Goal: Task Accomplishment & Management: Use online tool/utility

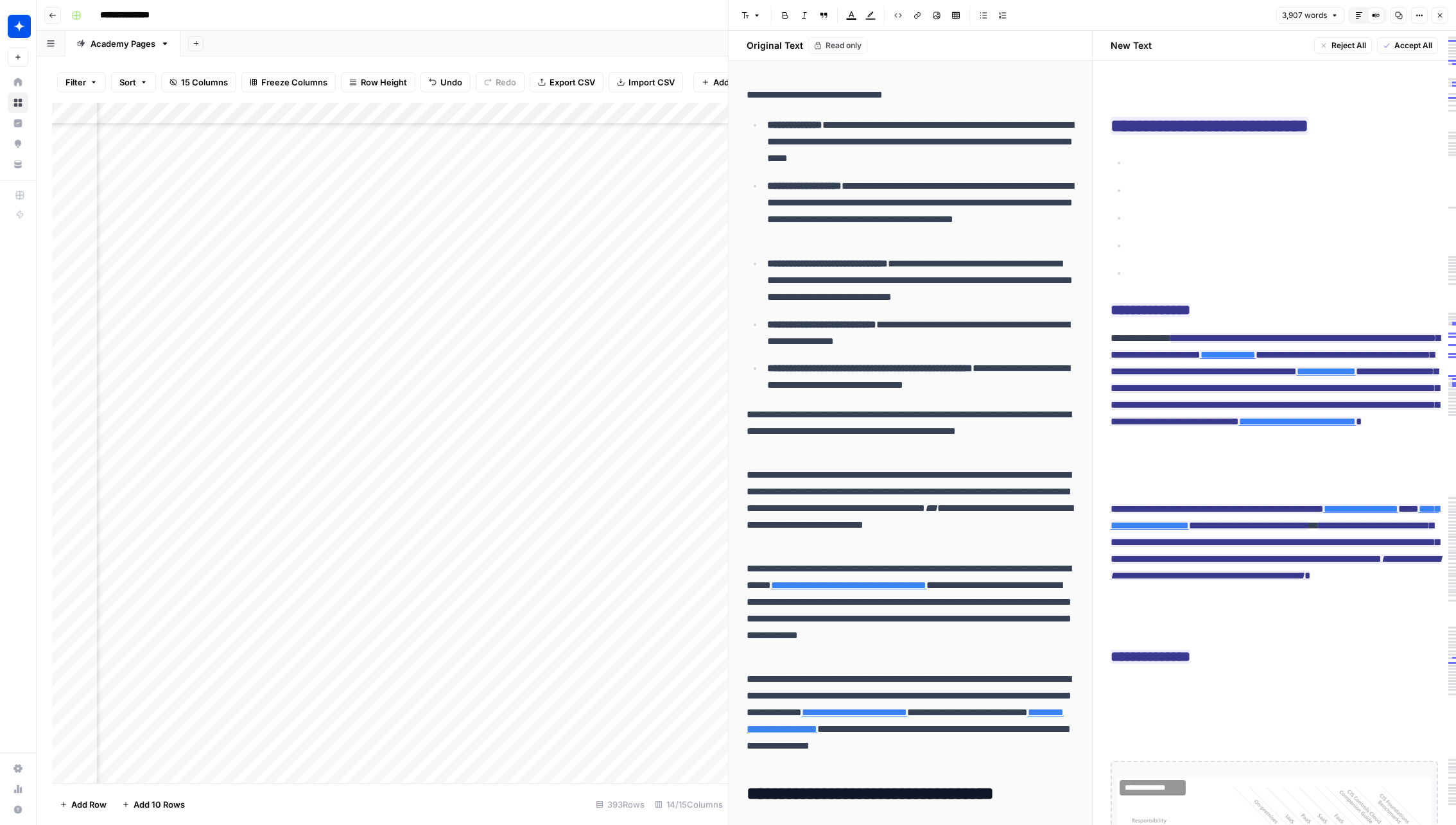
scroll to position [174, 1151]
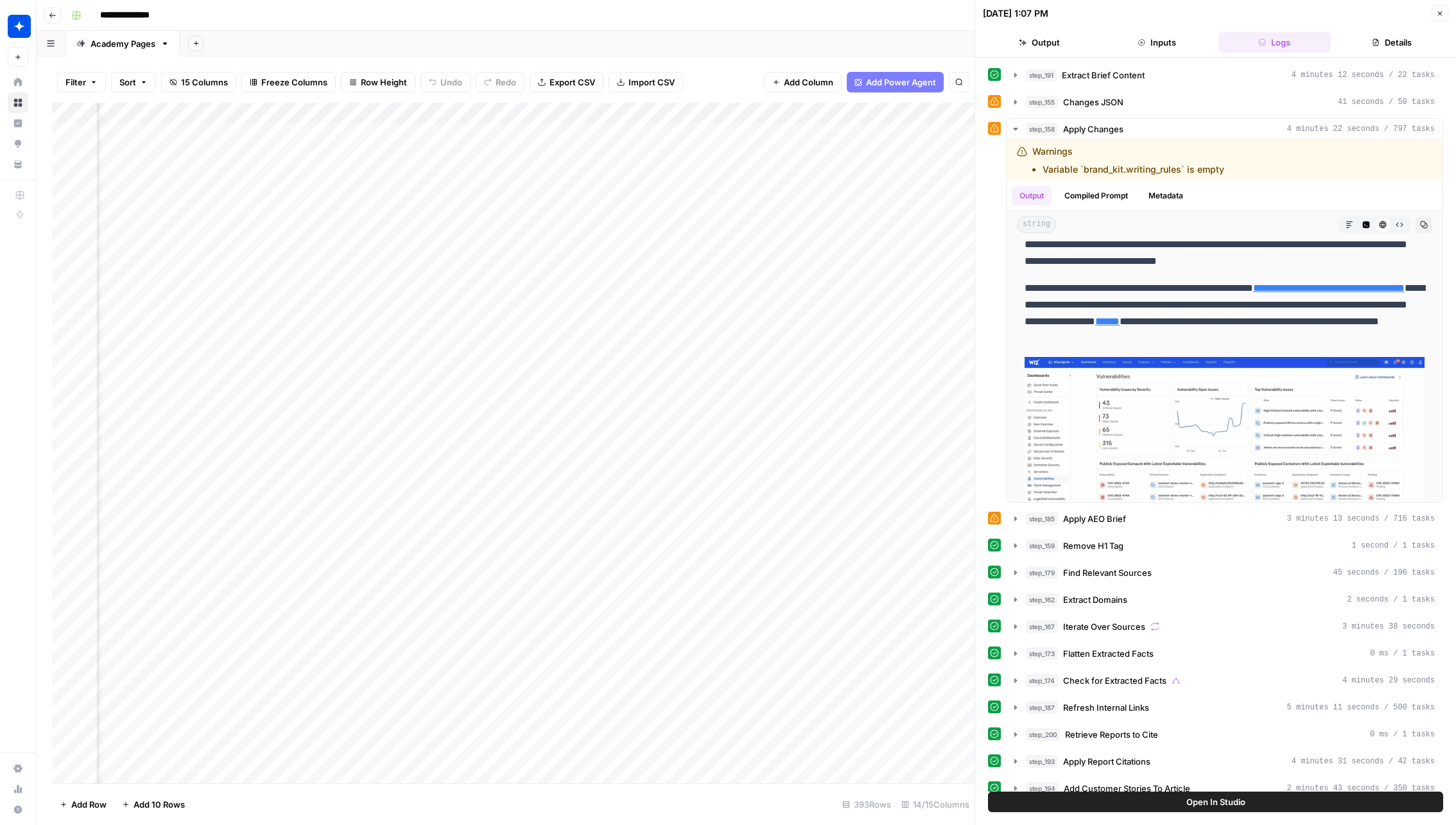
scroll to position [0, 847]
click at [934, 468] on div "Add Column" at bounding box center [513, 443] width 922 height 681
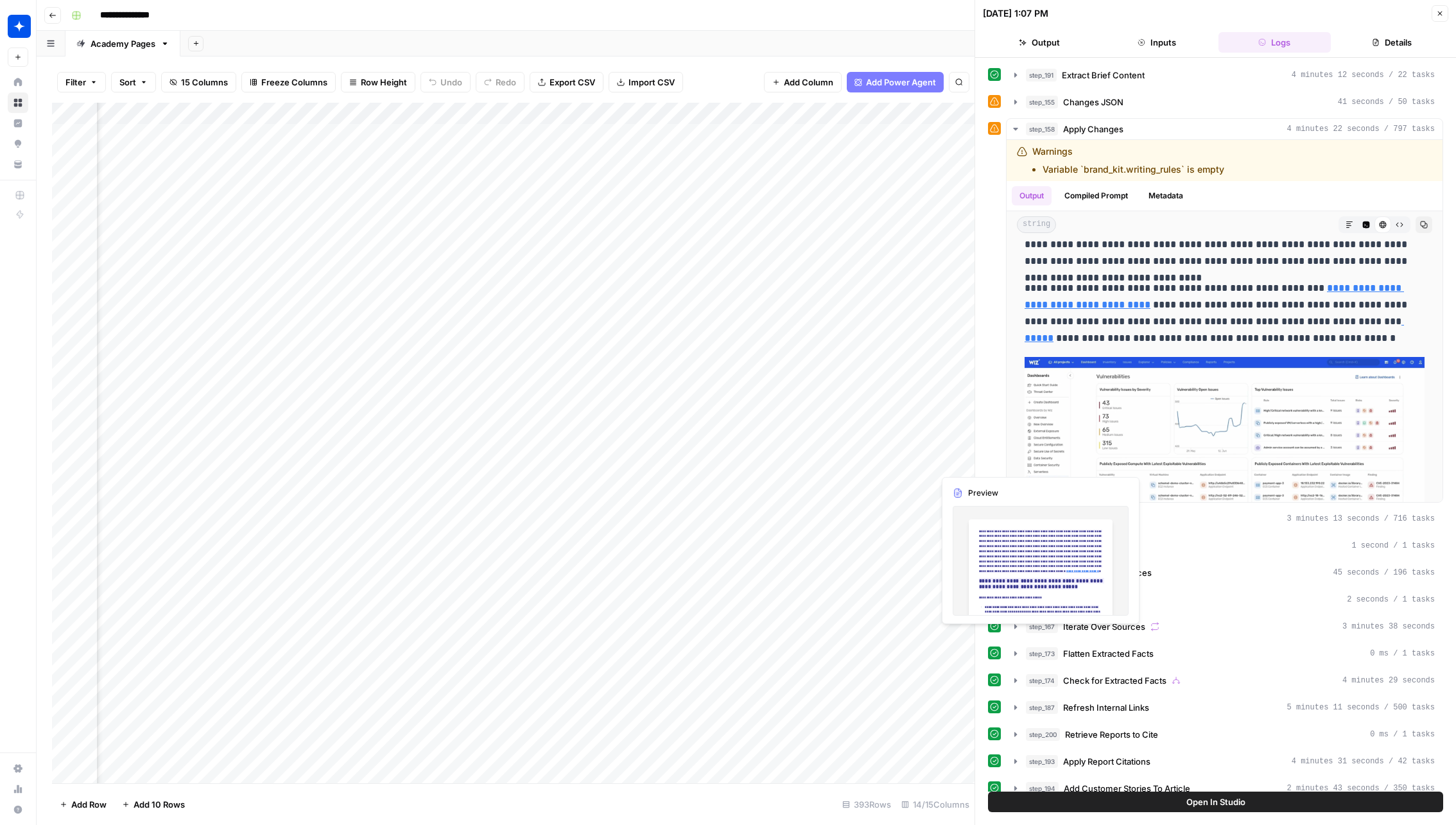
scroll to position [0, 943]
click at [925, 467] on div "Add Column" at bounding box center [513, 443] width 922 height 681
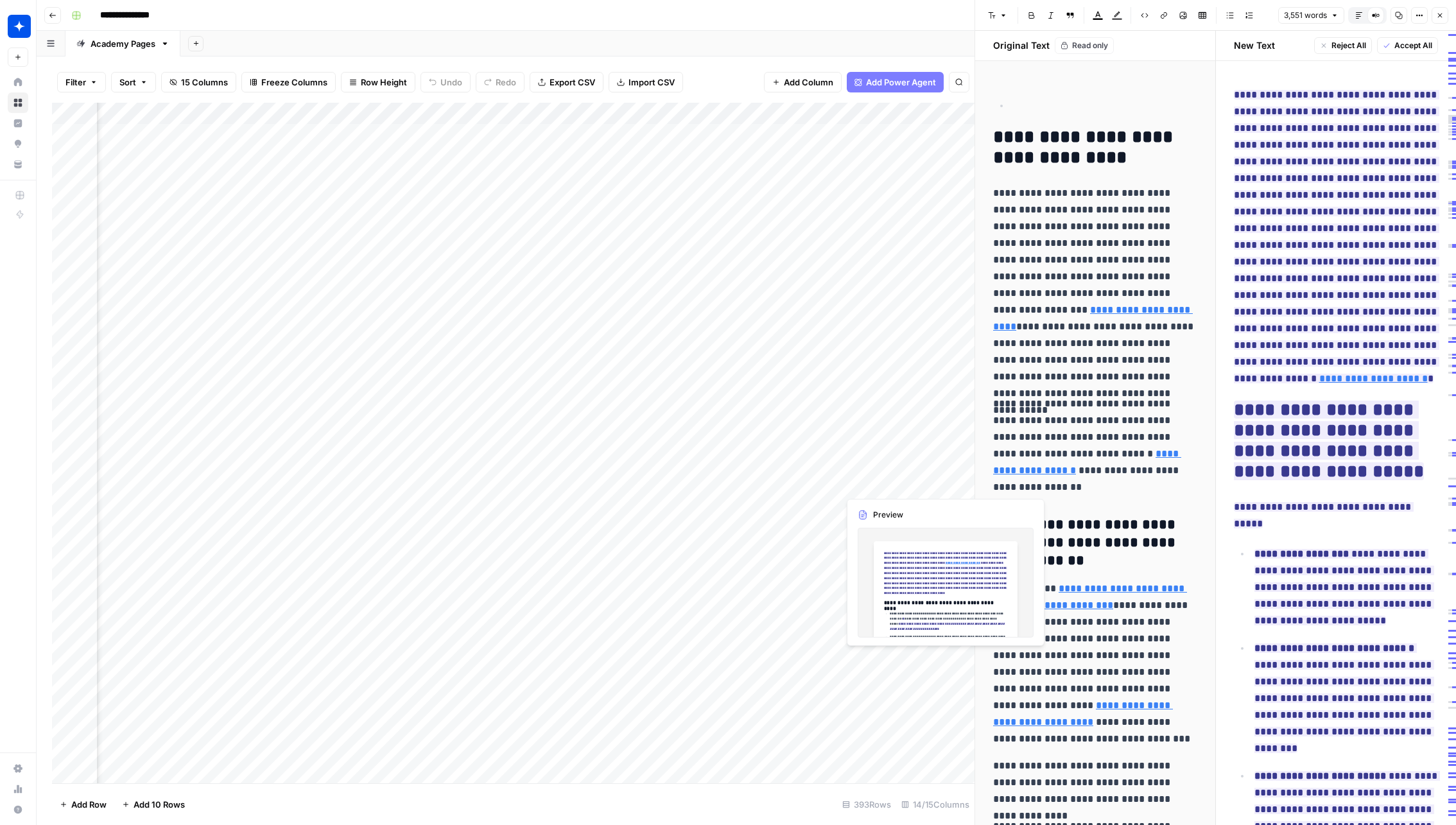
click at [921, 484] on div "Add Column" at bounding box center [513, 443] width 922 height 681
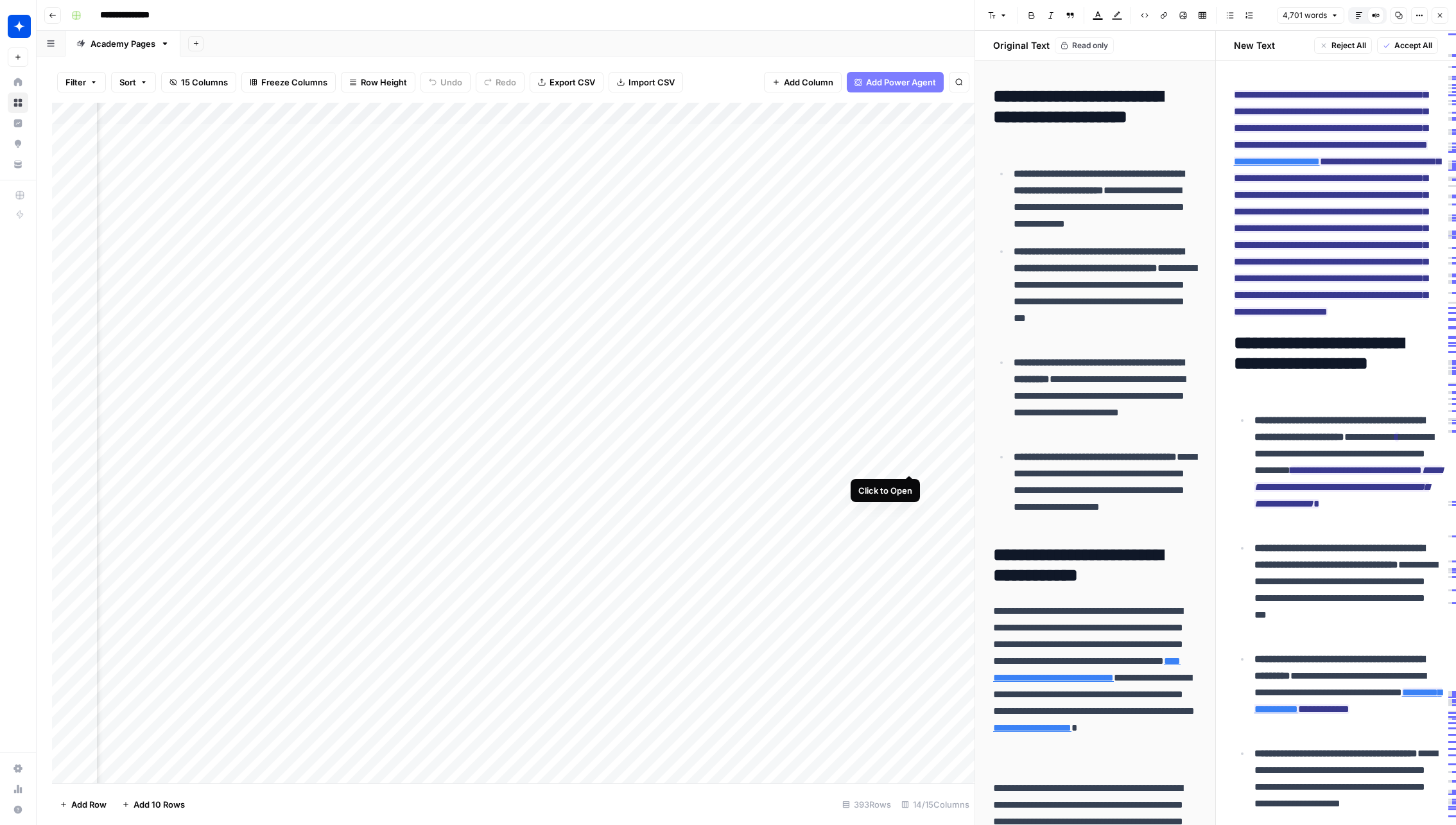
click at [912, 462] on div "Add Column" at bounding box center [513, 443] width 922 height 681
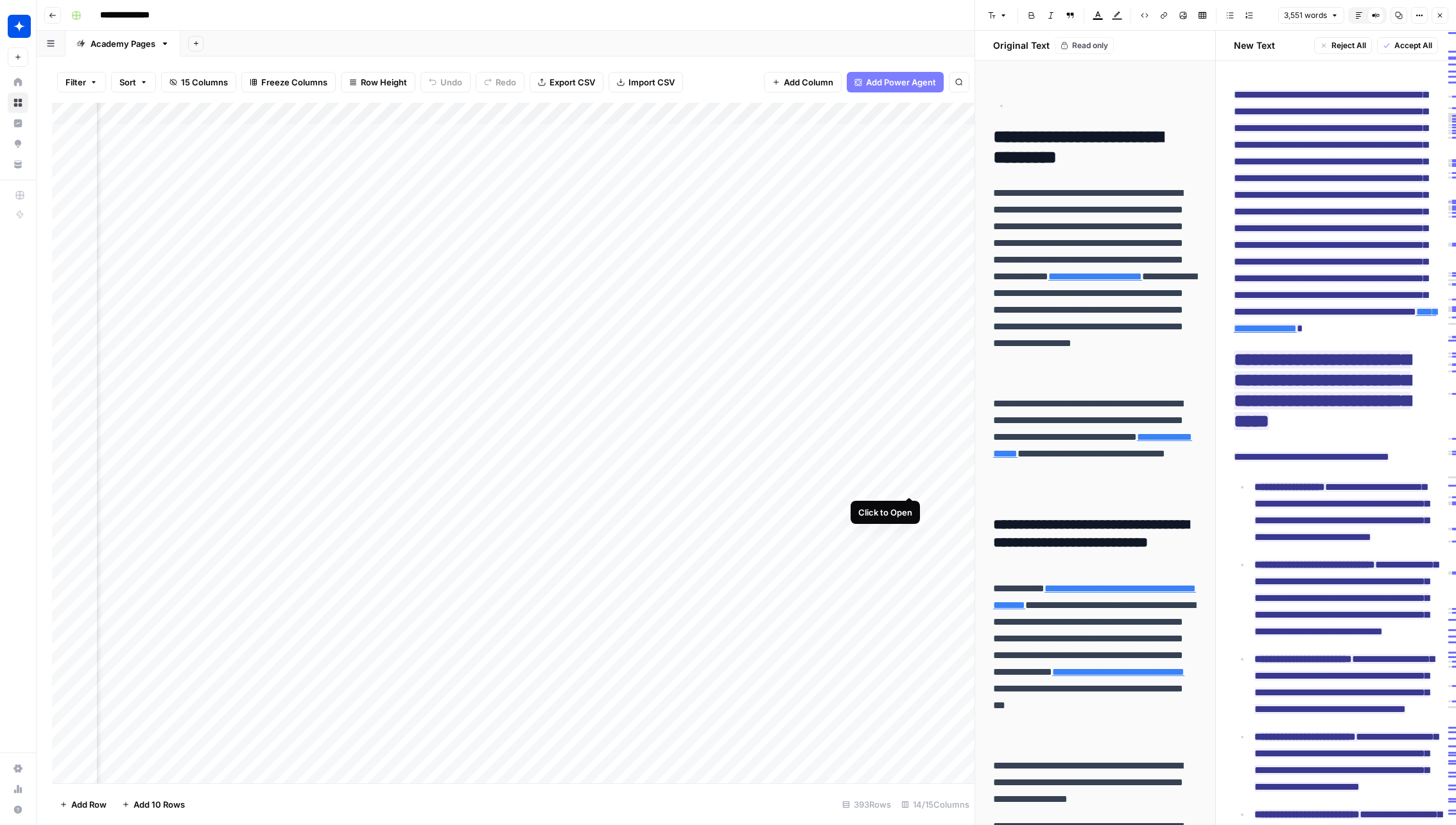
click at [910, 483] on div "Add Column" at bounding box center [513, 443] width 922 height 681
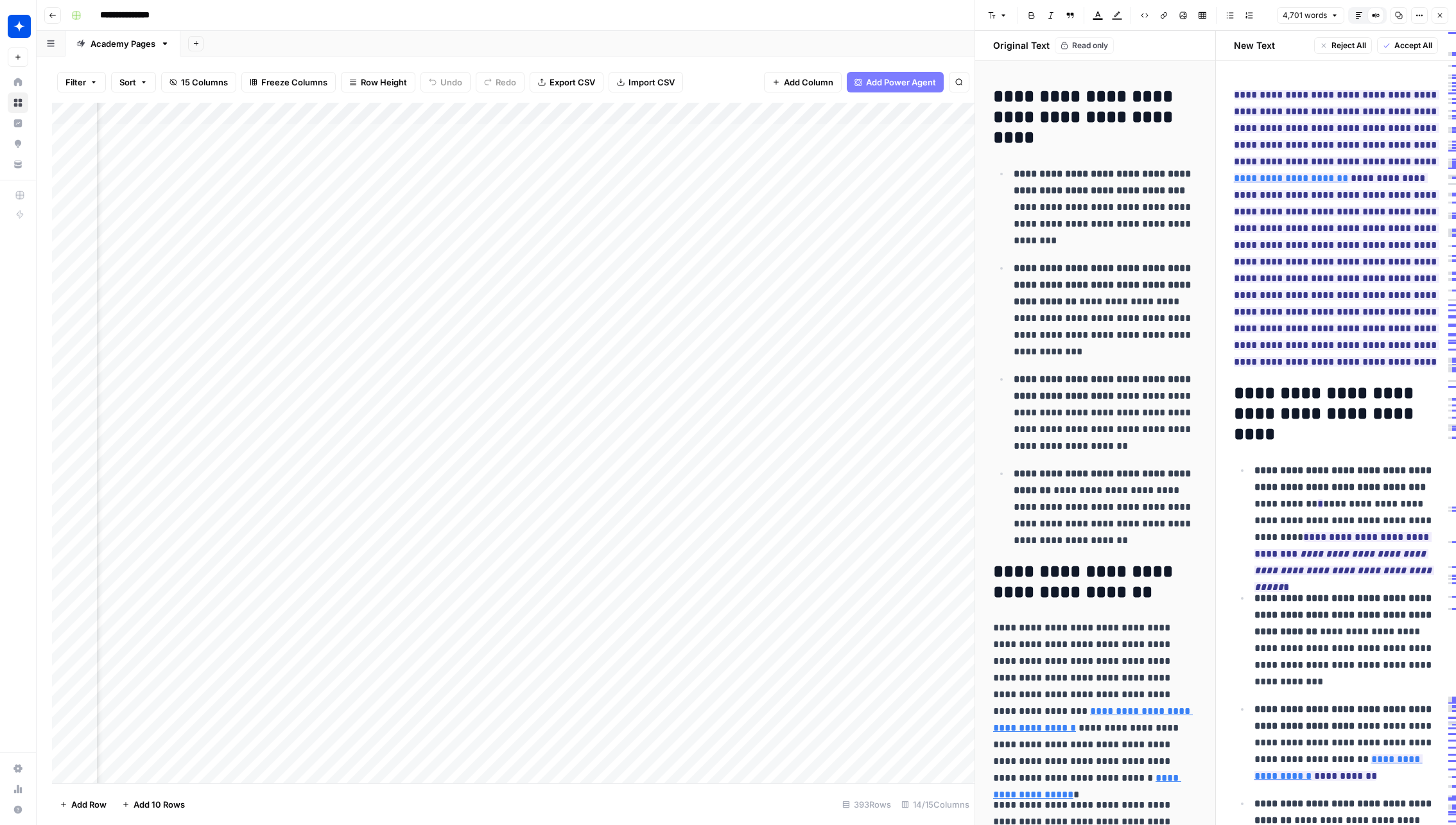
click at [832, 457] on div "Add Column" at bounding box center [513, 443] width 922 height 681
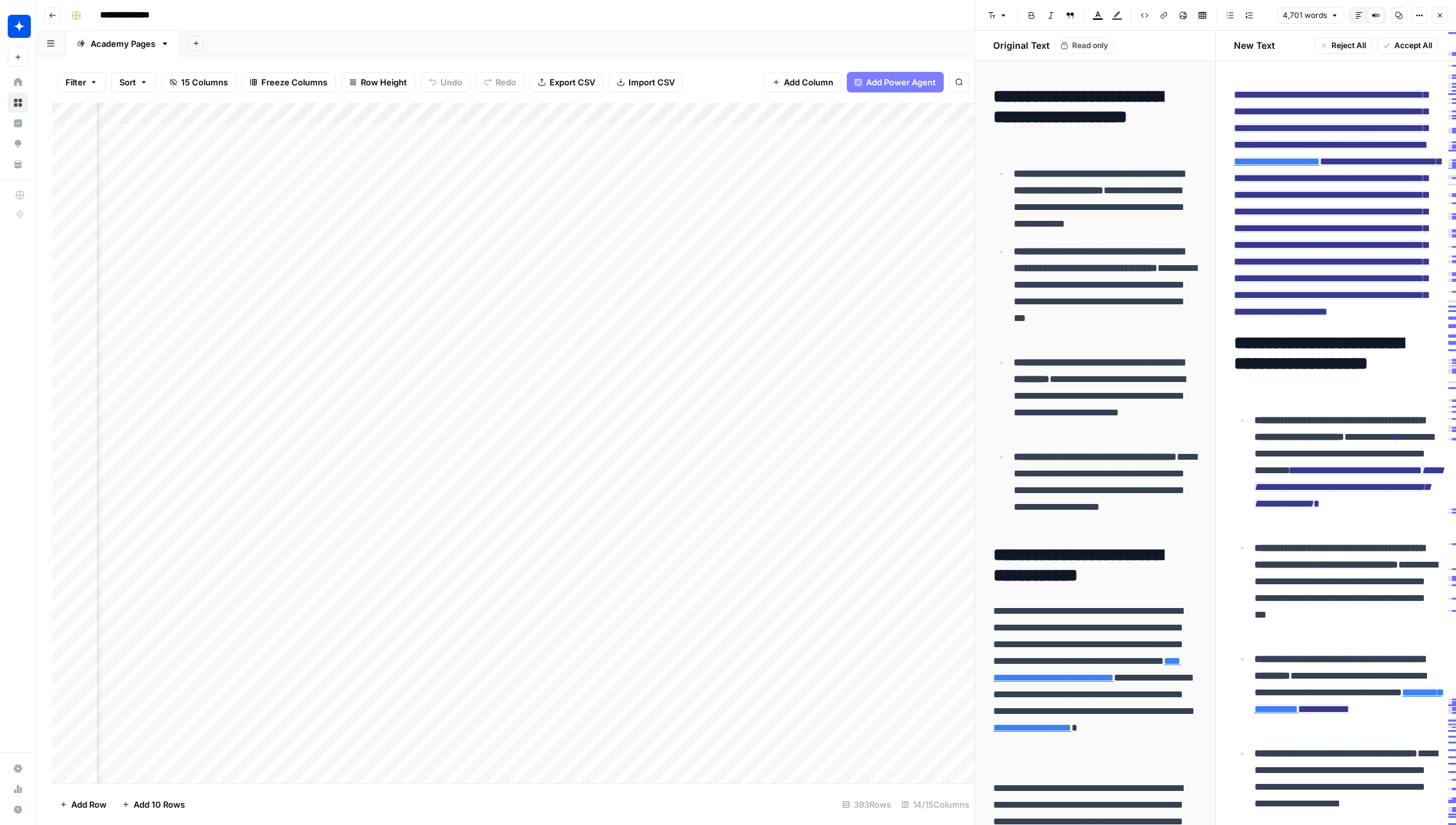
click at [825, 461] on div "Add Column" at bounding box center [513, 443] width 922 height 681
click at [699, 468] on div "Add Column" at bounding box center [513, 443] width 922 height 681
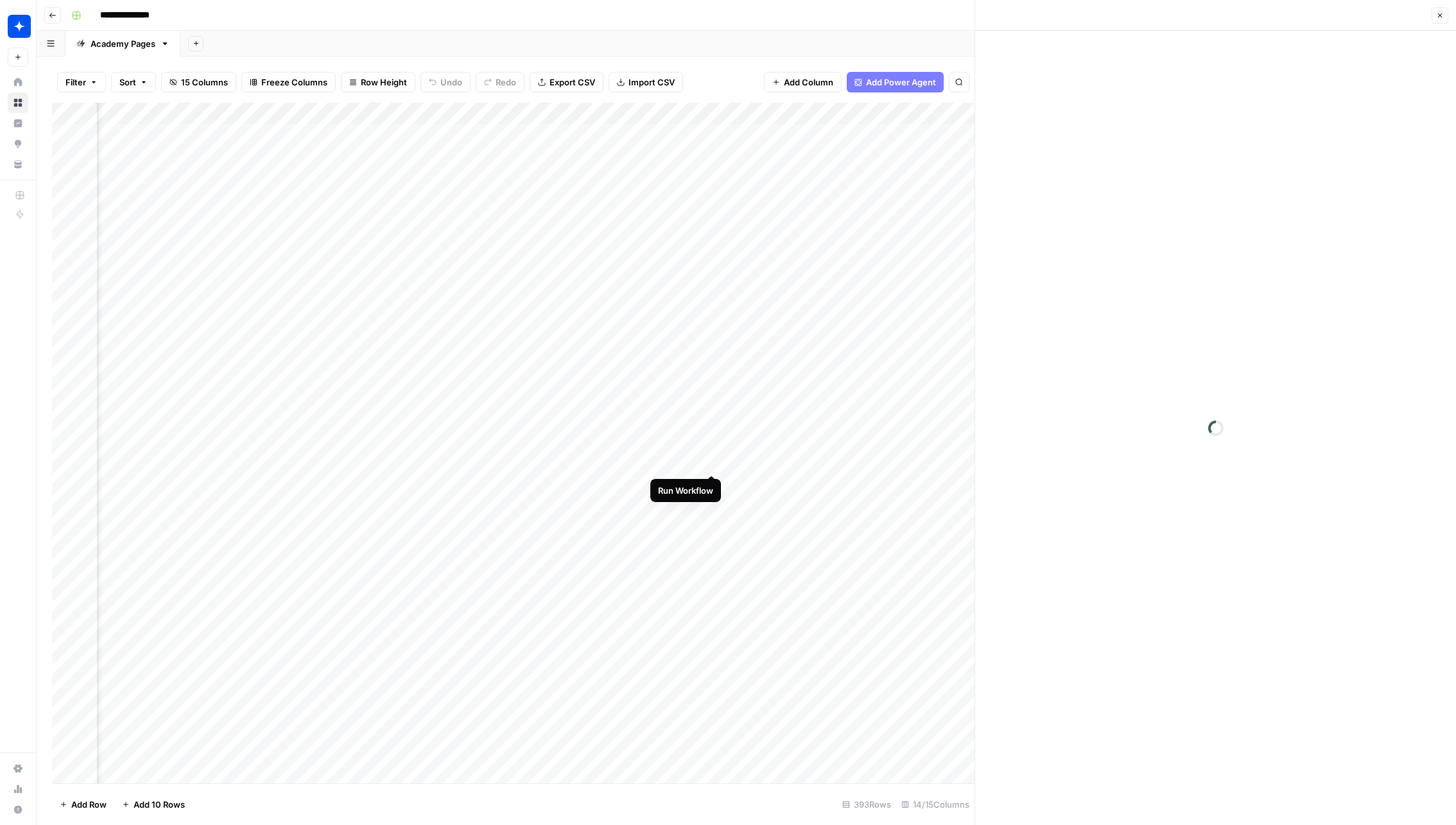
click at [710, 463] on div "Add Column" at bounding box center [513, 443] width 922 height 681
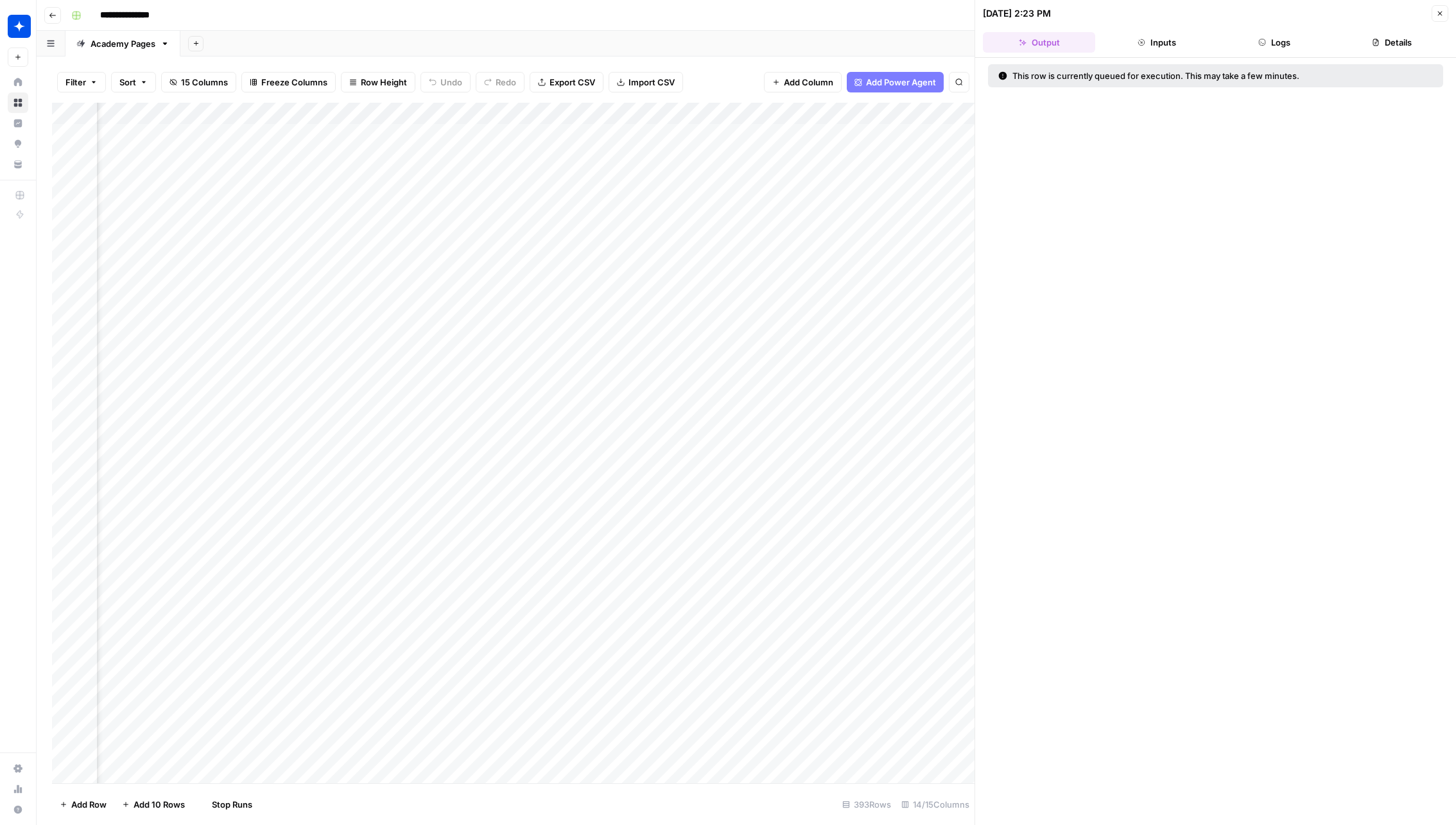
click at [709, 479] on div "Add Column" at bounding box center [513, 443] width 922 height 681
click at [714, 486] on div "Add Column" at bounding box center [513, 443] width 922 height 681
click at [713, 485] on div "Add Column" at bounding box center [513, 443] width 922 height 681
click at [693, 458] on div "Add Column" at bounding box center [513, 443] width 922 height 681
click at [1248, 34] on button "Logs" at bounding box center [1274, 43] width 112 height 21
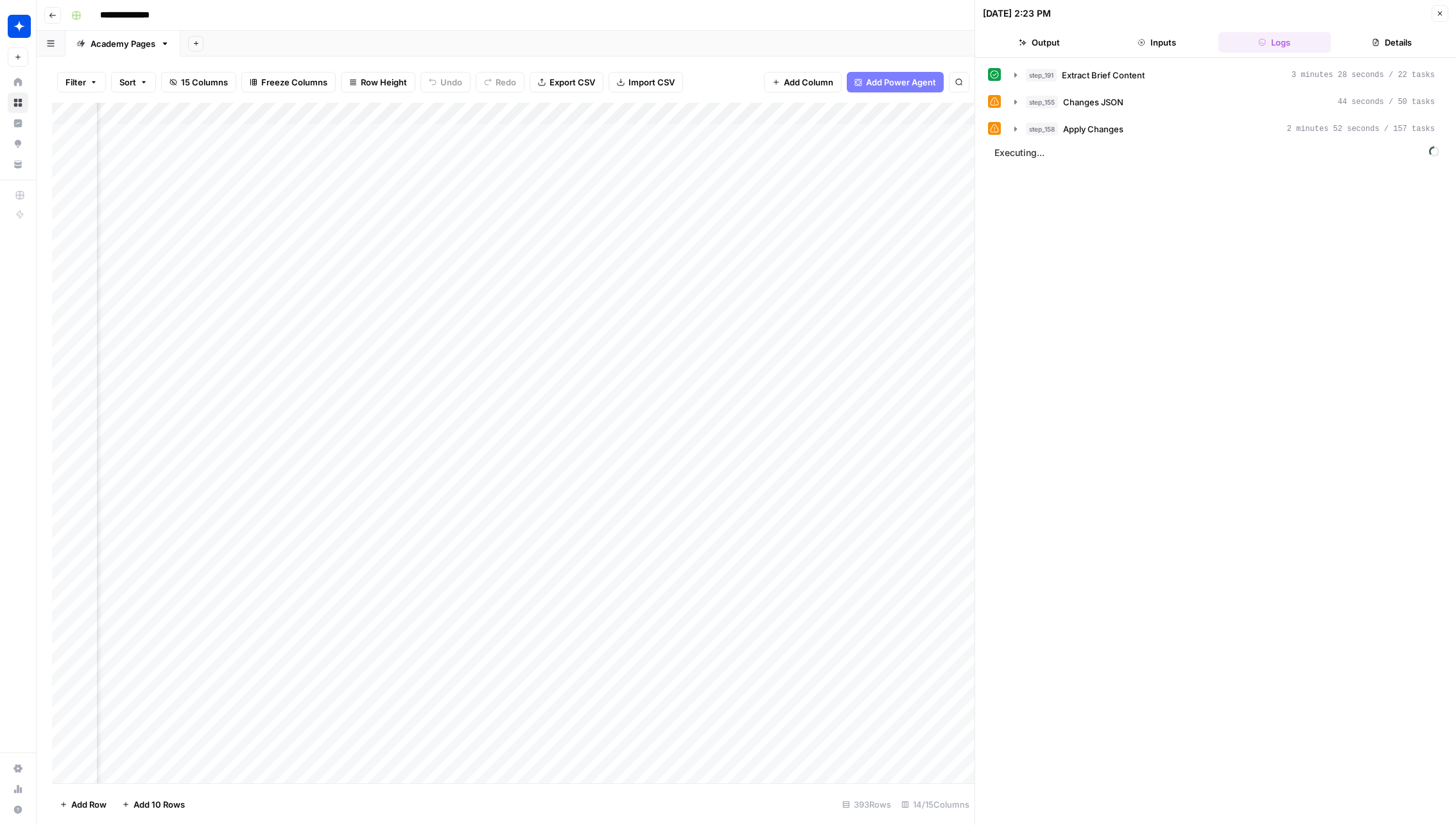
click at [1104, 86] on div "step_191 Extract Brief Content 3 minutes 28 seconds / 22 tasks step_155 Changes…" at bounding box center [1215, 102] width 455 height 75
click at [1089, 137] on button "step_158 Apply Changes 2 minutes 52 seconds / 157 tasks" at bounding box center [1224, 129] width 436 height 21
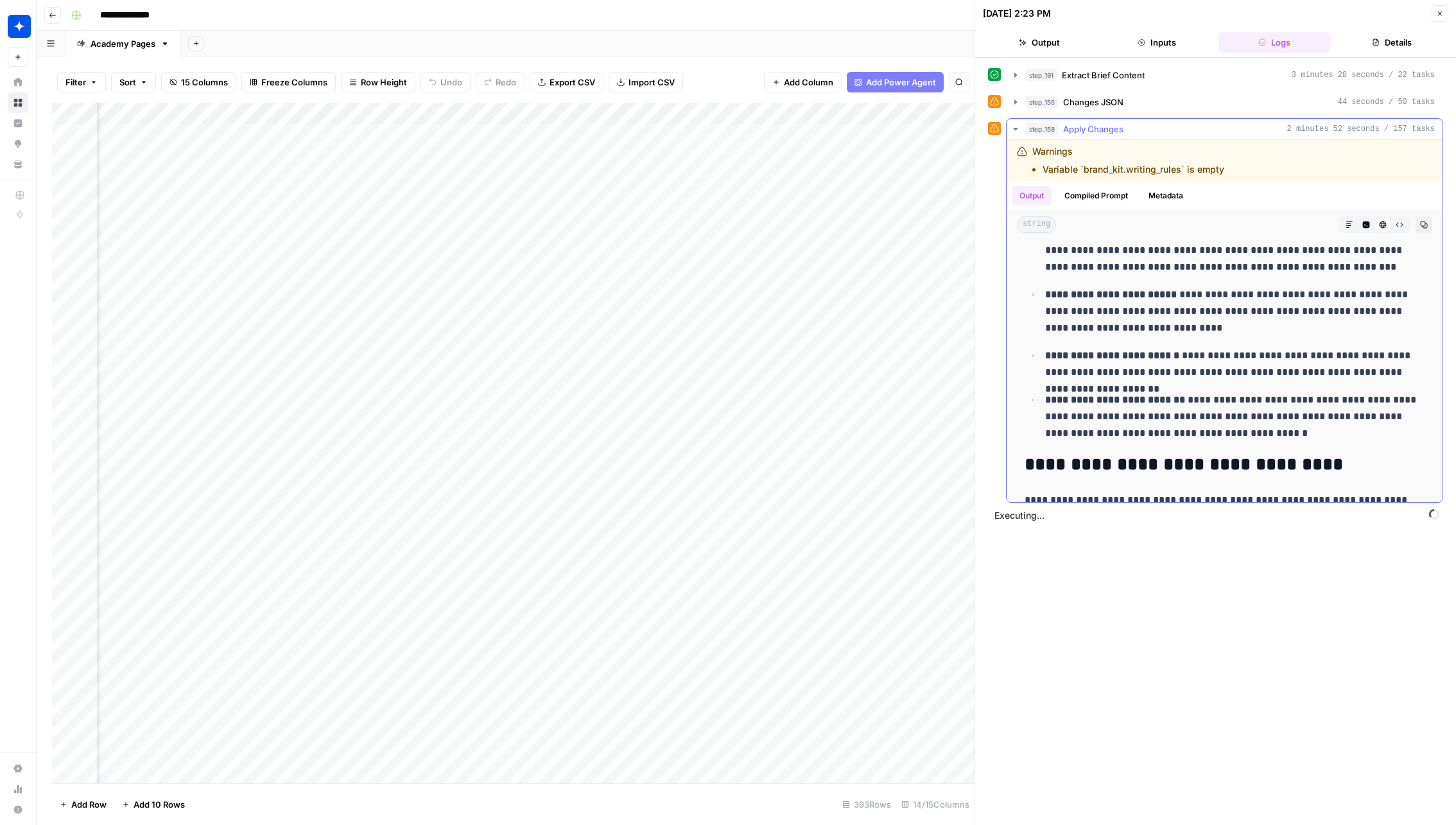
scroll to position [176, 0]
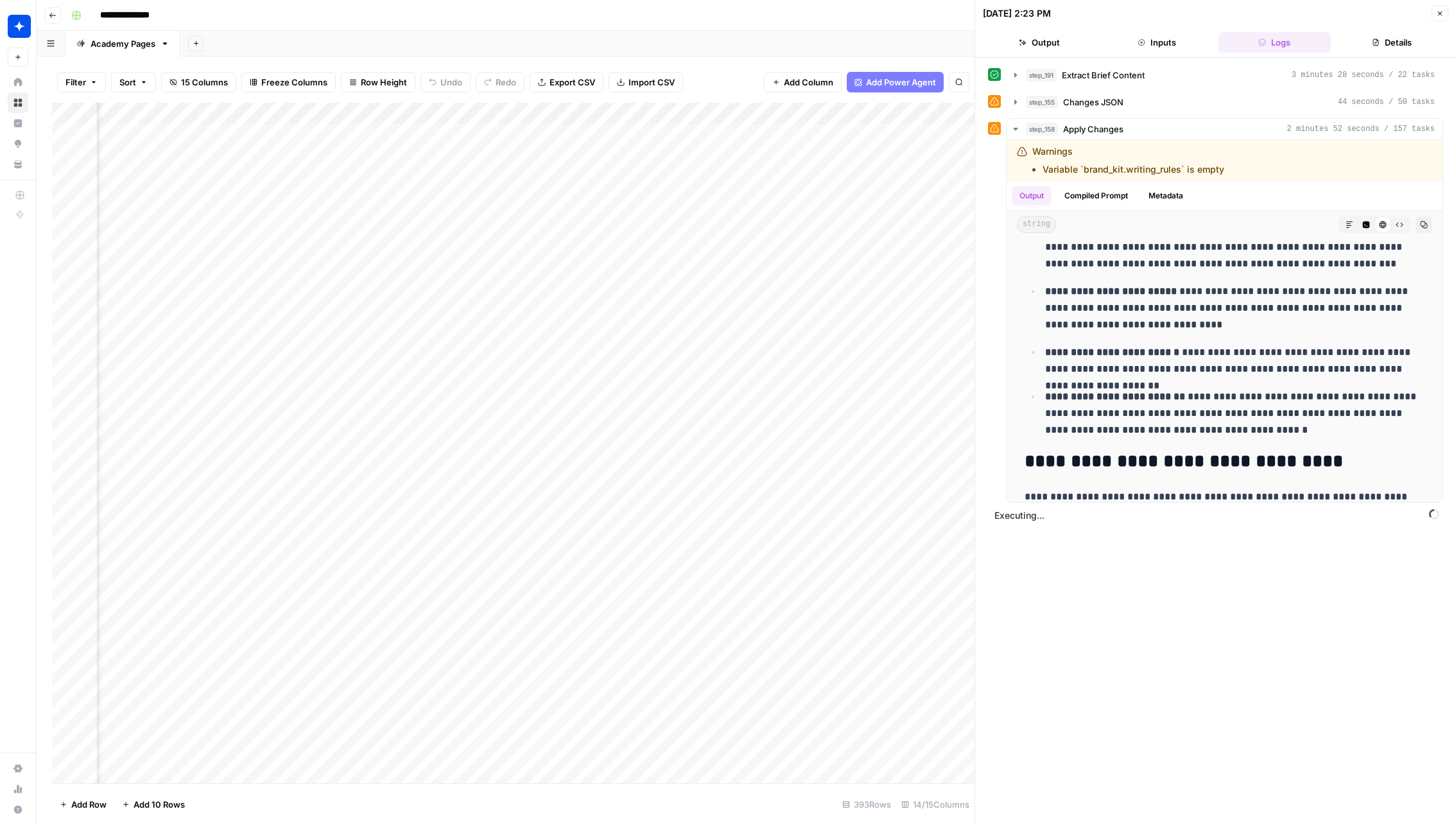
click at [690, 483] on div "Add Column" at bounding box center [513, 443] width 922 height 681
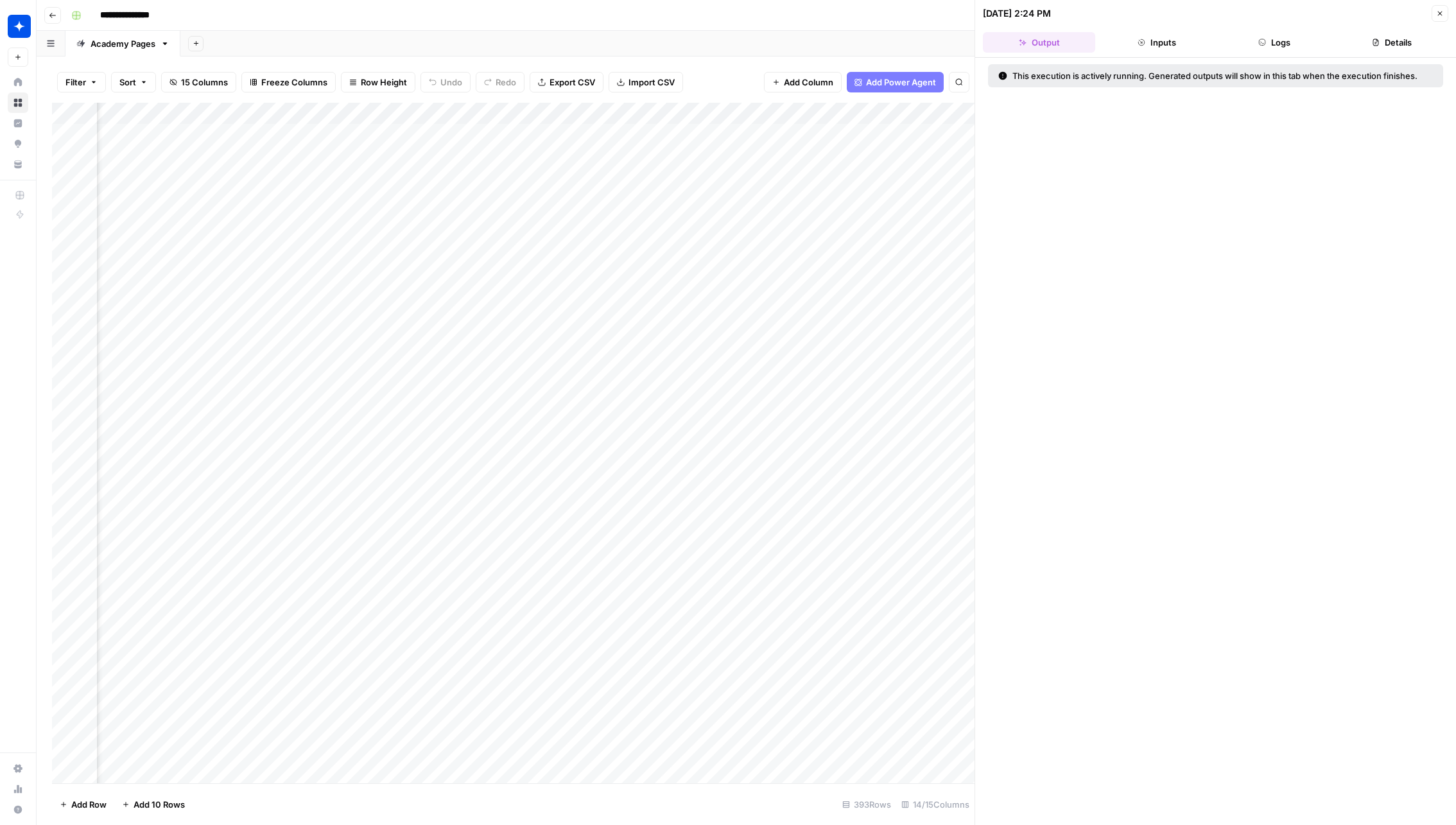
click at [1244, 36] on button "Logs" at bounding box center [1274, 43] width 112 height 21
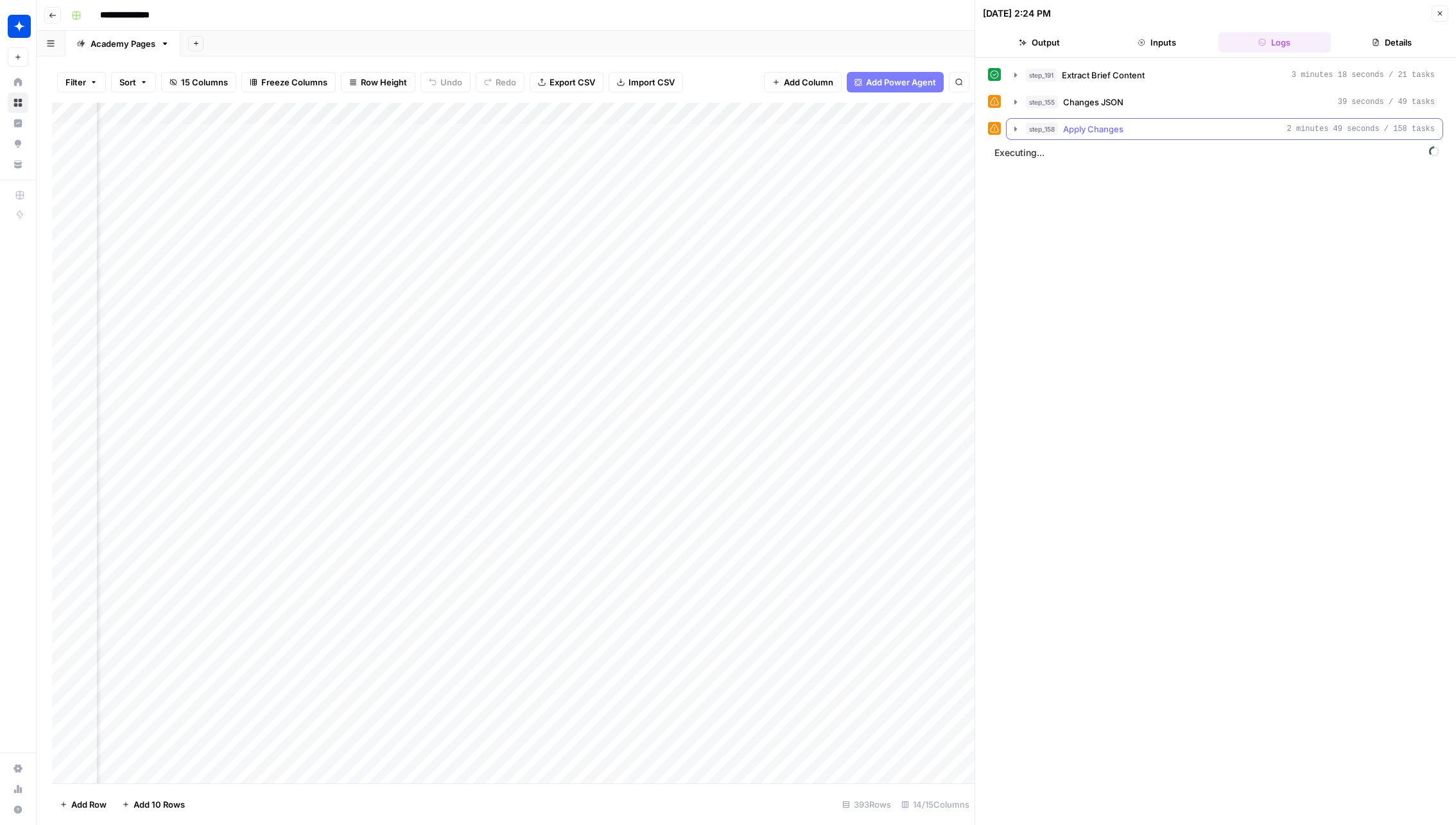
click at [1144, 119] on button "step_158 Apply Changes 2 minutes 49 seconds / 158 tasks" at bounding box center [1224, 129] width 436 height 21
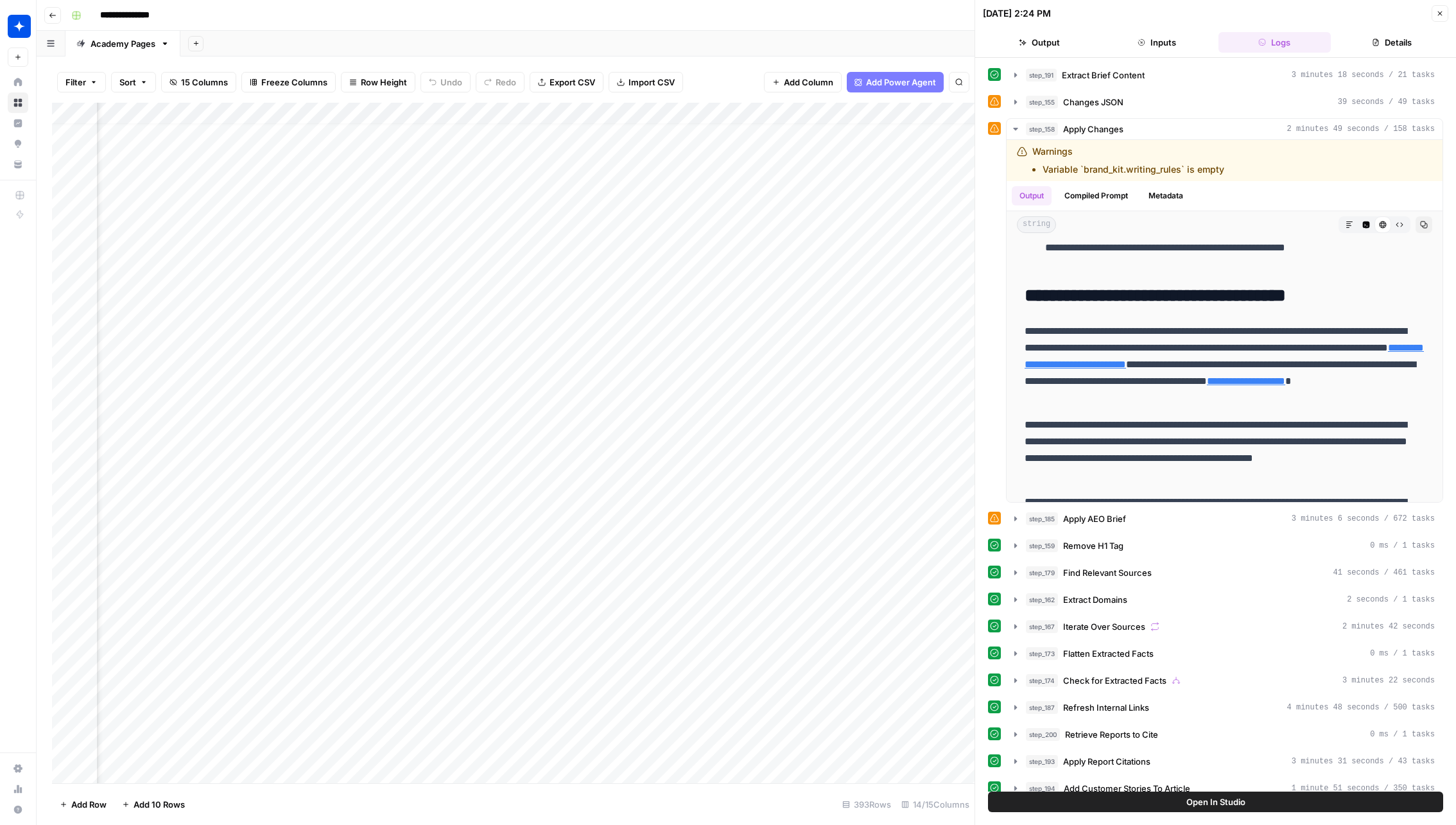
scroll to position [11, 1100]
click at [765, 449] on div "Add Column" at bounding box center [513, 443] width 922 height 681
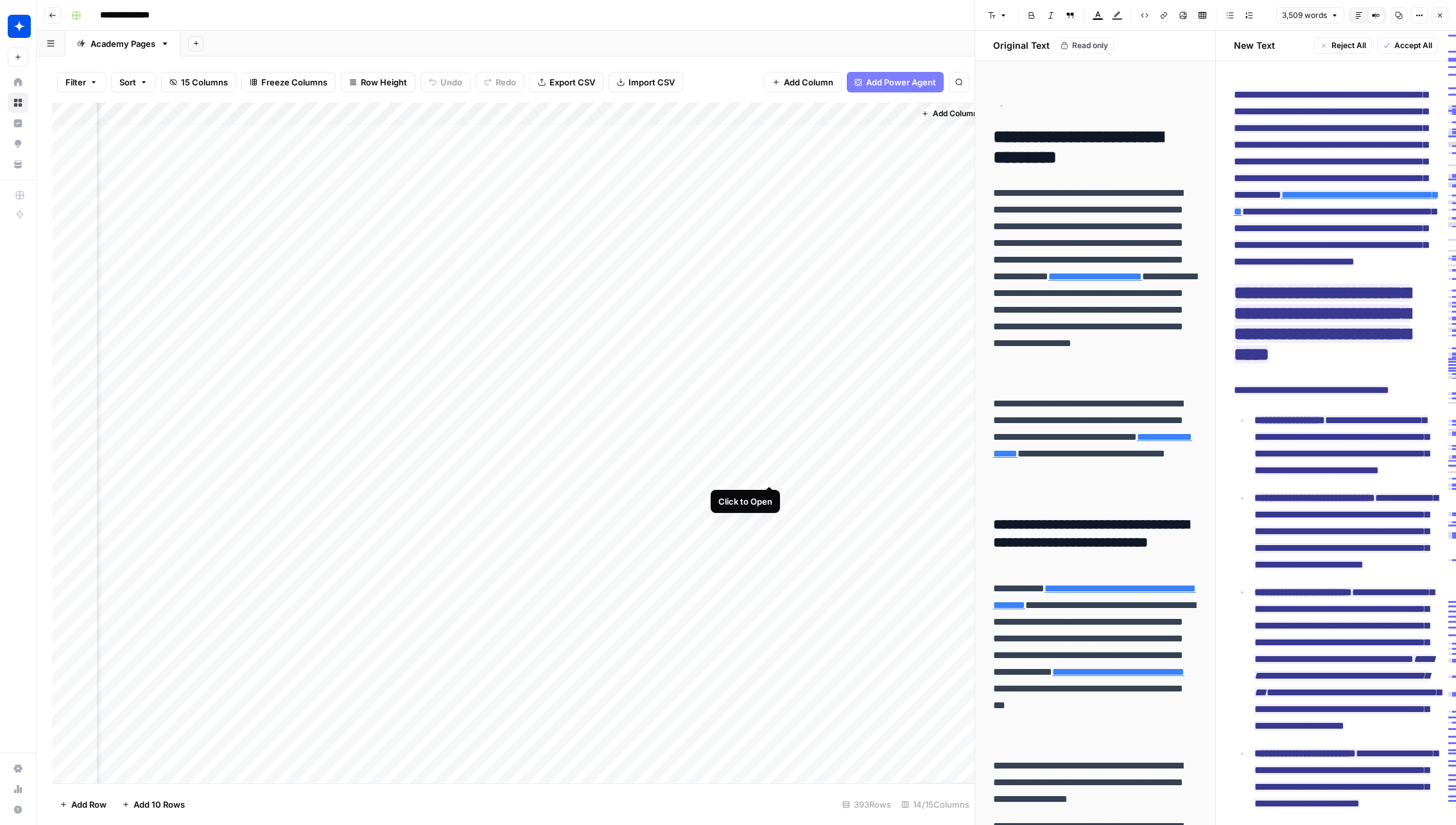
click at [772, 473] on div "Add Column" at bounding box center [513, 443] width 922 height 681
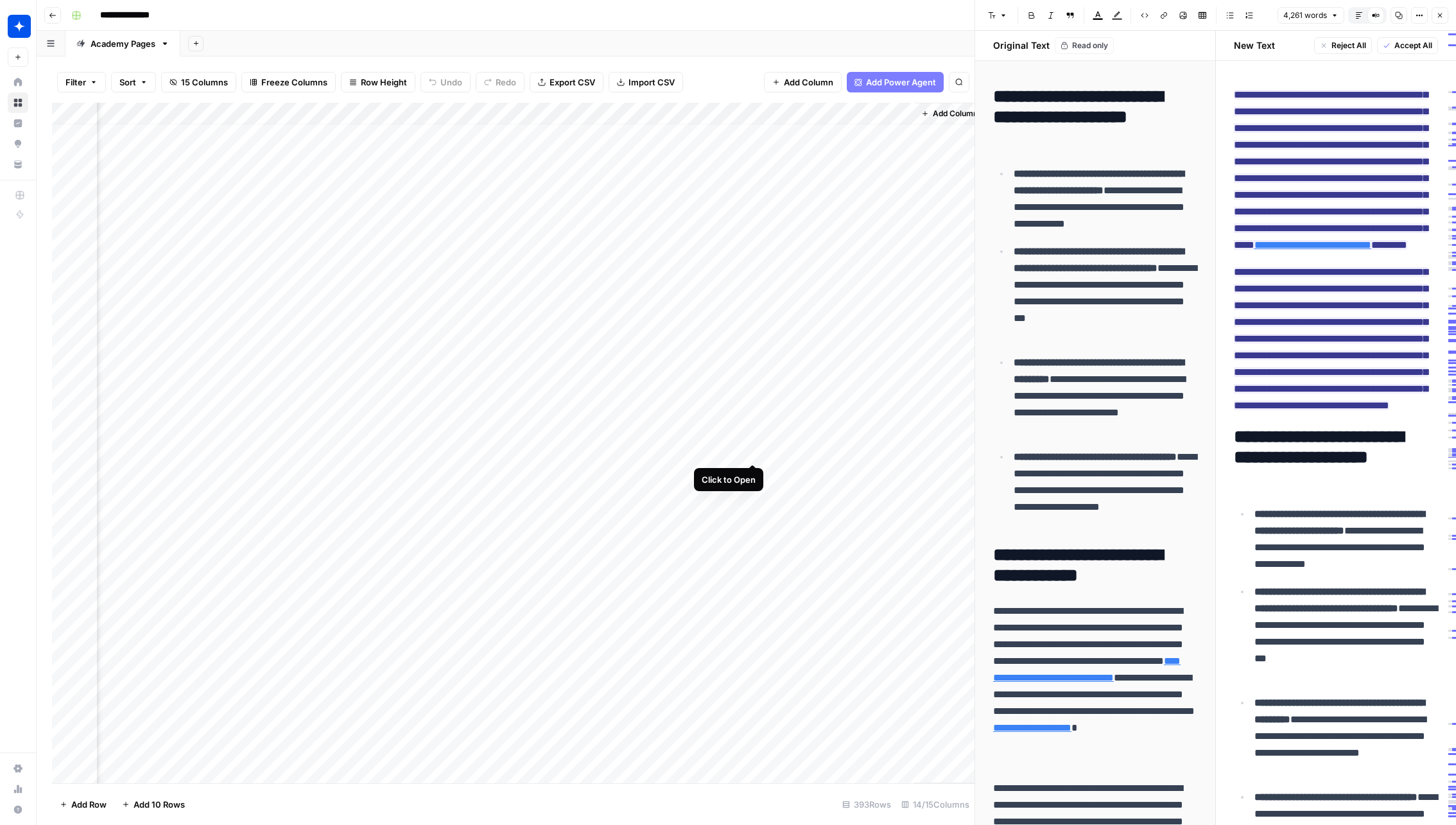
click at [745, 446] on div "Add Column" at bounding box center [513, 443] width 922 height 681
click at [750, 446] on div "Add Column" at bounding box center [513, 443] width 922 height 681
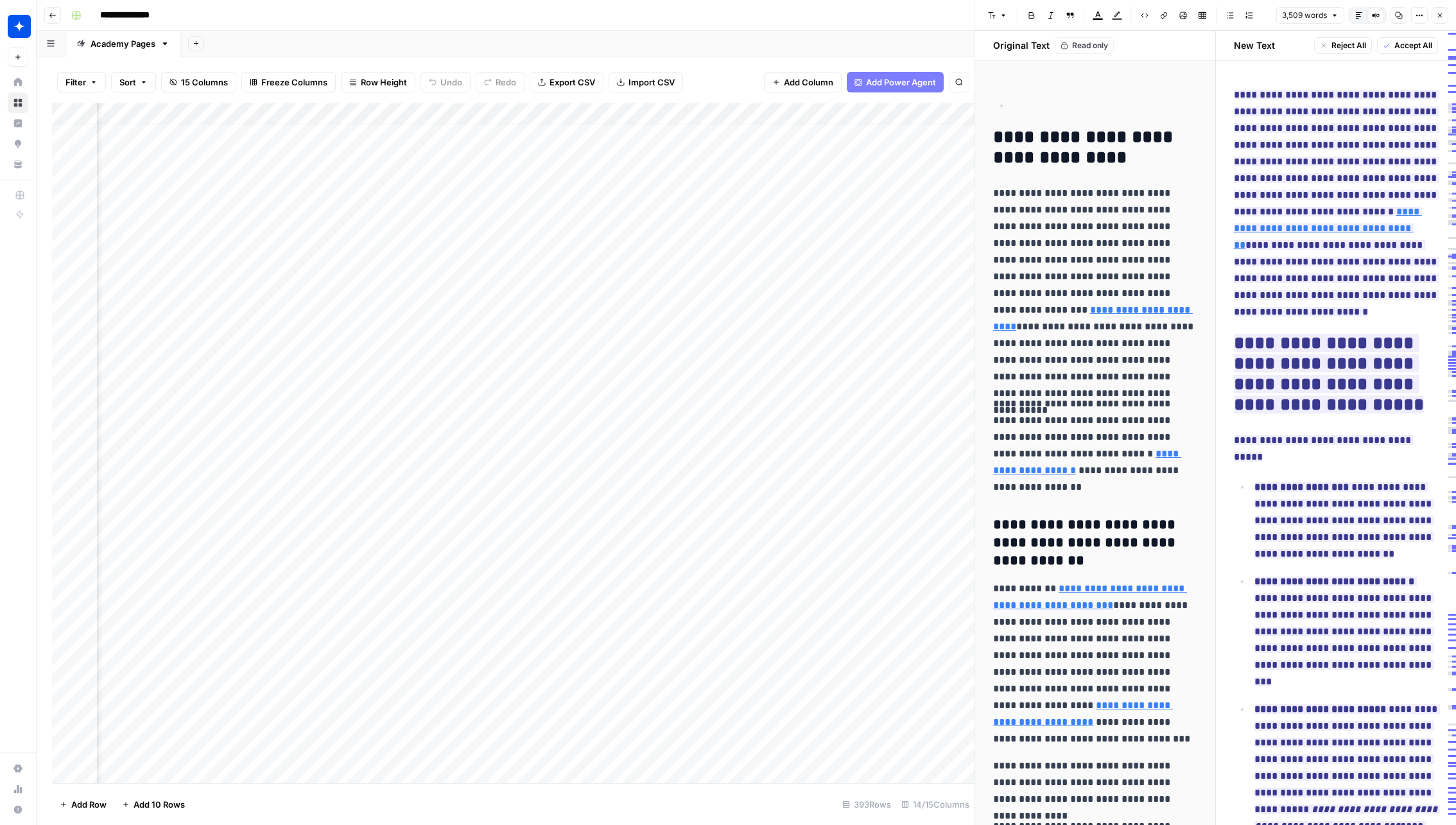
scroll to position [11, 181]
click at [678, 451] on div "Add Column" at bounding box center [513, 443] width 922 height 681
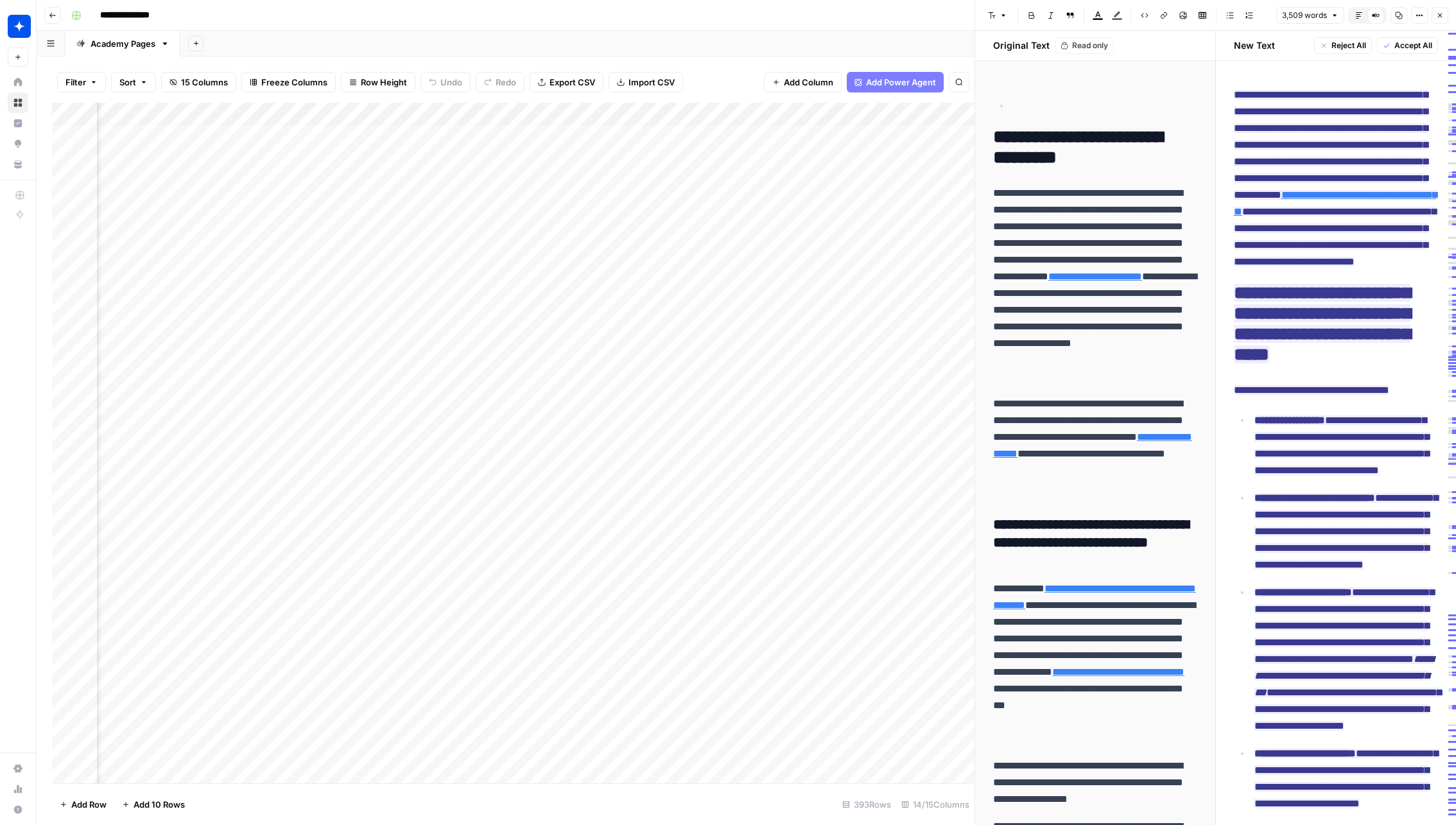
click at [587, 452] on div "Add Column" at bounding box center [513, 443] width 922 height 681
click at [691, 445] on div "Add Column" at bounding box center [513, 443] width 922 height 681
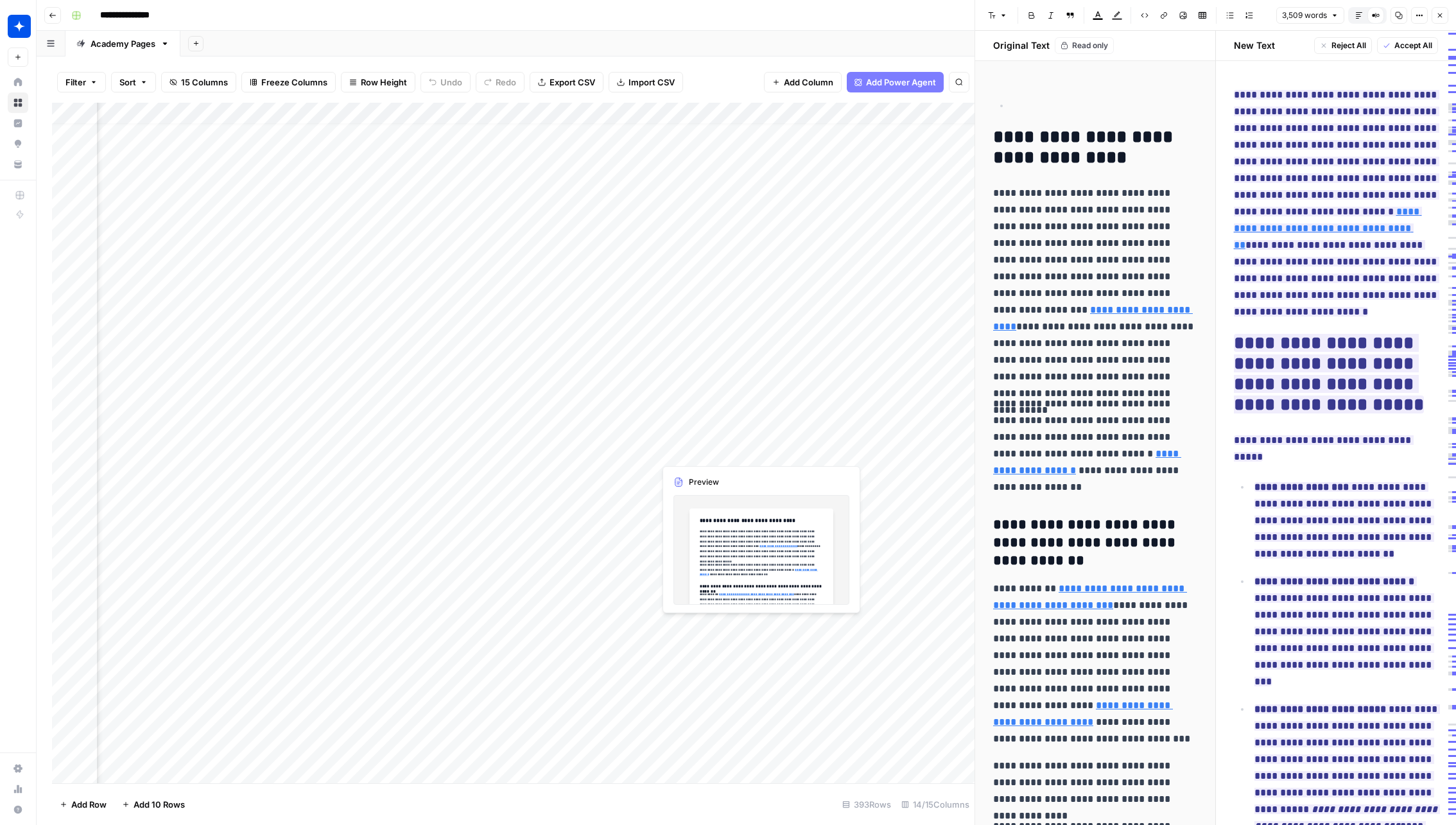
click at [691, 445] on div "Add Column" at bounding box center [513, 443] width 922 height 681
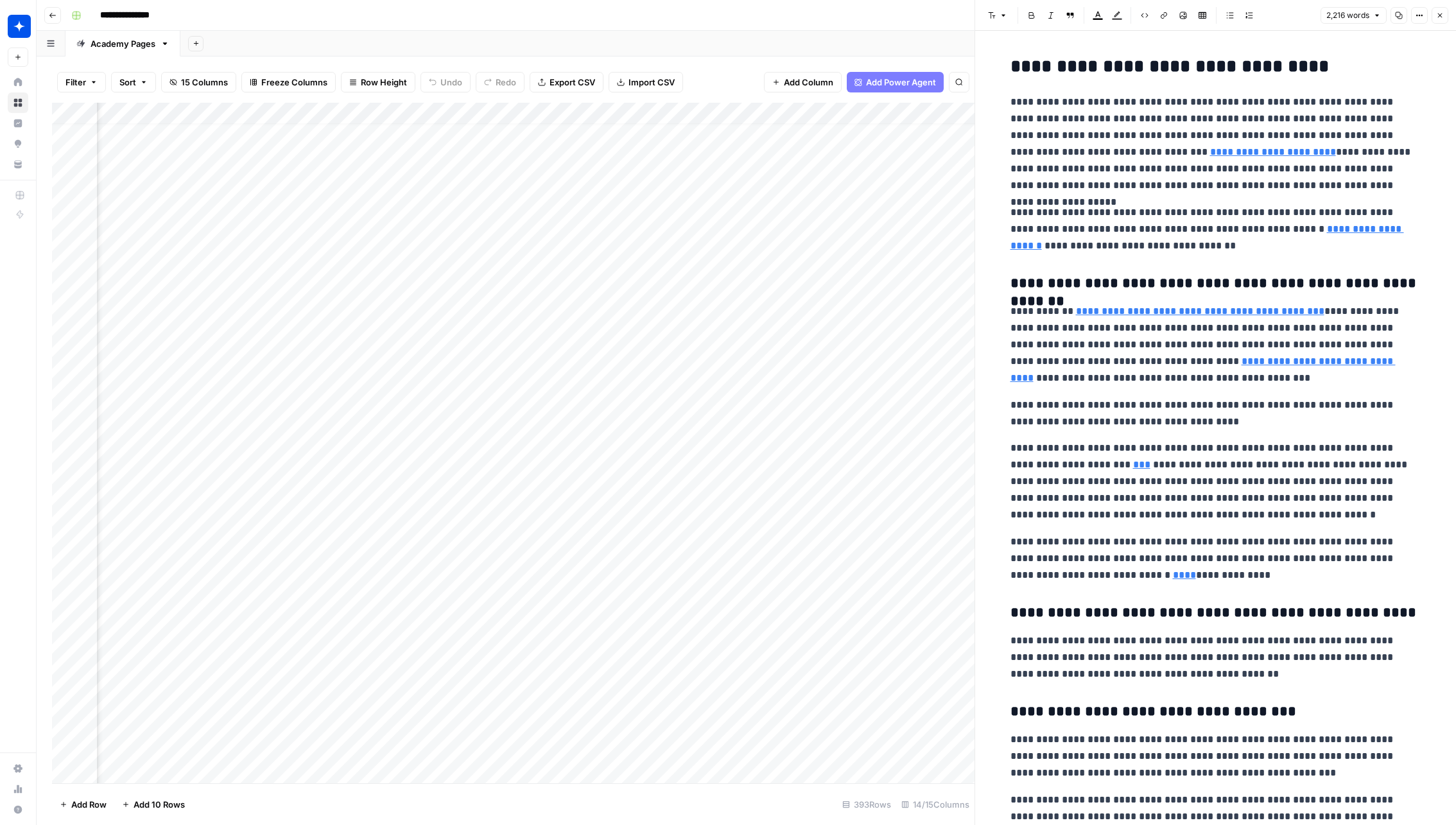
scroll to position [11, 461]
click at [764, 449] on div at bounding box center [712, 451] width 117 height 24
click at [818, 444] on div "Add Column" at bounding box center [513, 443] width 922 height 681
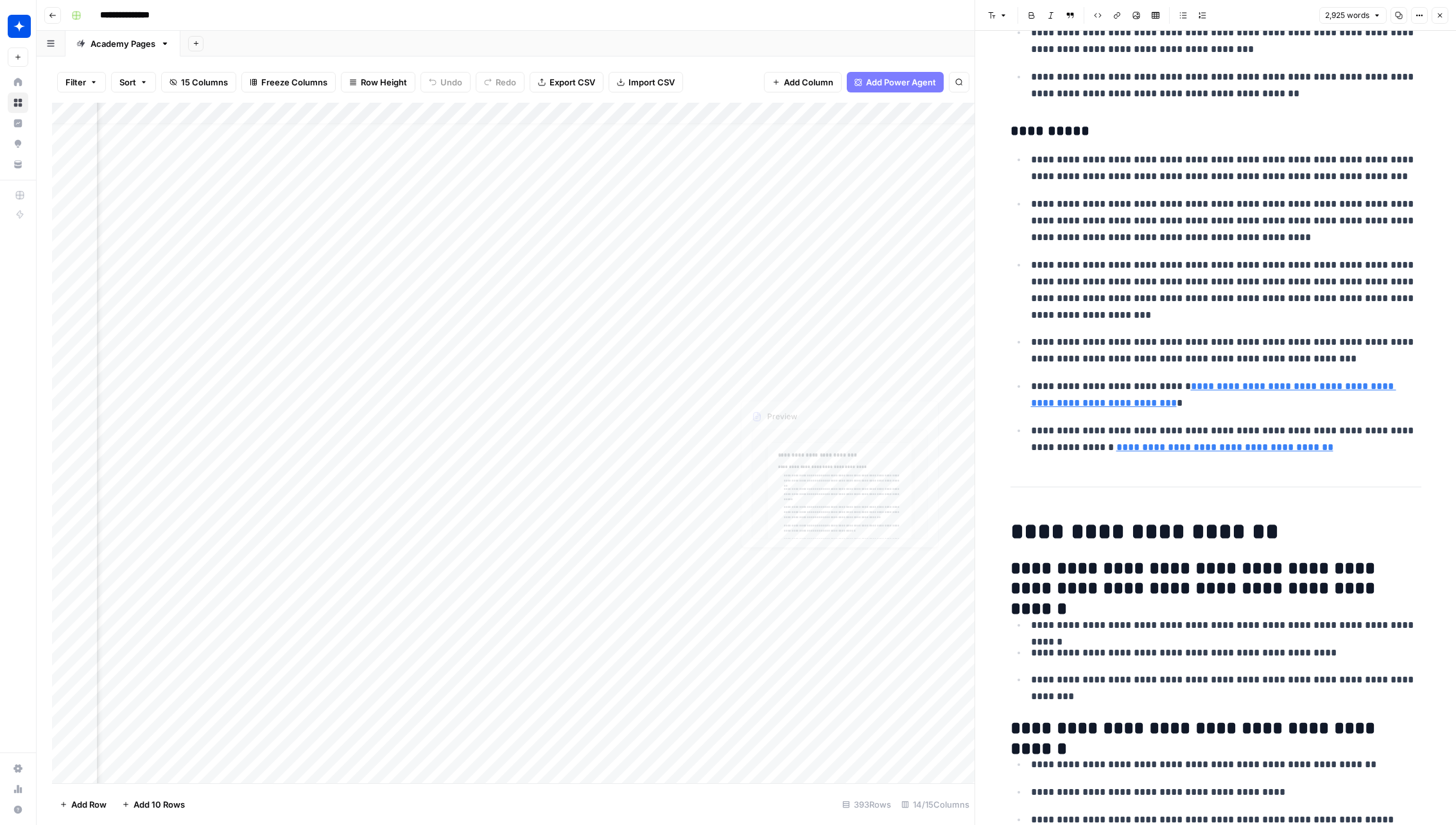
scroll to position [11, 482]
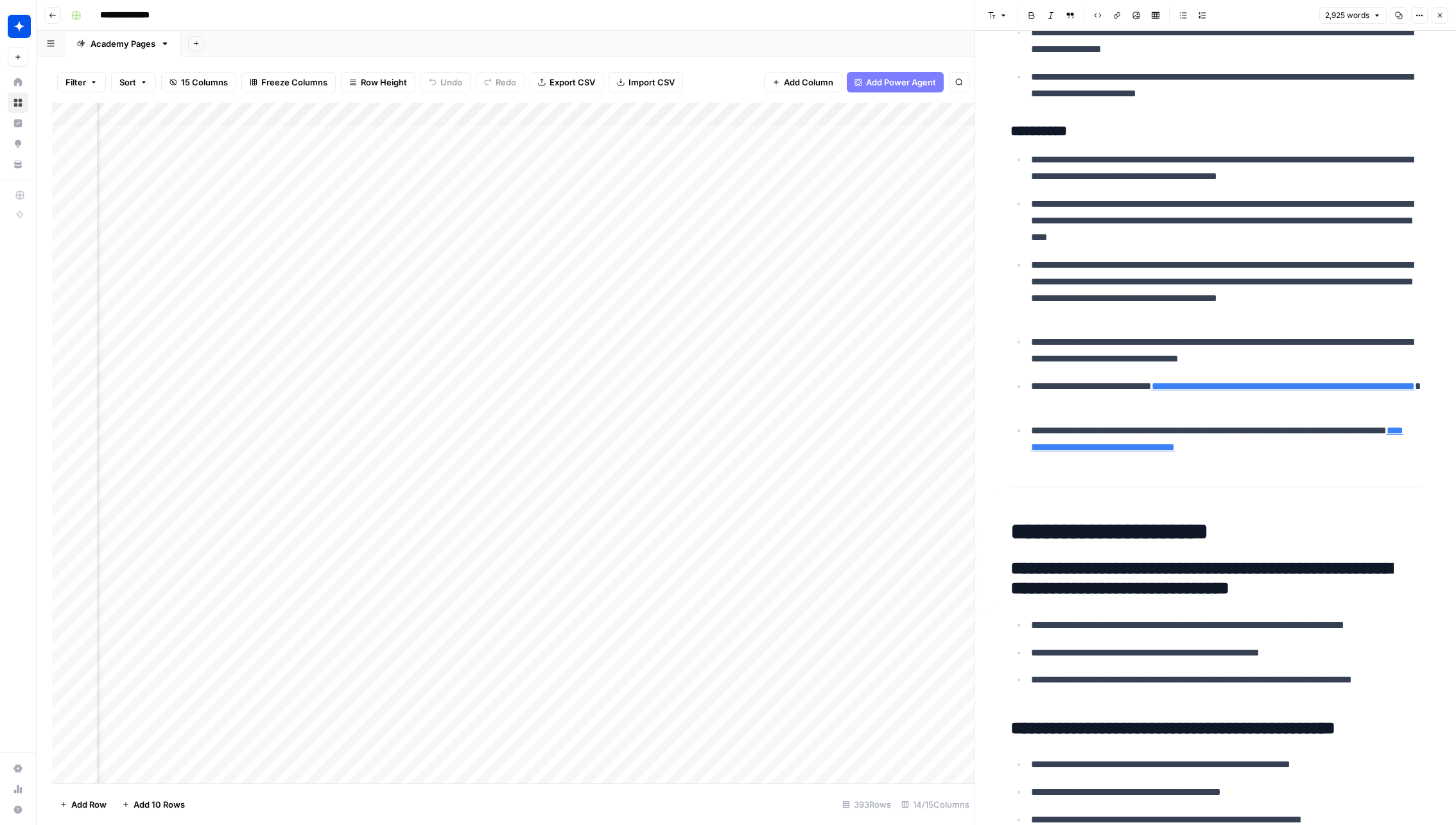
click at [902, 451] on div "Add Column" at bounding box center [513, 443] width 922 height 681
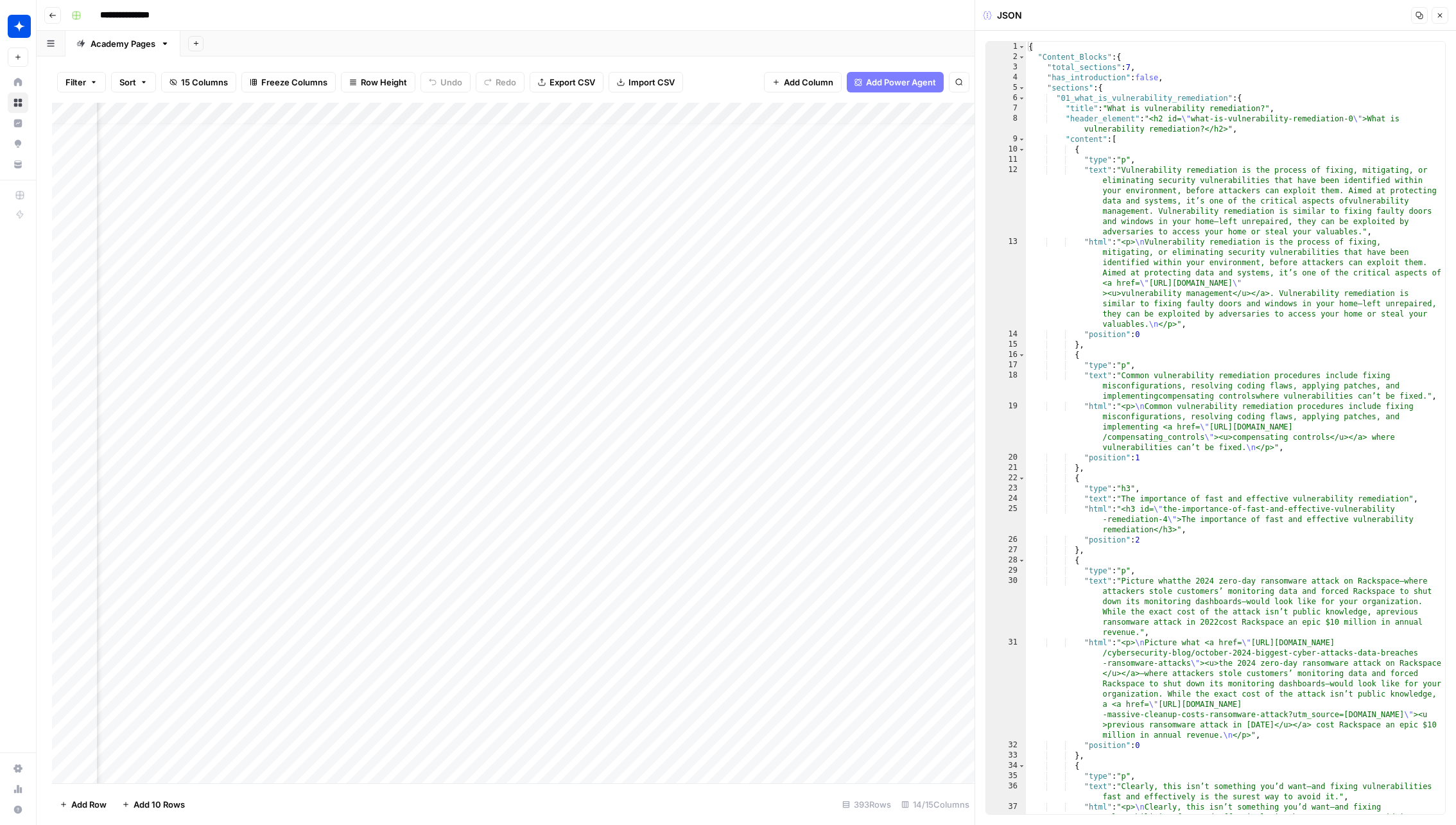
type textarea "**********"
click at [1262, 99] on div "{ "Content_Blocks" : { "total_sections" : 7 , "has_introduction" : false , "sec…" at bounding box center [1235, 449] width 420 height 814
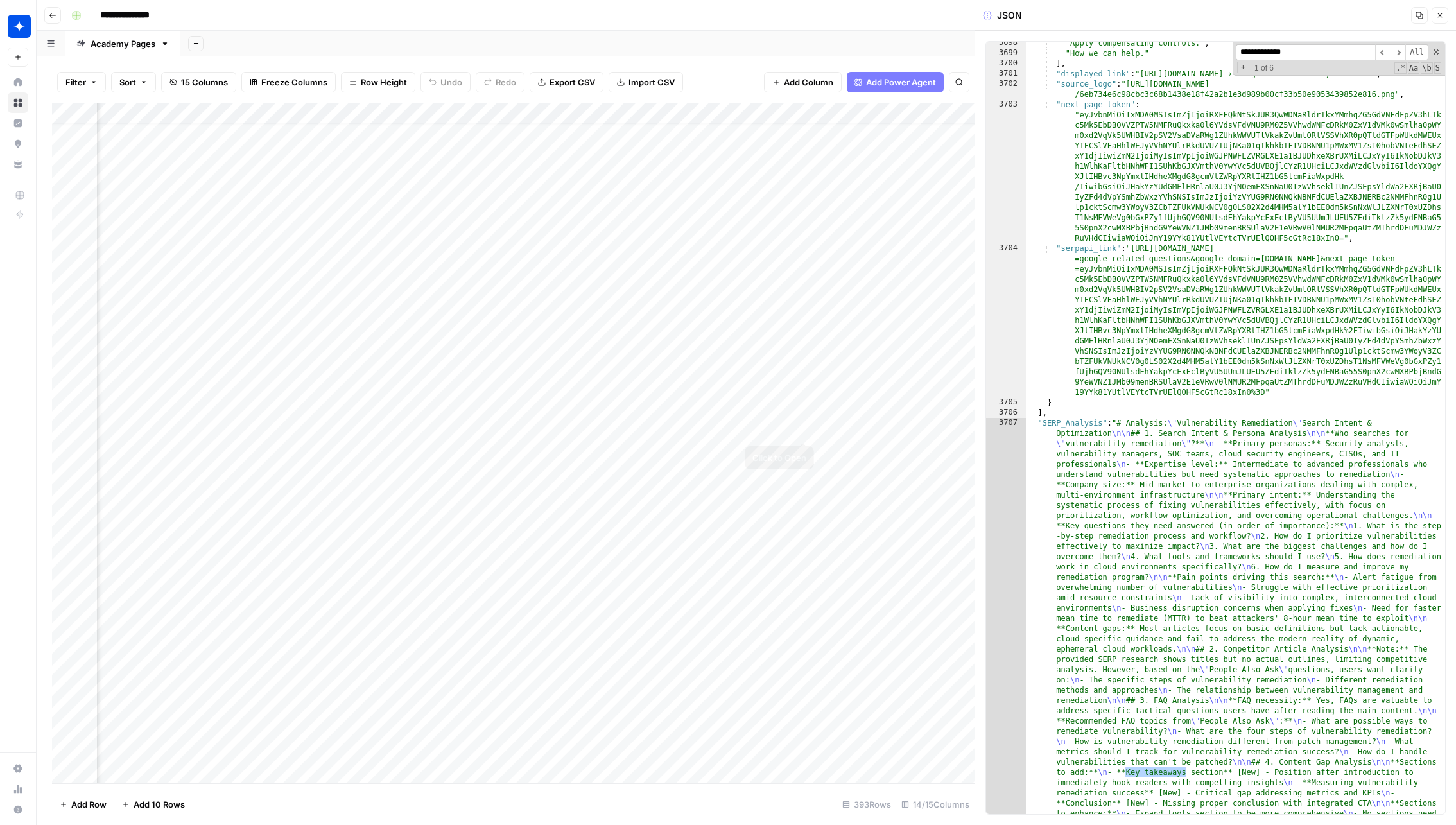
scroll to position [11, 816]
type input "**********"
click at [821, 449] on div "Add Column" at bounding box center [513, 443] width 922 height 681
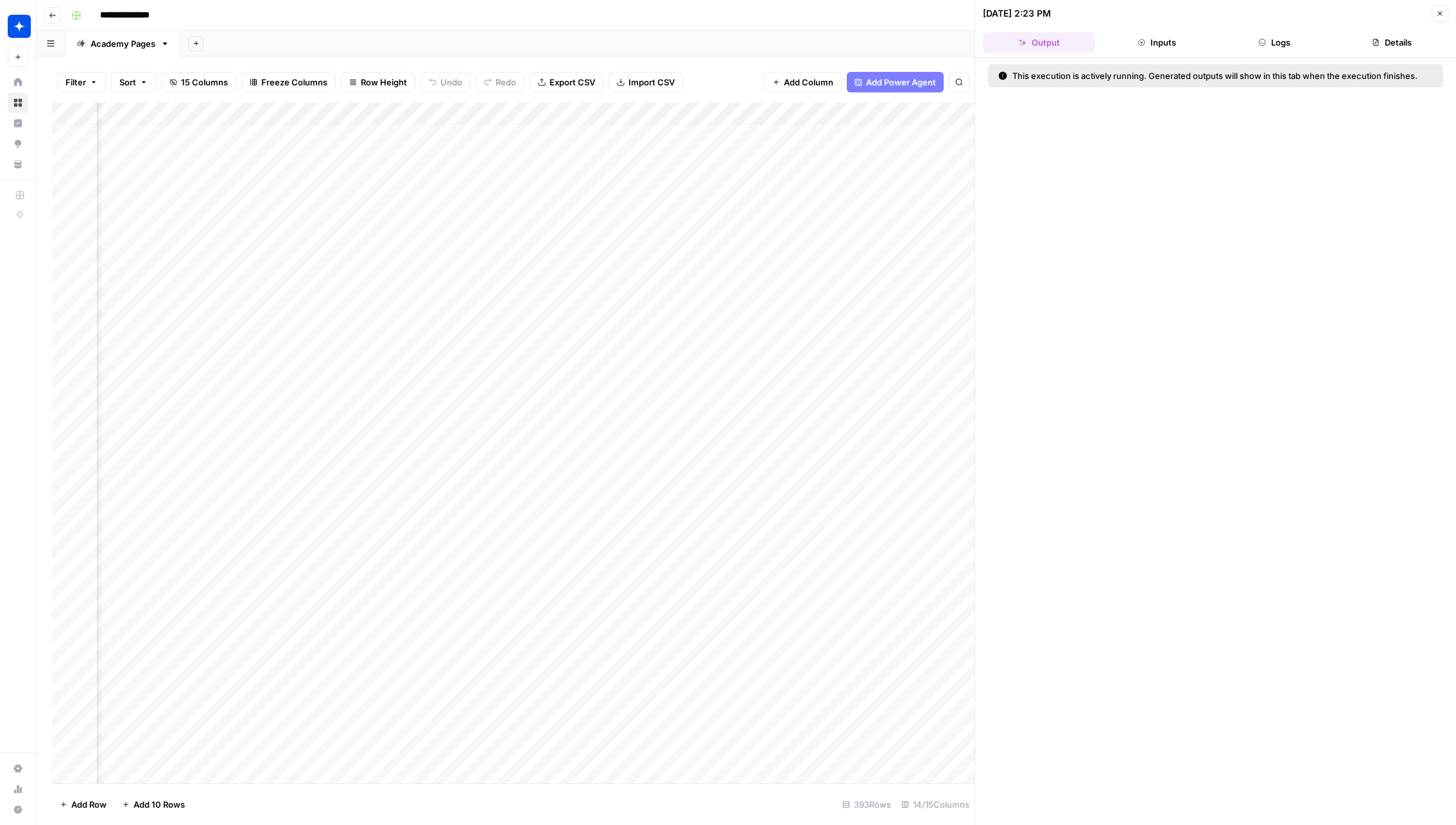
click at [1274, 43] on button "Logs" at bounding box center [1274, 43] width 112 height 21
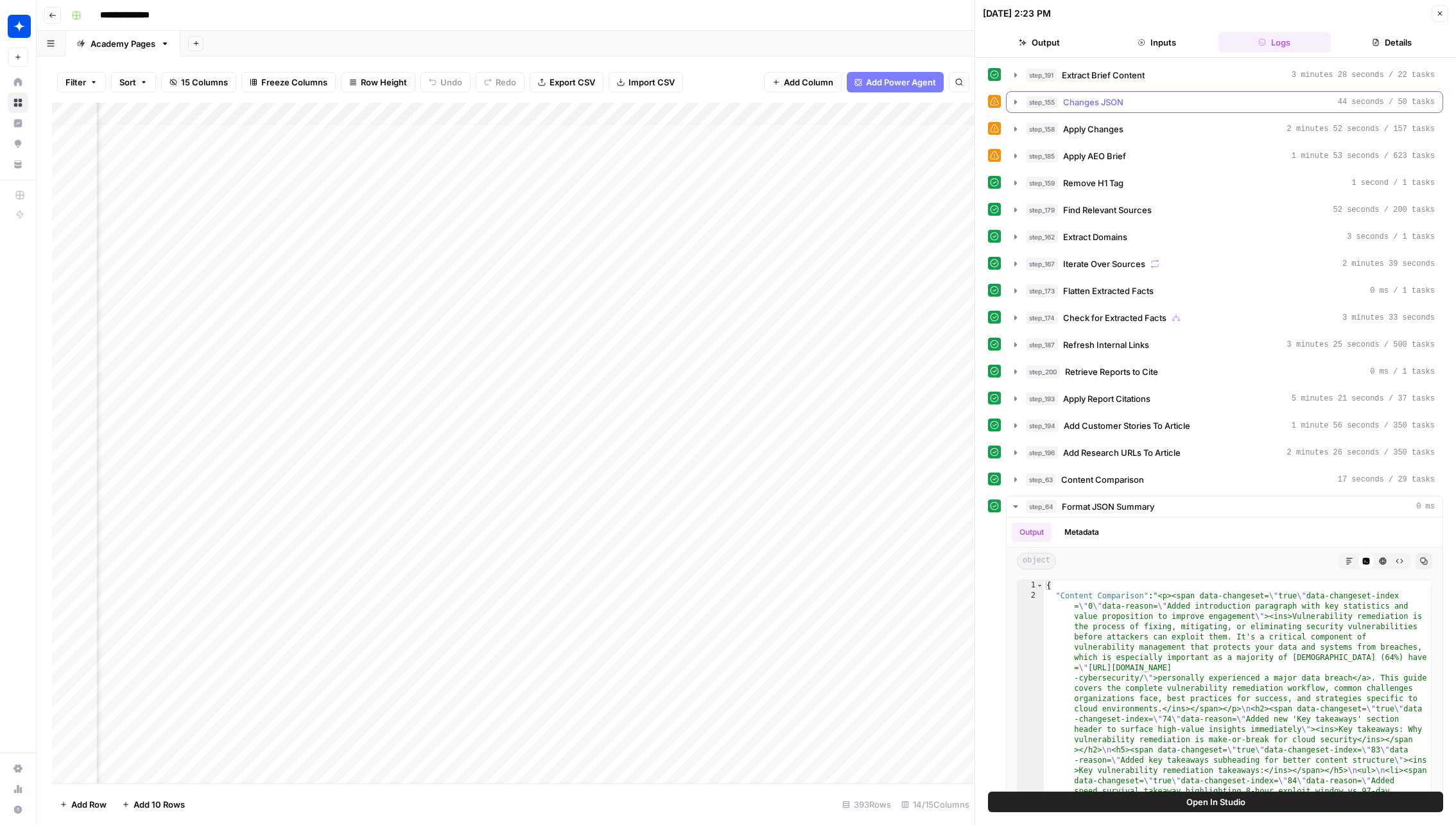
click at [1102, 104] on span "Changes JSON" at bounding box center [1093, 102] width 60 height 13
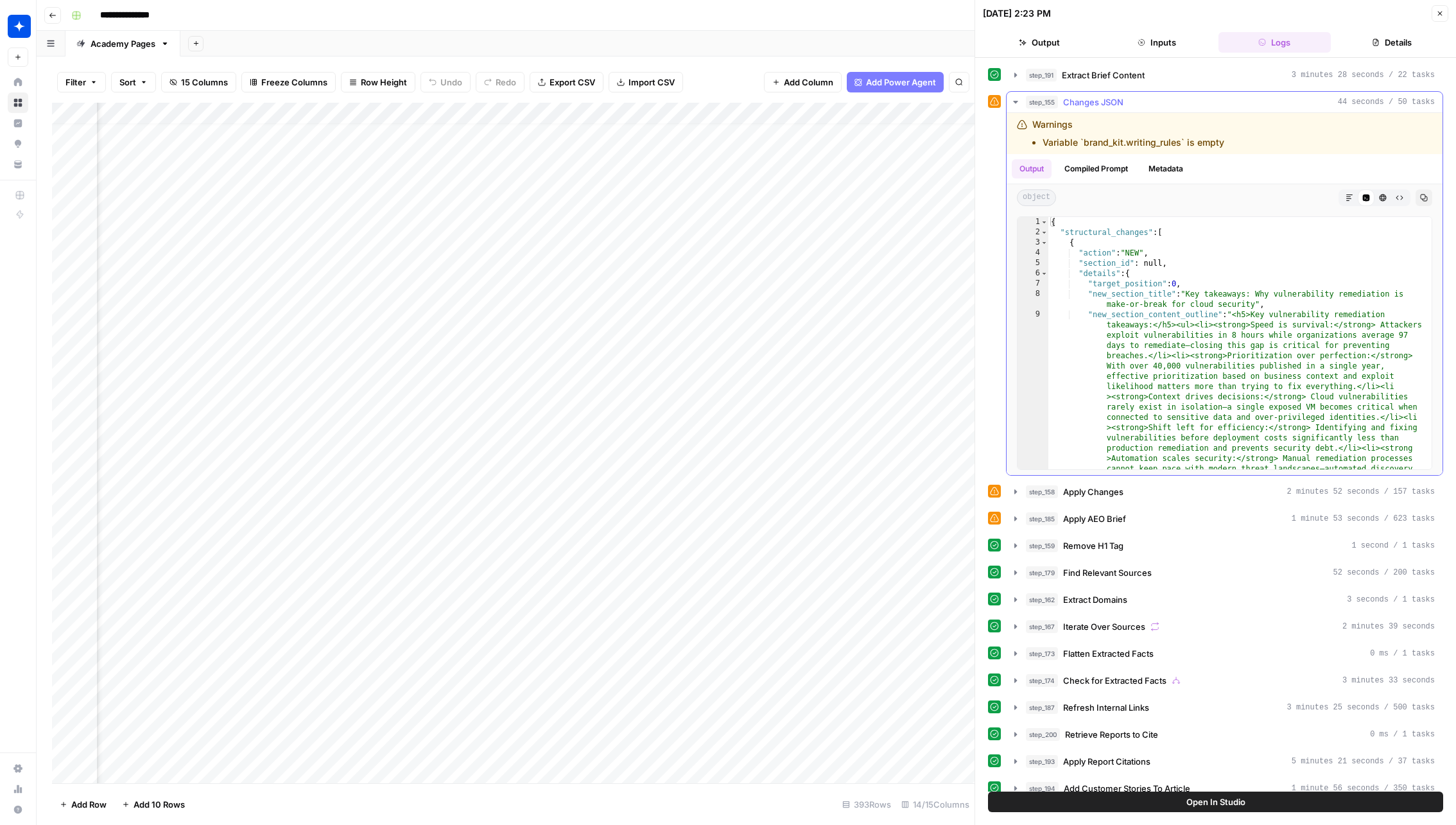
click at [1265, 256] on div "{ "structural_changes" : [ { "action" : "NEW" , "section_id" : null , "details"…" at bounding box center [1240, 441] width 384 height 449
click at [1271, 254] on div "{ "structural_changes" : [ { "action" : "NEW" , "section_id" : null , "details"…" at bounding box center [1240, 441] width 384 height 449
click at [1270, 291] on div "{ "structural_changes" : [ { "action" : "NEW" , "section_id" : null , "details"…" at bounding box center [1240, 441] width 384 height 449
click at [1275, 285] on div "{ "structural_changes" : [ { "action" : "NEW" , "section_id" : null , "details"…" at bounding box center [1240, 441] width 384 height 449
type textarea "**********"
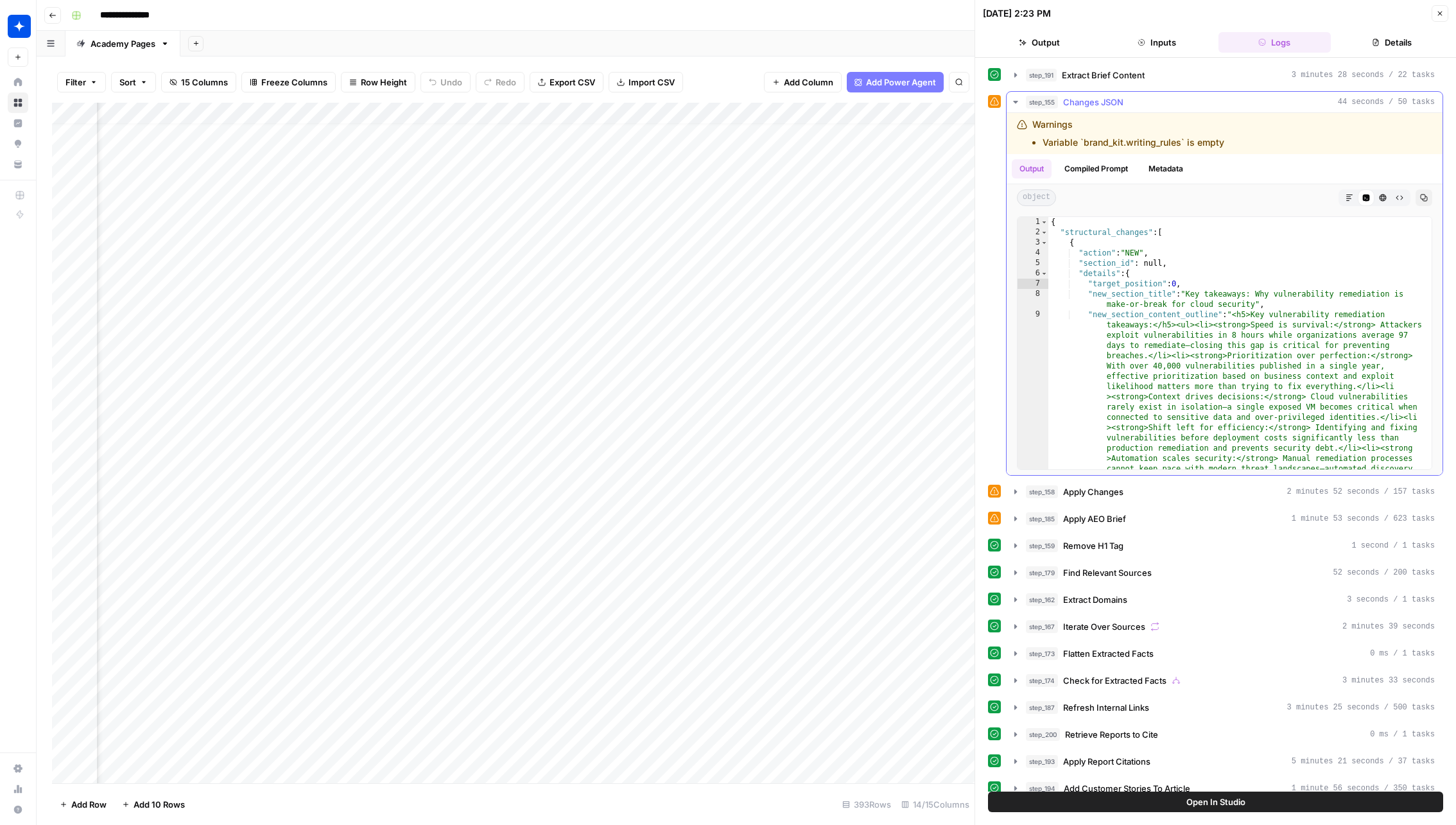
click at [1112, 106] on span "Changes JSON" at bounding box center [1093, 102] width 60 height 13
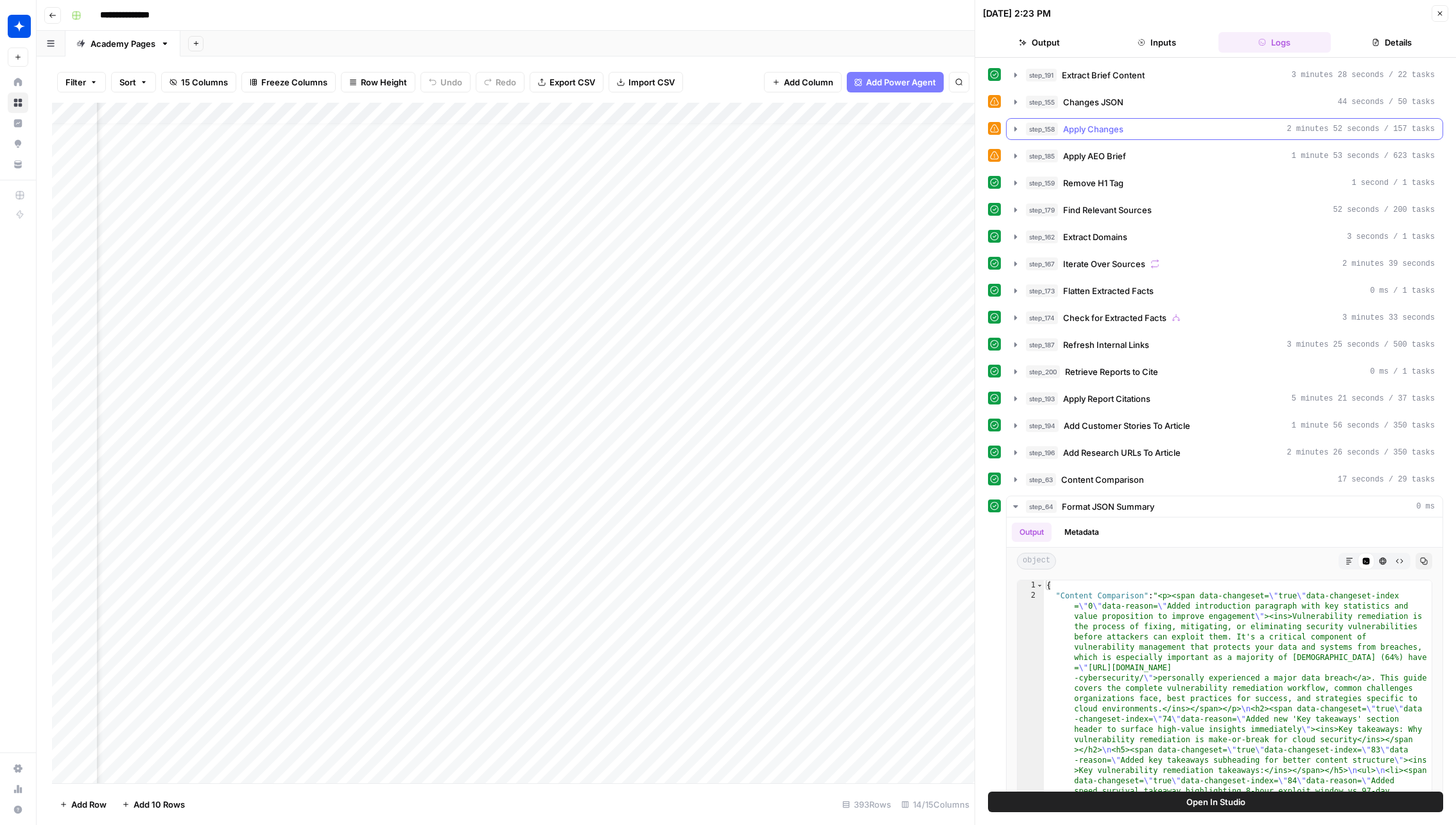
click at [1105, 129] on span "Apply Changes" at bounding box center [1093, 129] width 60 height 13
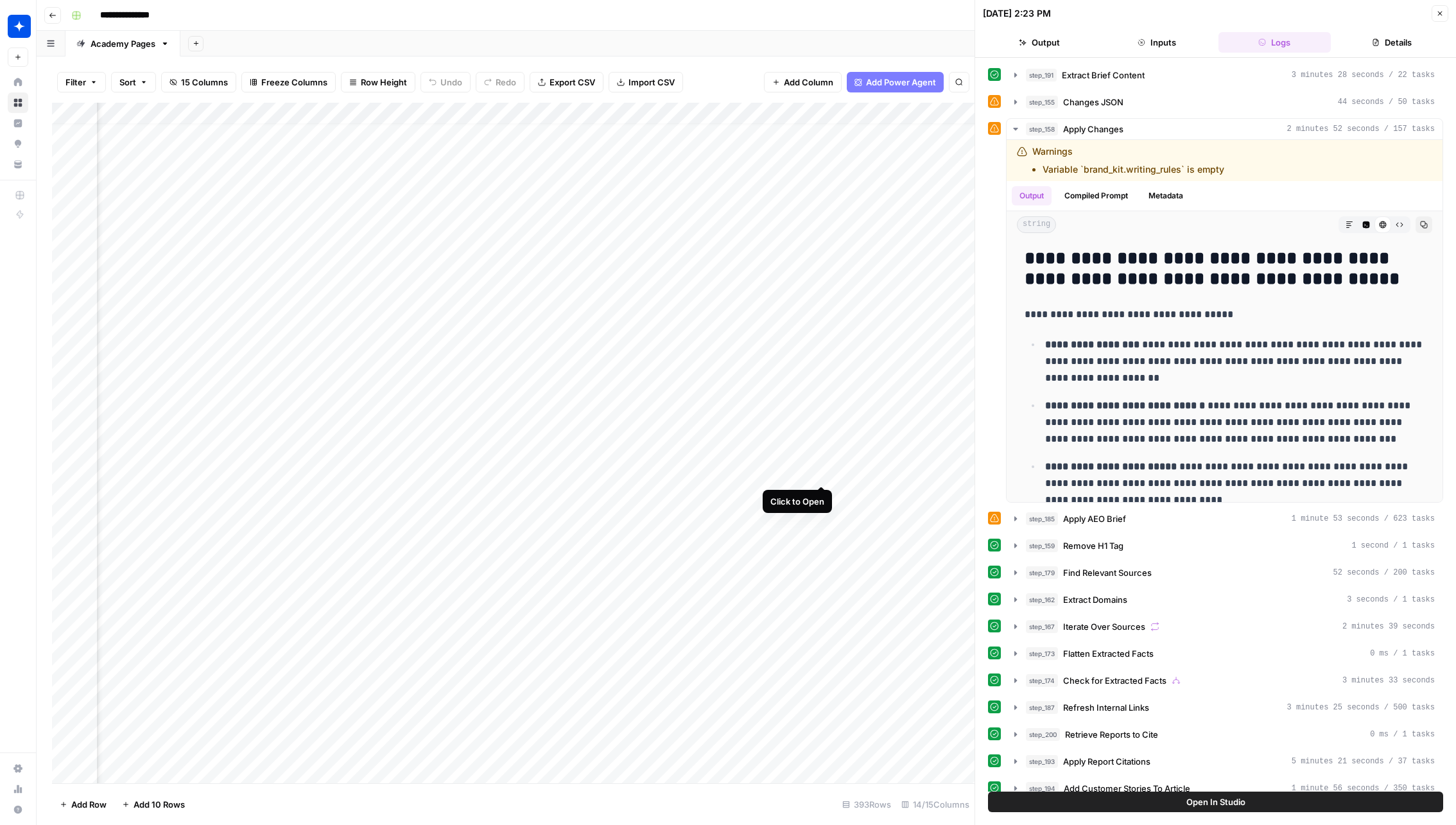
click at [821, 470] on div "Add Column" at bounding box center [513, 443] width 922 height 681
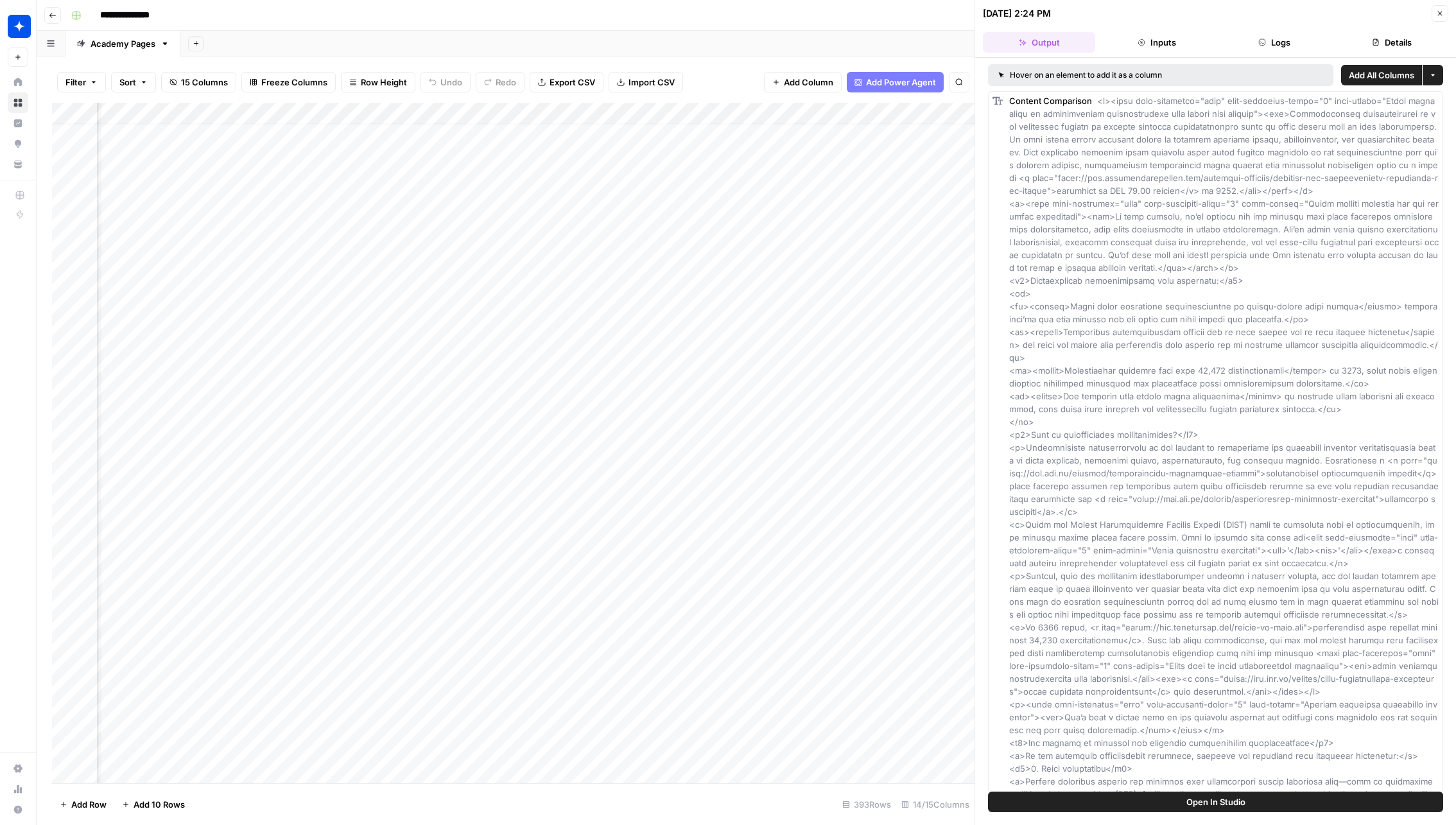
click at [1259, 38] on icon "button" at bounding box center [1261, 42] width 8 height 8
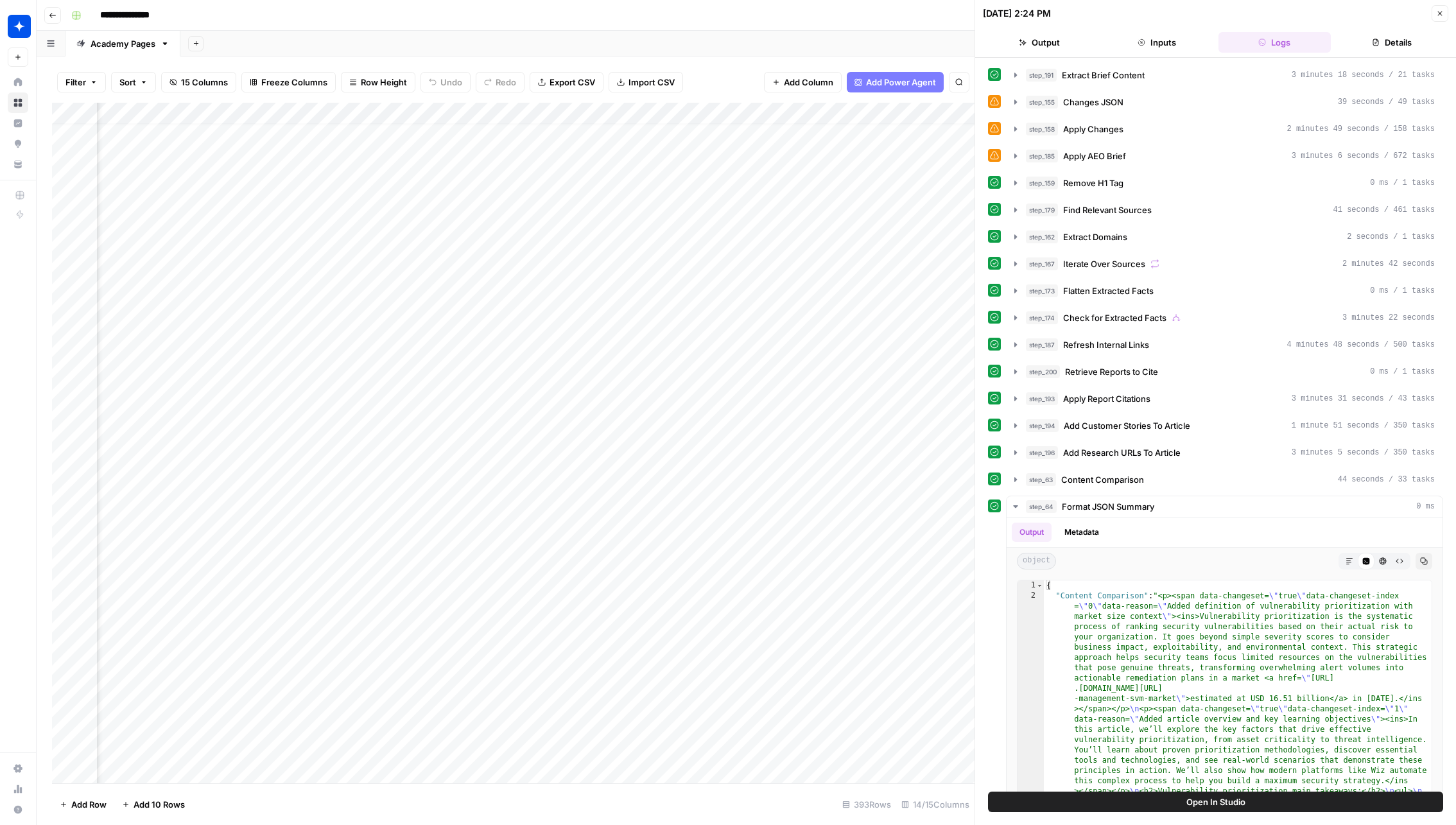
click at [1093, 129] on span "Apply Changes" at bounding box center [1093, 129] width 60 height 13
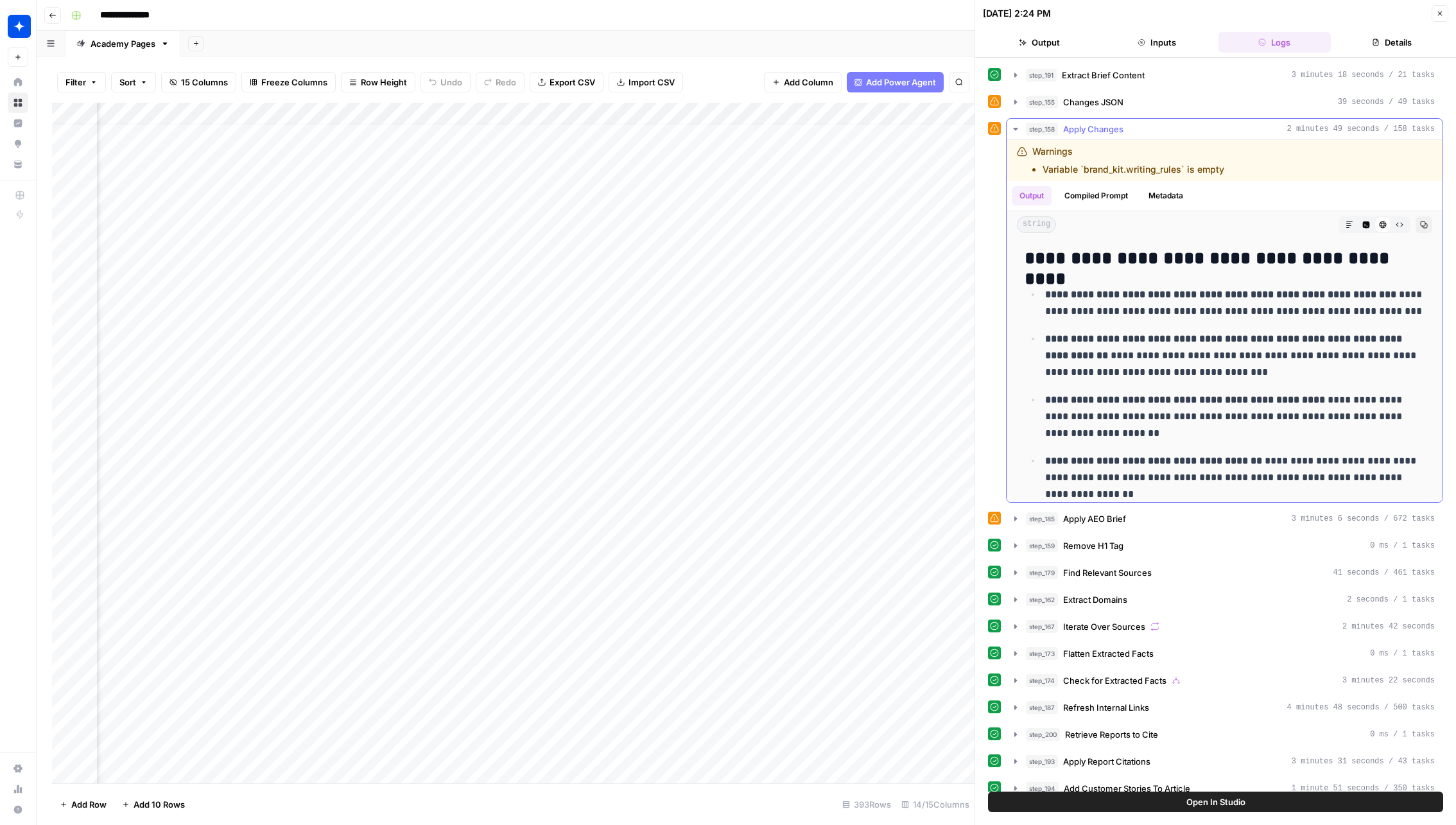
click at [1093, 129] on span "Apply Changes" at bounding box center [1093, 129] width 60 height 13
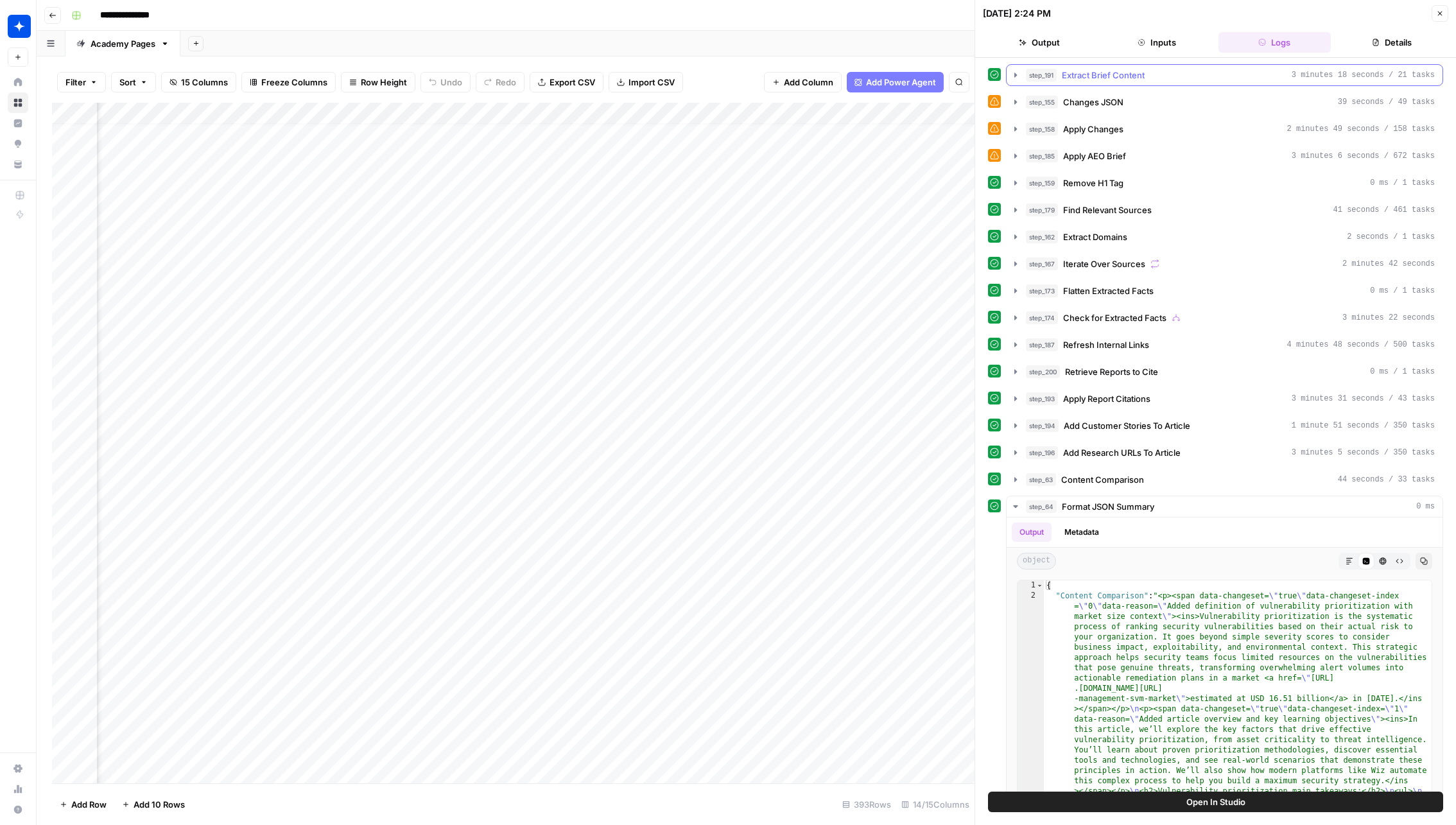
click at [1058, 45] on button "Output" at bounding box center [1039, 43] width 112 height 21
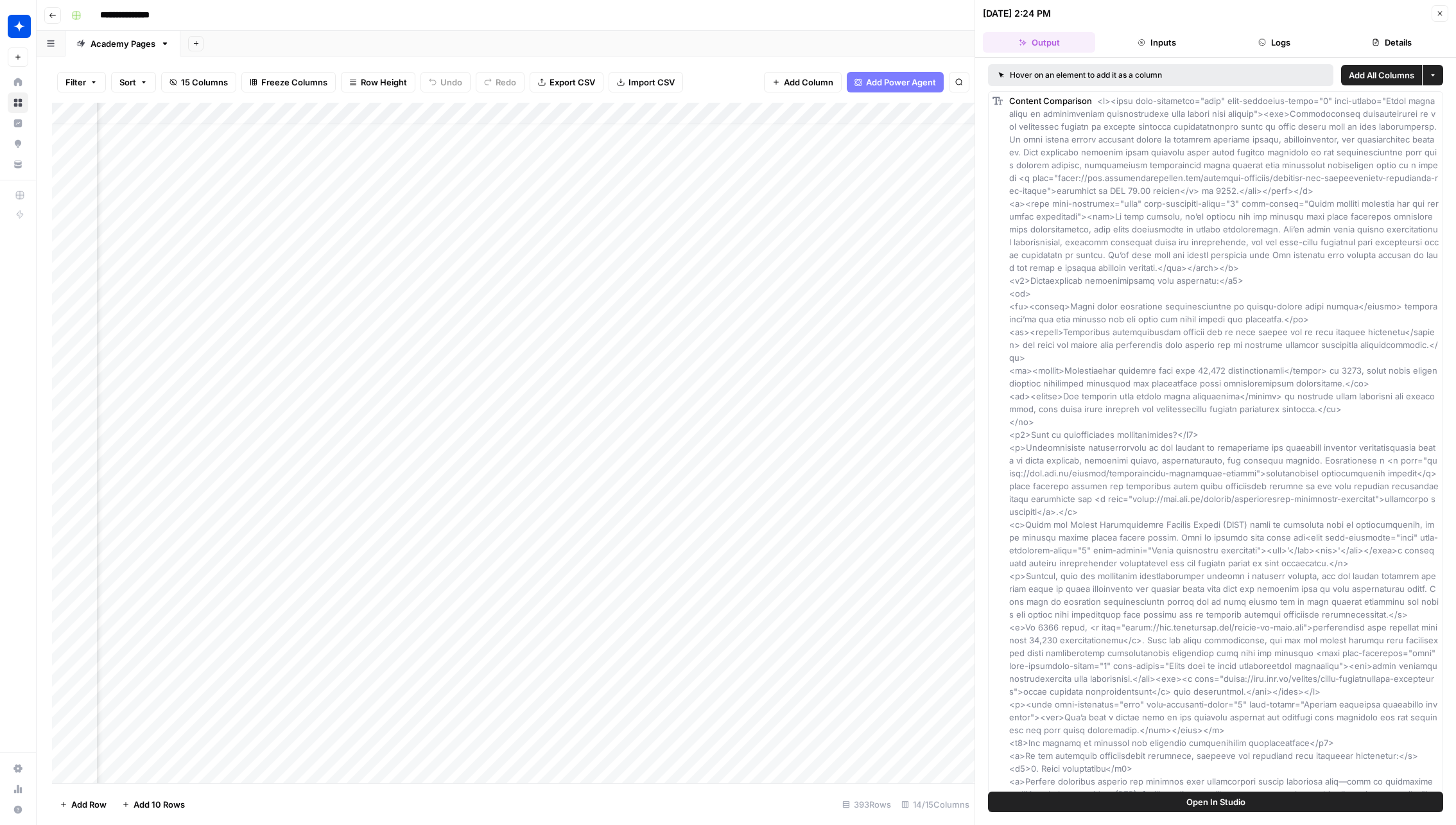
scroll to position [11, 961]
click at [897, 473] on div "Add Column" at bounding box center [513, 443] width 922 height 681
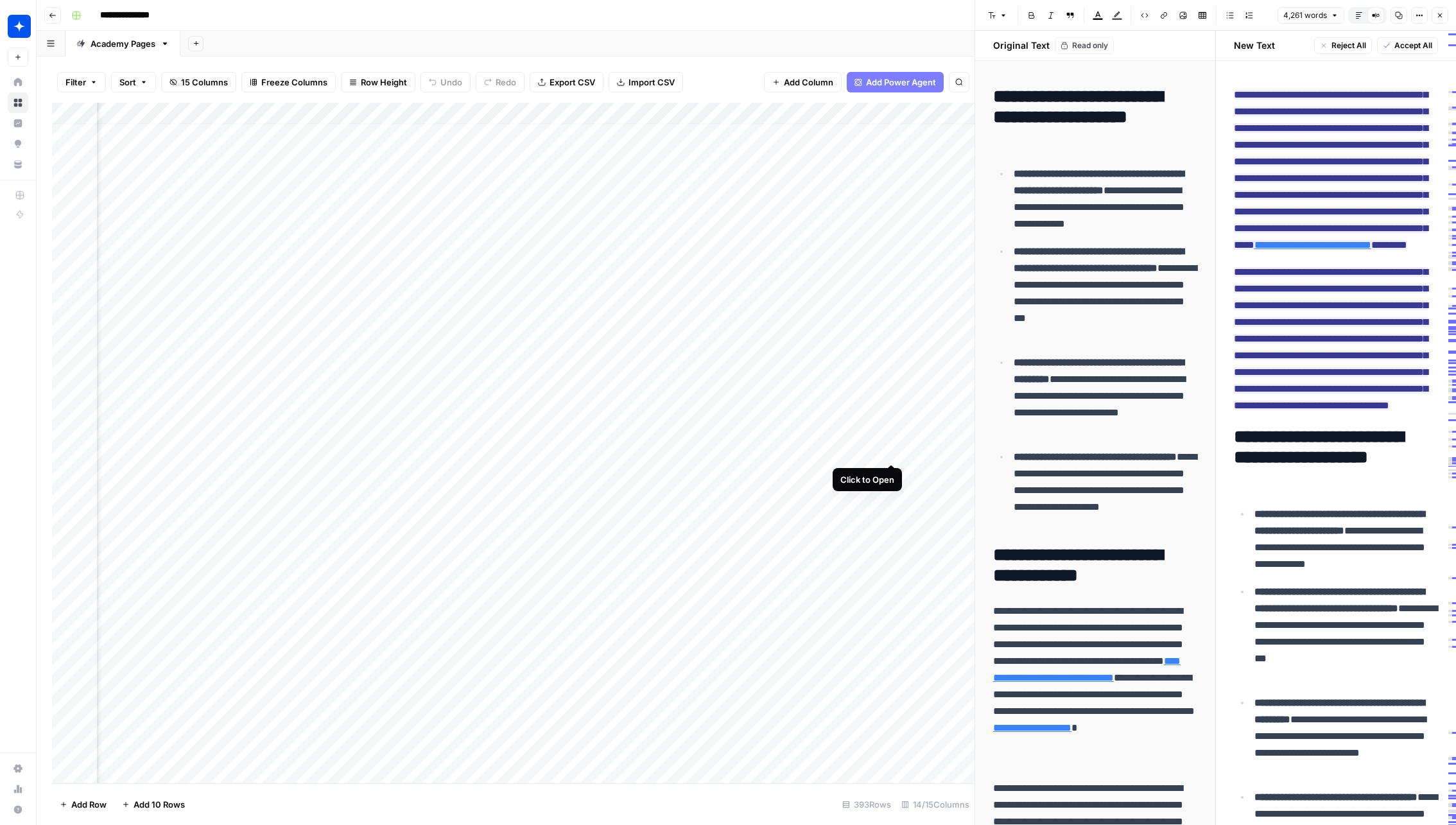
click at [892, 451] on div "Add Column" at bounding box center [513, 443] width 922 height 681
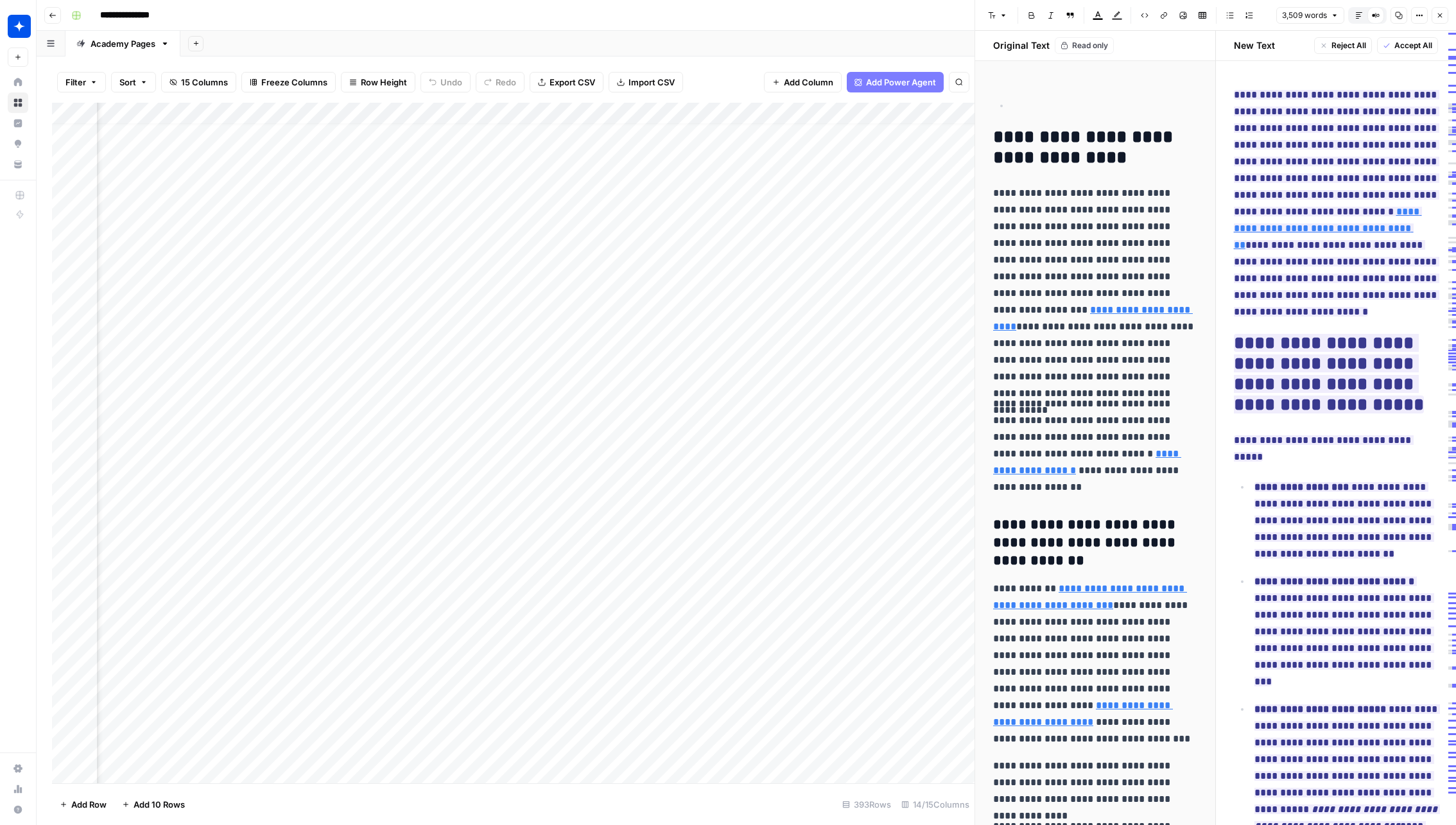
click at [997, 101] on ul at bounding box center [1095, 105] width 204 height 17
click at [1360, 15] on icon "button" at bounding box center [1359, 15] width 8 height 8
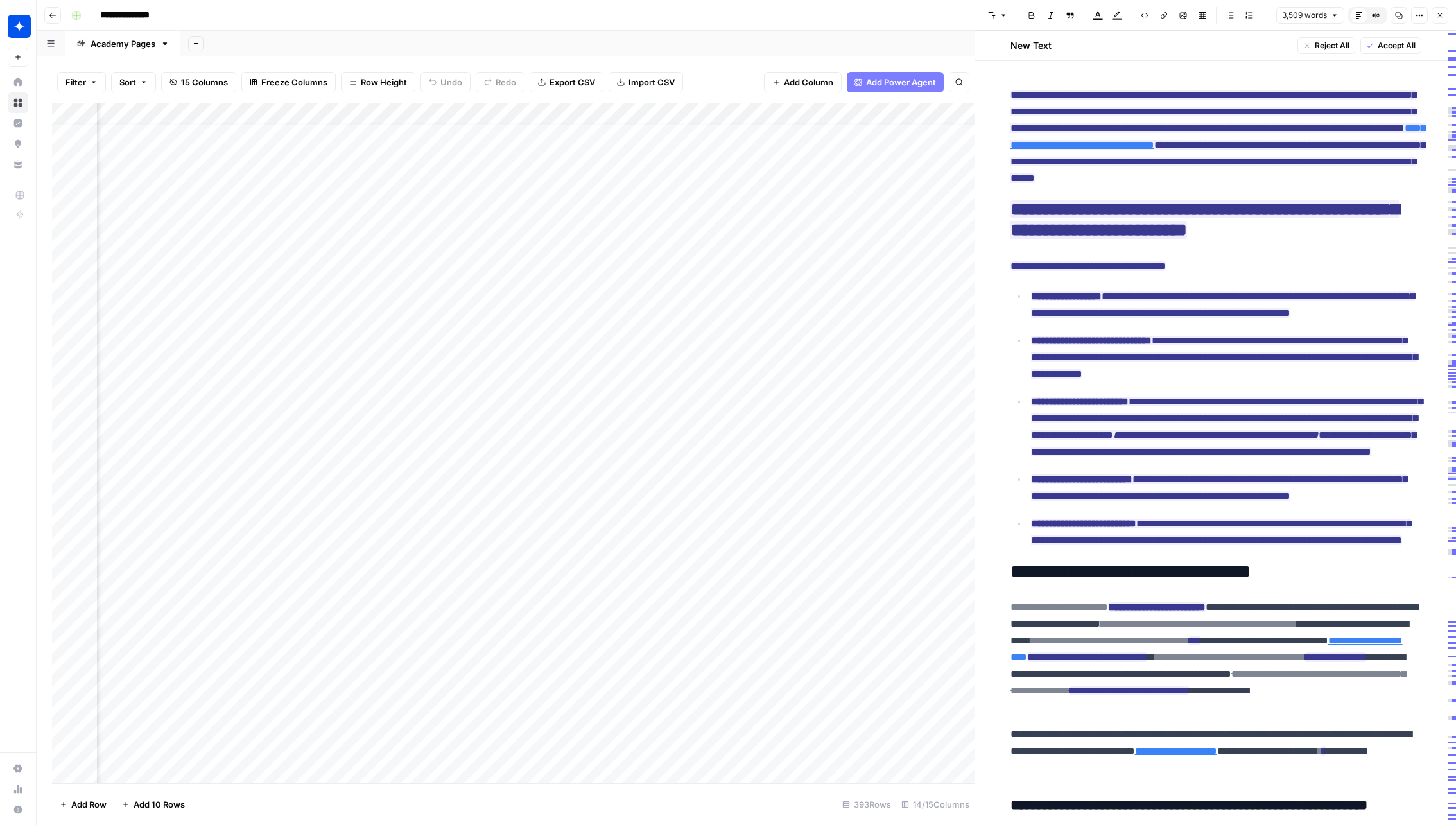
click at [895, 471] on div "Add Column" at bounding box center [513, 443] width 922 height 681
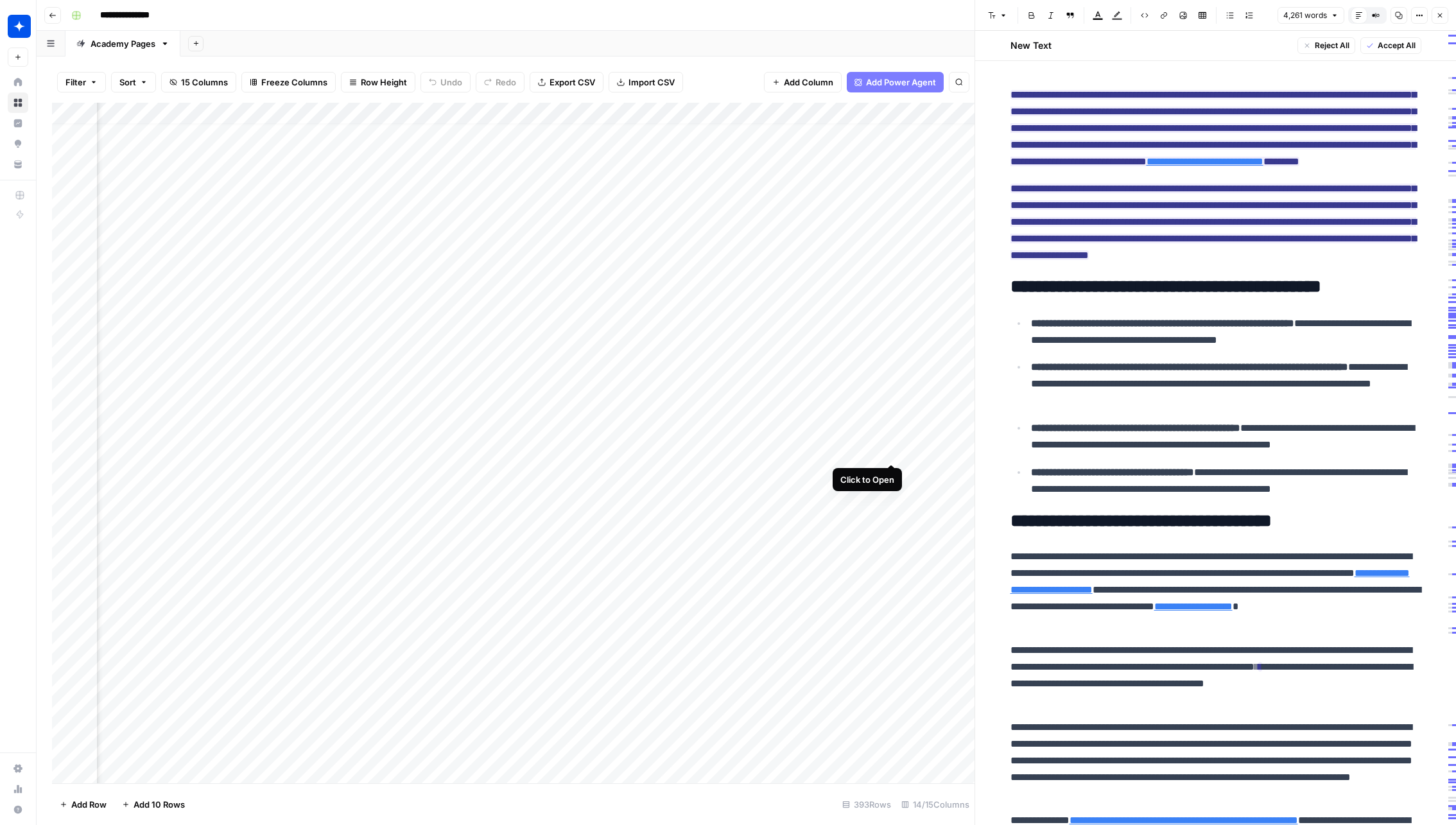
click at [890, 451] on div "Add Column" at bounding box center [513, 443] width 922 height 681
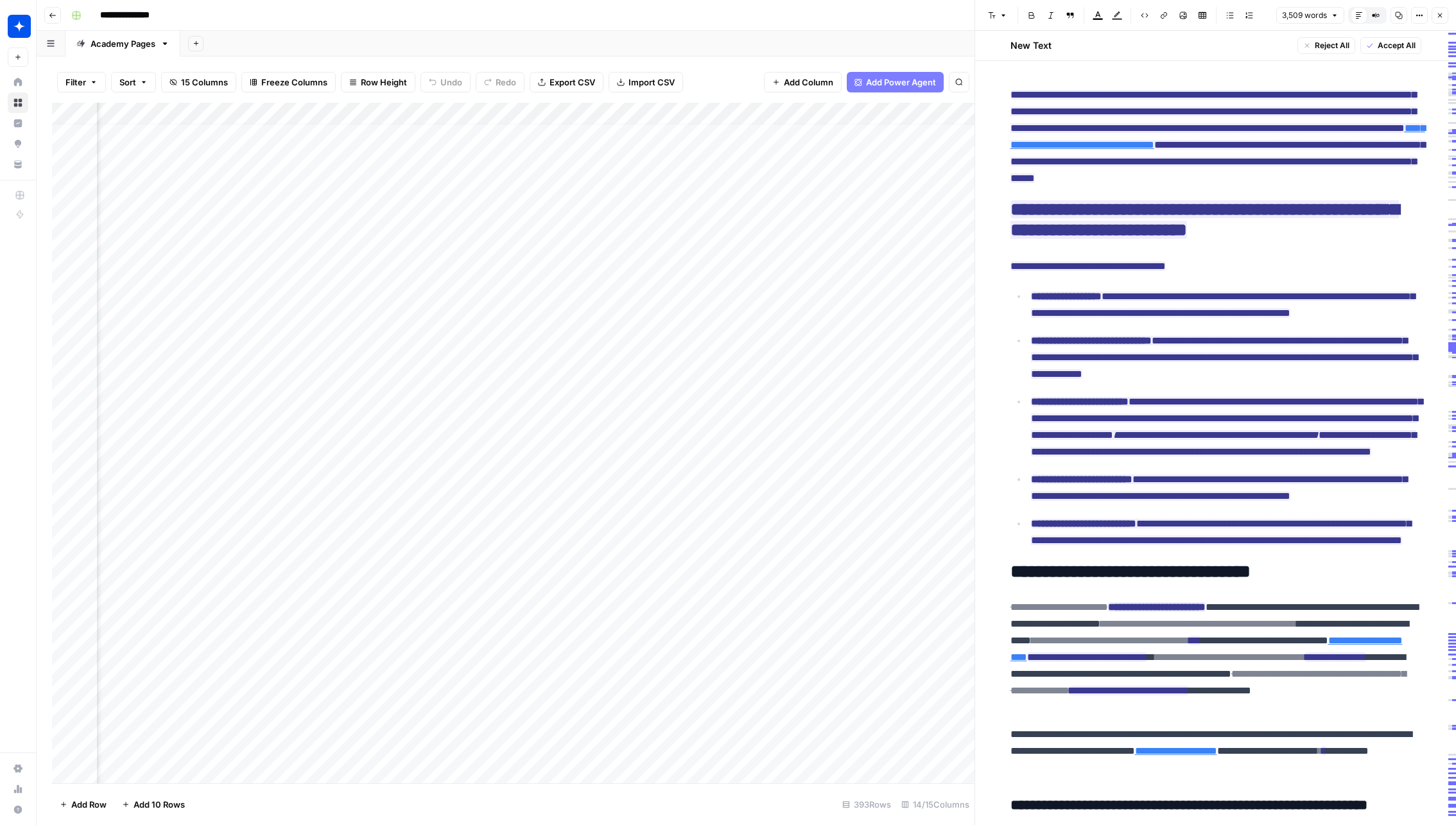
click at [898, 449] on div "Add Column" at bounding box center [513, 443] width 922 height 681
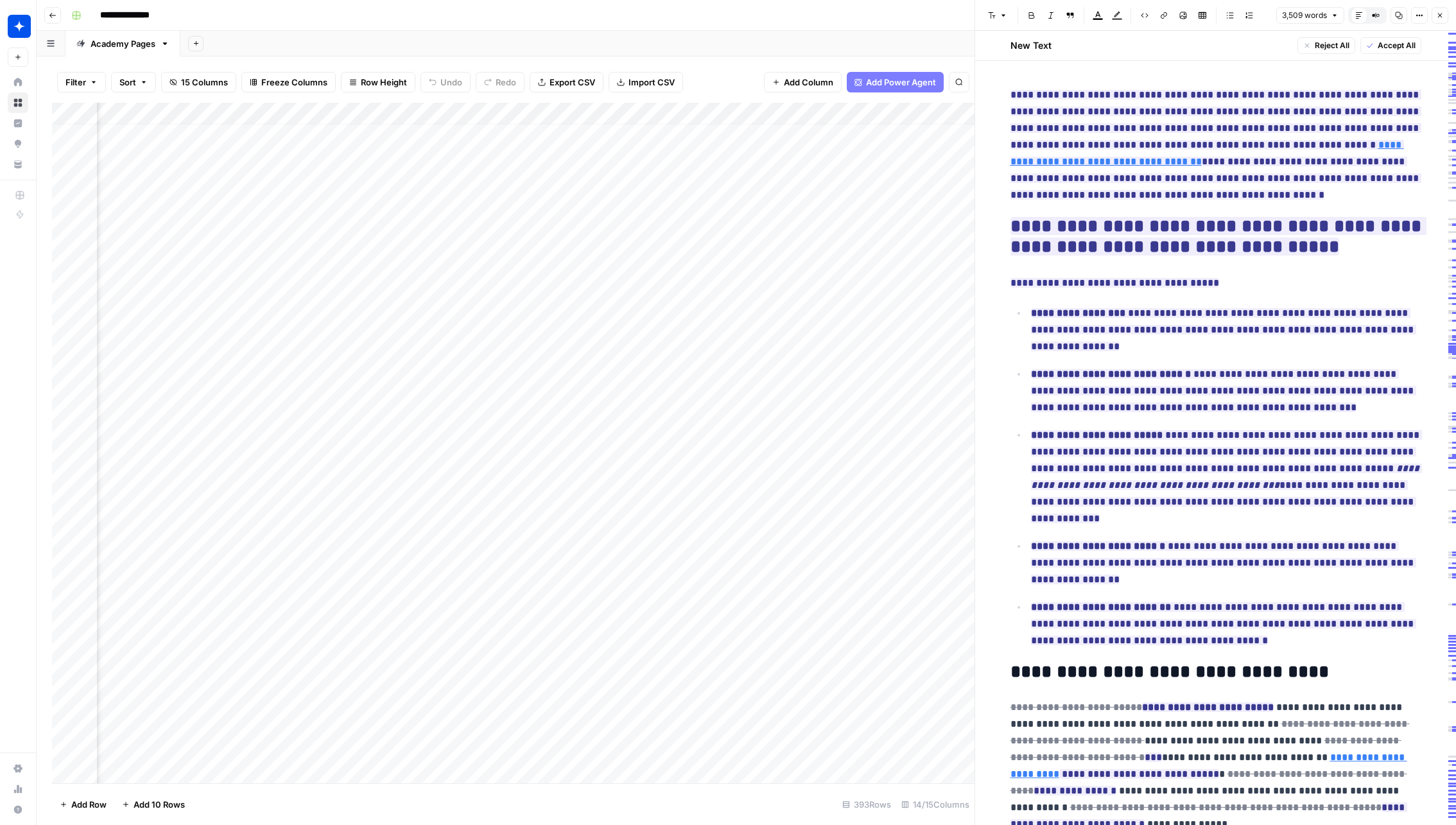
click at [895, 449] on div at bounding box center [879, 451] width 117 height 24
click at [913, 447] on div at bounding box center [879, 451] width 117 height 24
click at [1439, 21] on button "Close" at bounding box center [1440, 15] width 16 height 16
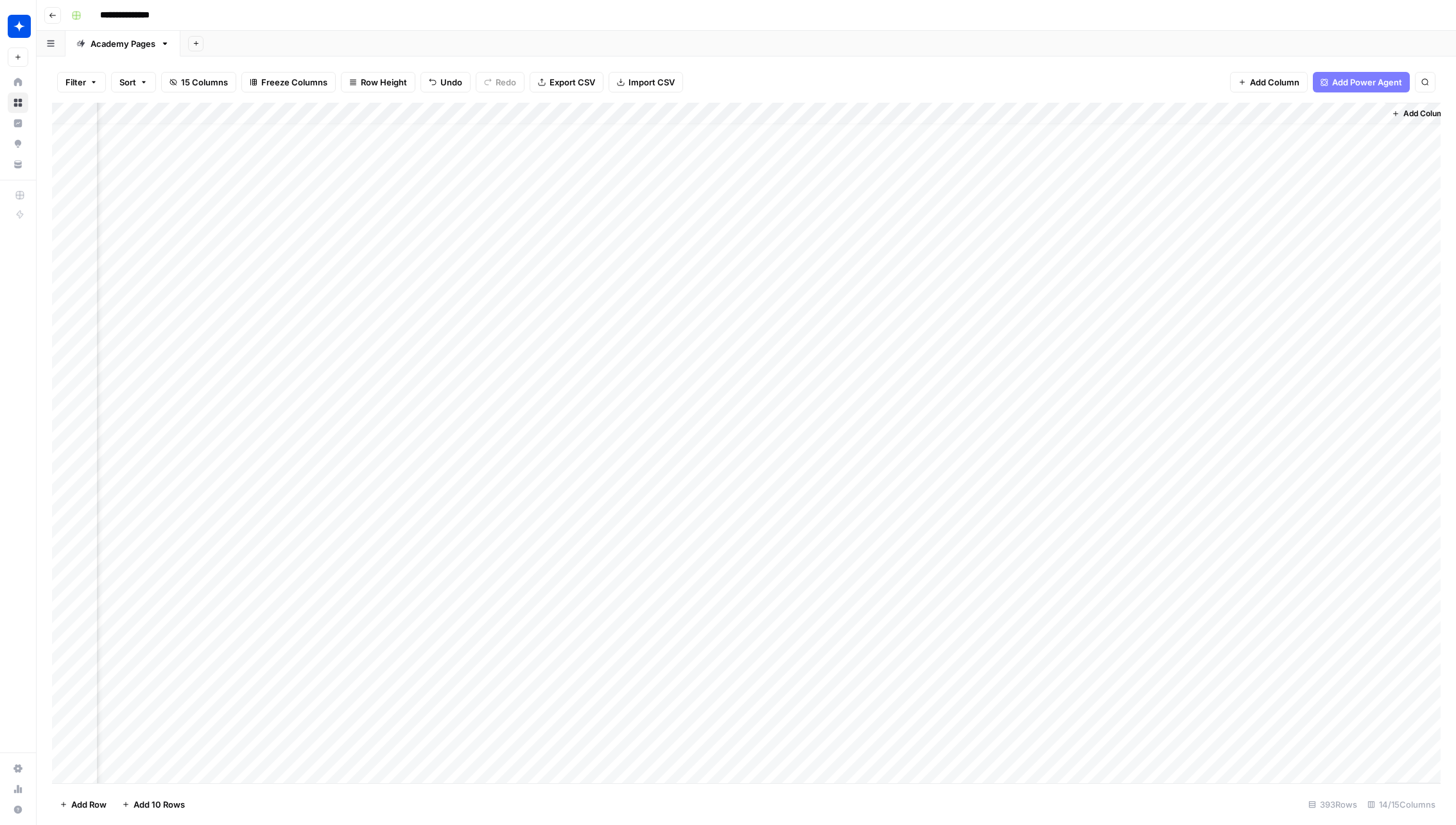
scroll to position [11, 629]
click at [1010, 450] on div "Add Column" at bounding box center [746, 443] width 1388 height 681
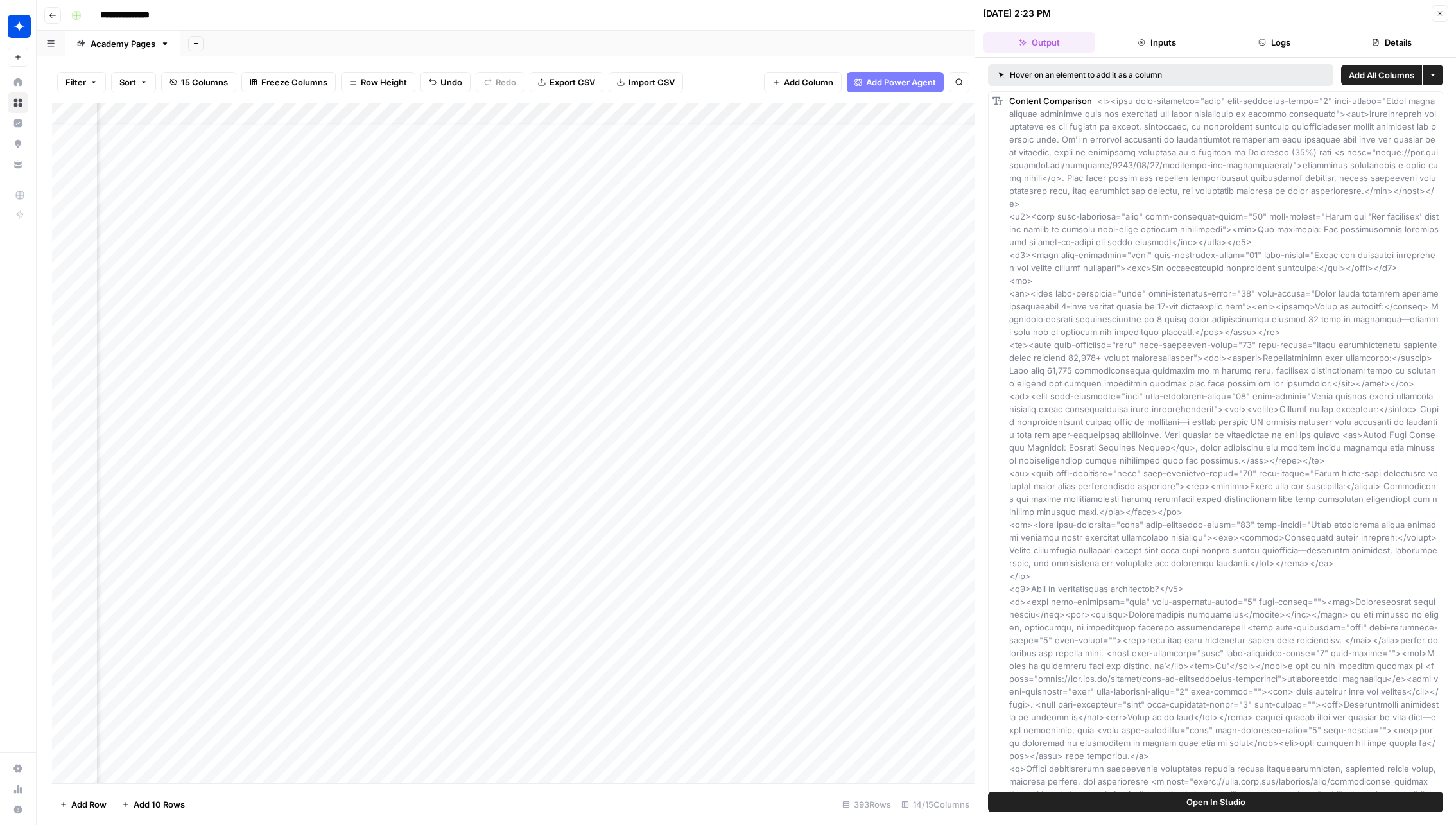
click at [1261, 25] on header "09/04/25 at 2:23 PM Close Output Inputs Logs Details" at bounding box center [1215, 29] width 481 height 58
click at [1261, 29] on header "09/04/25 at 2:23 PM Close Output Inputs Logs Details" at bounding box center [1215, 29] width 481 height 58
click at [1307, 81] on div "Hover on an element to add it as a column" at bounding box center [1161, 75] width 345 height 22
click at [1307, 70] on div "Hover on an element to add it as a column" at bounding box center [1161, 75] width 345 height 22
click at [1307, 51] on button "Logs" at bounding box center [1274, 43] width 112 height 21
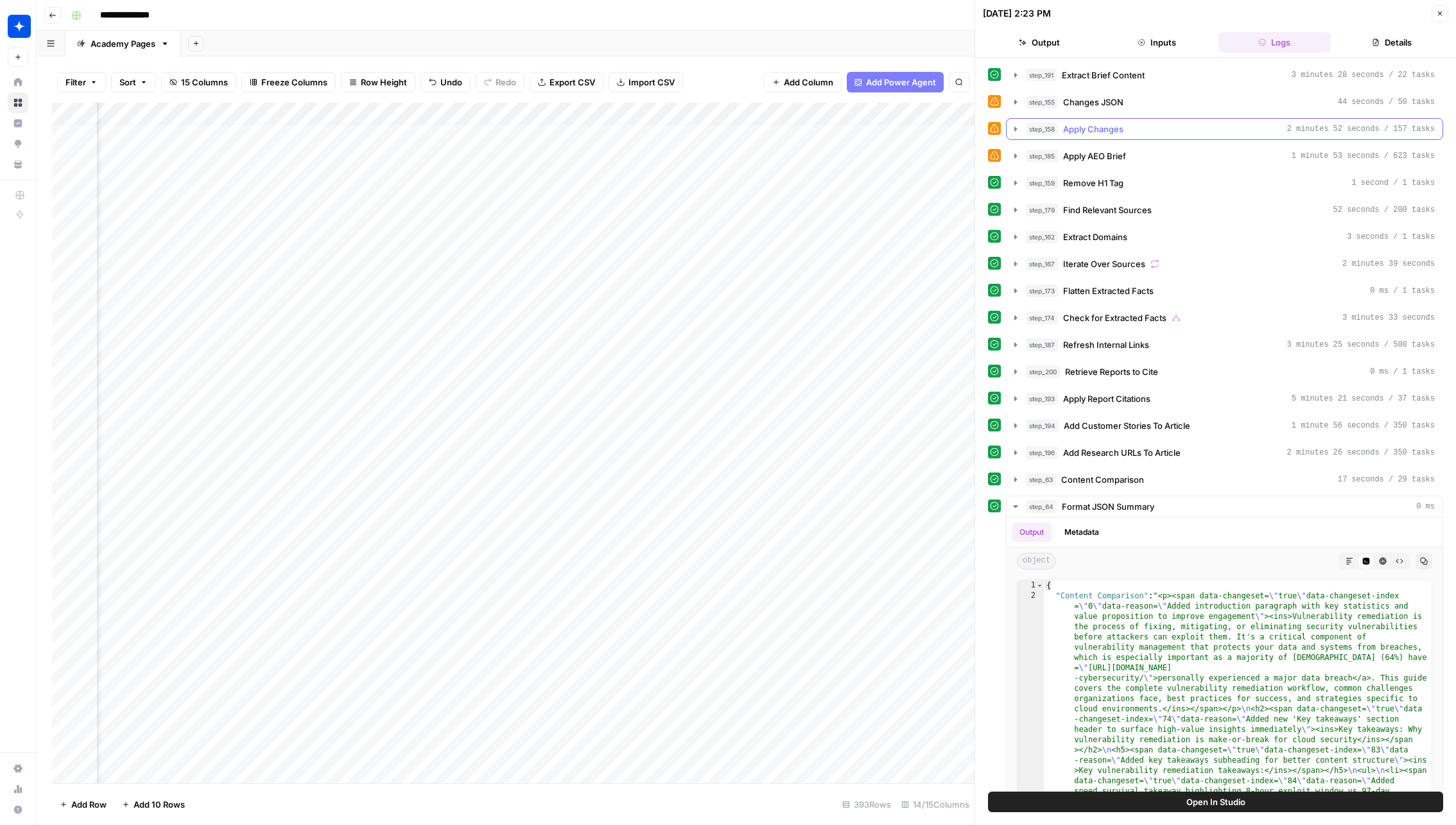
click at [1152, 132] on div "step_158 Apply Changes 2 minutes 52 seconds / 157 tasks" at bounding box center [1230, 129] width 409 height 13
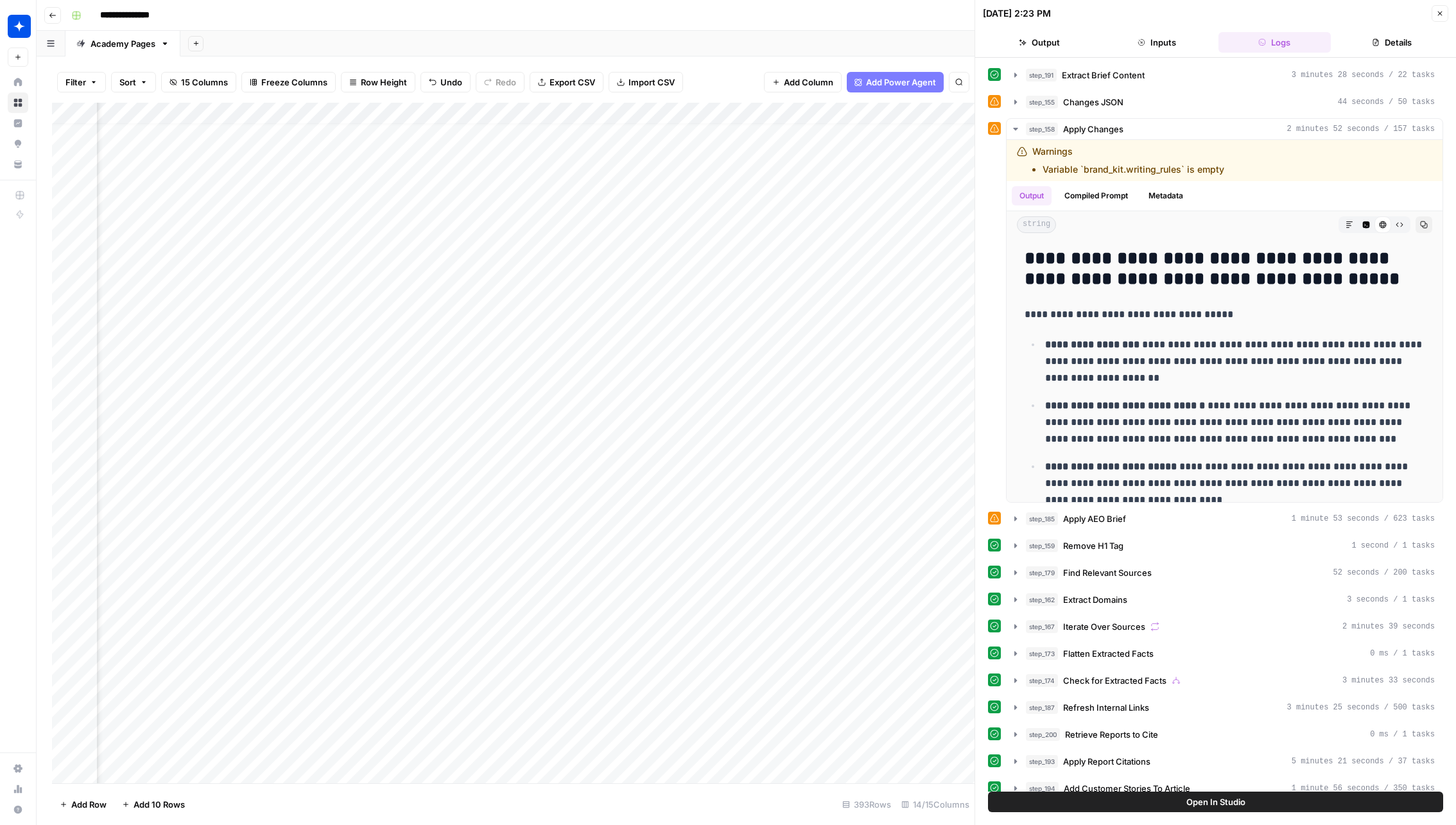
scroll to position [11, 951]
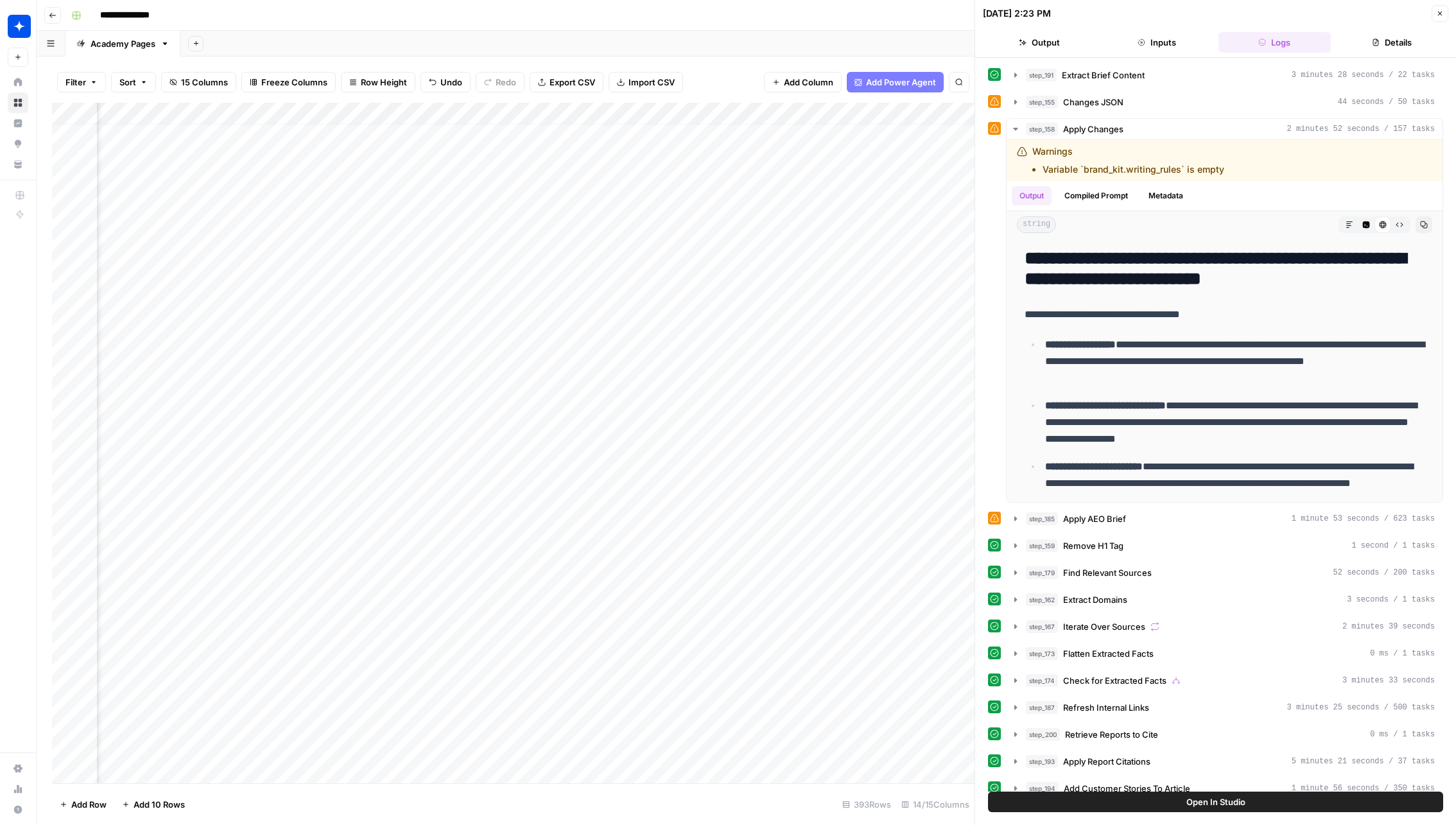
click at [901, 449] on div "Add Column" at bounding box center [513, 443] width 922 height 681
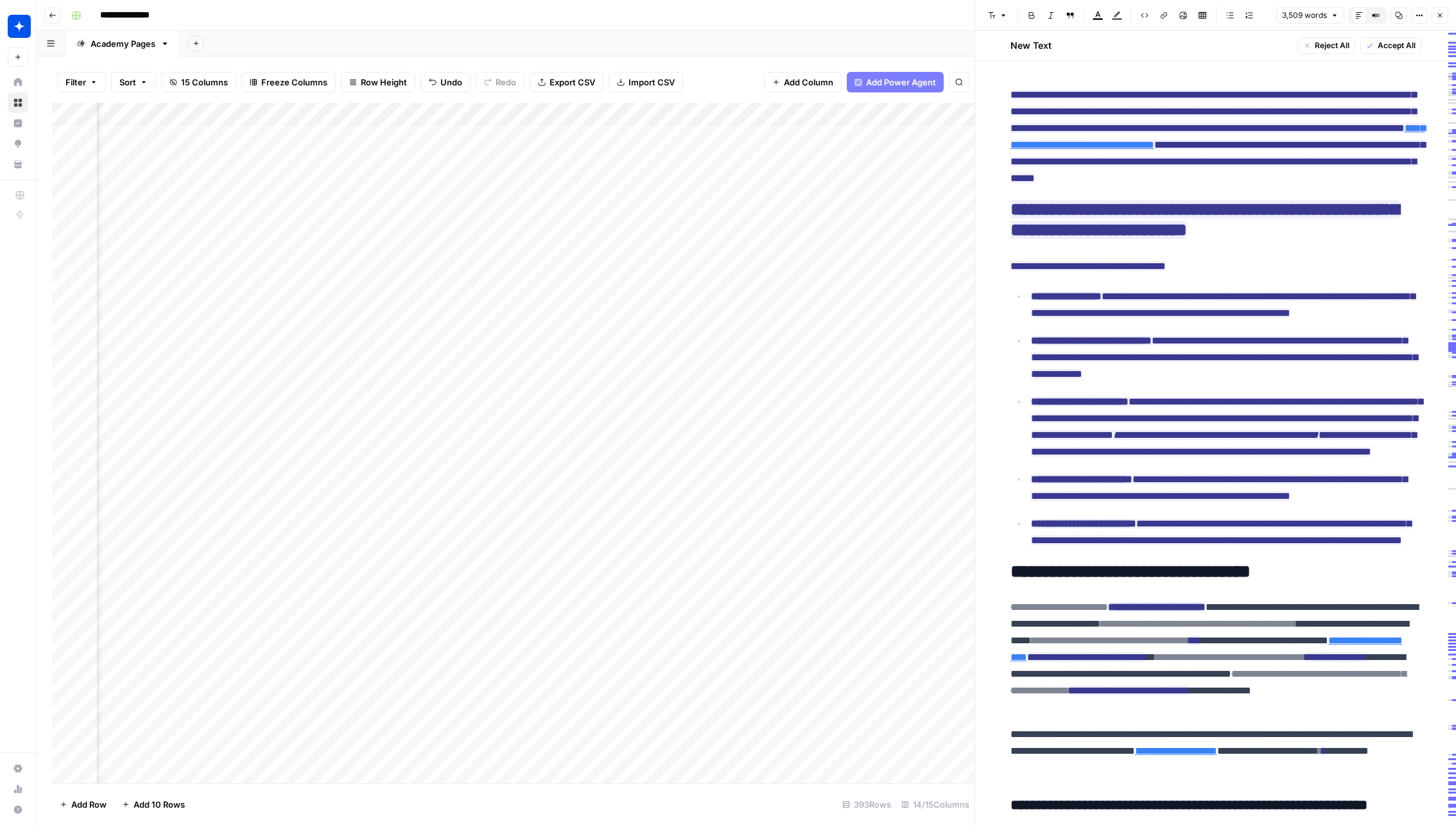
click at [683, 450] on div "Add Column" at bounding box center [513, 443] width 922 height 681
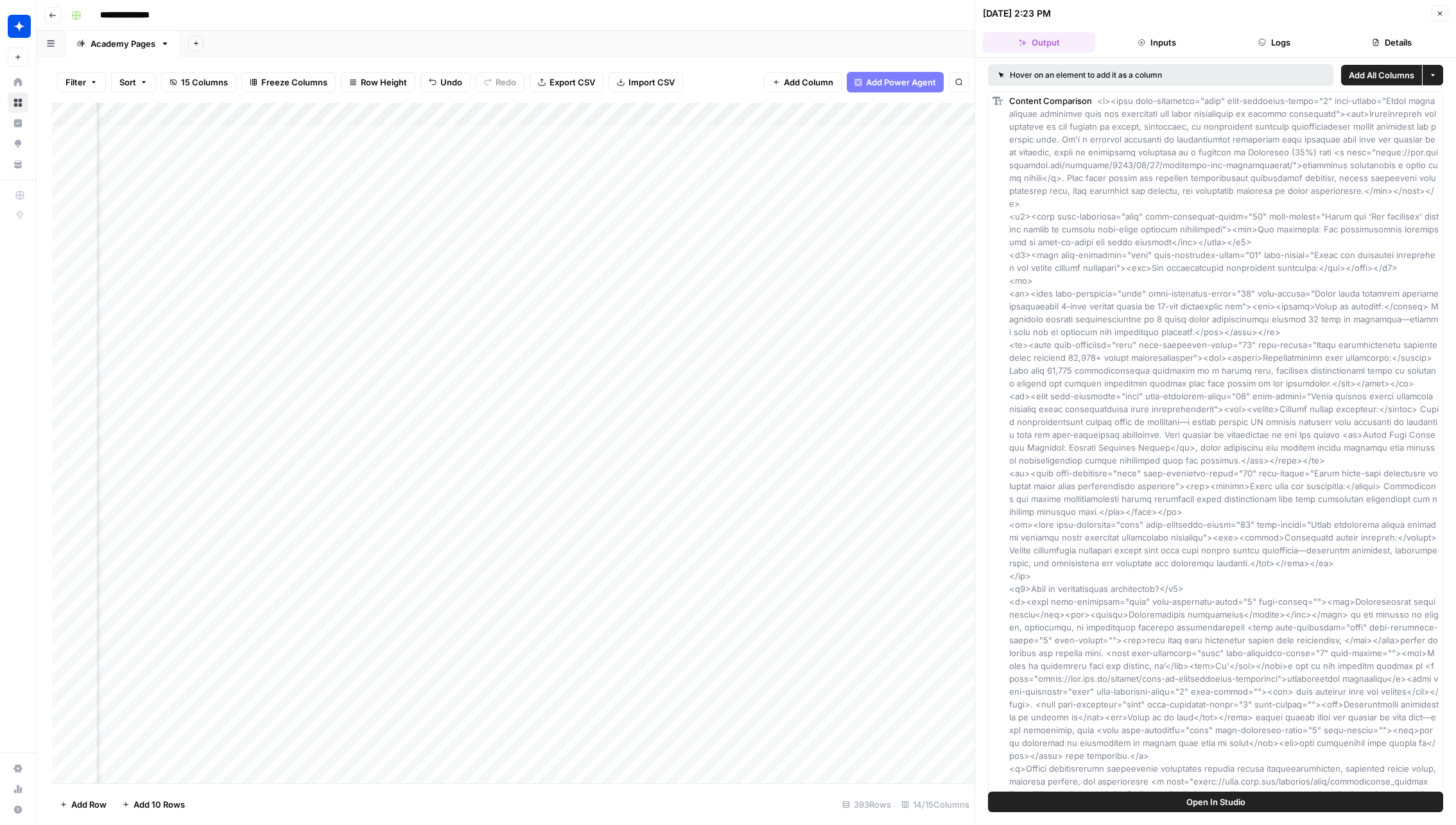
click at [1279, 41] on button "Logs" at bounding box center [1274, 43] width 112 height 21
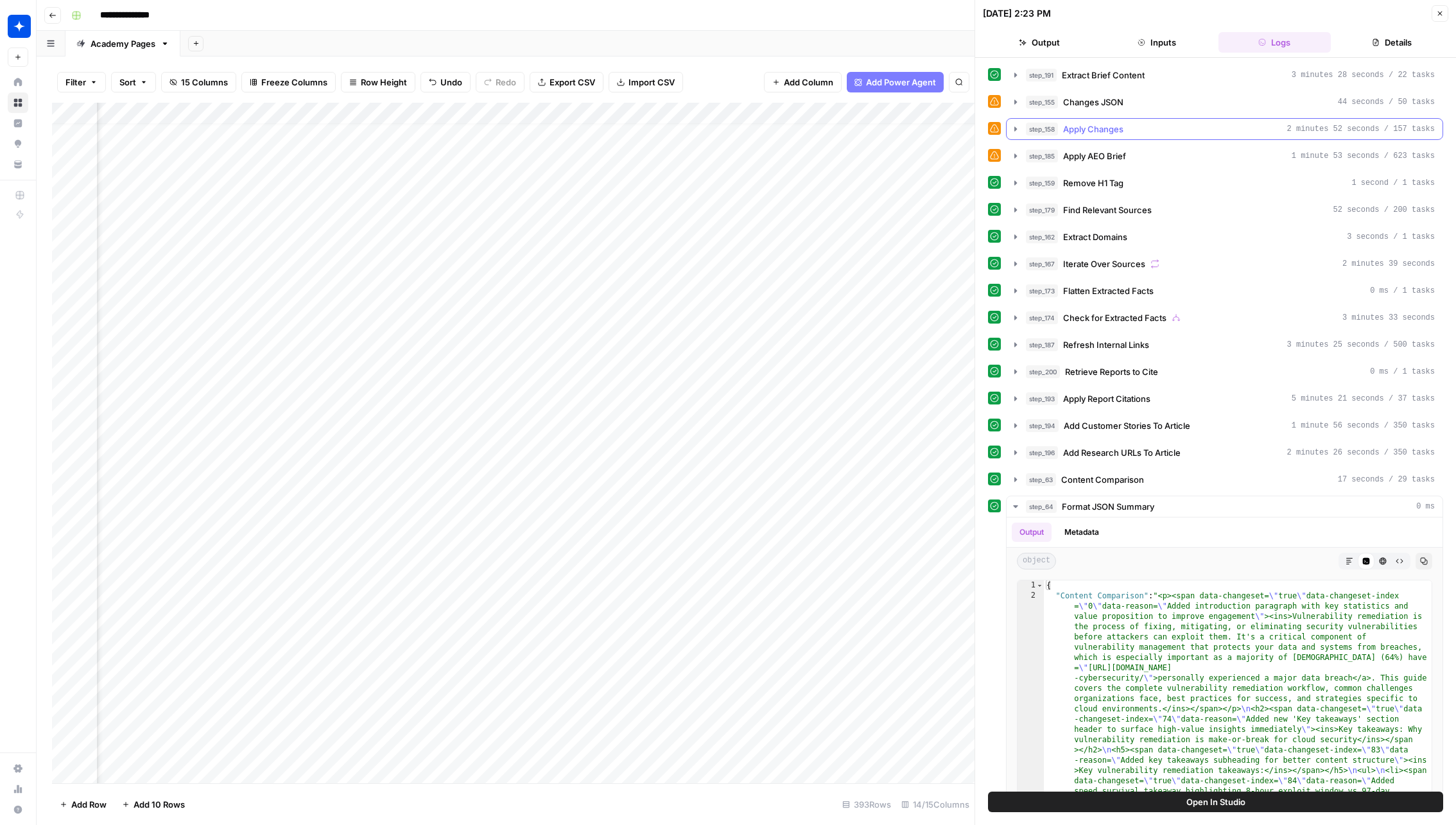
click at [1102, 132] on span "Apply Changes" at bounding box center [1093, 129] width 60 height 13
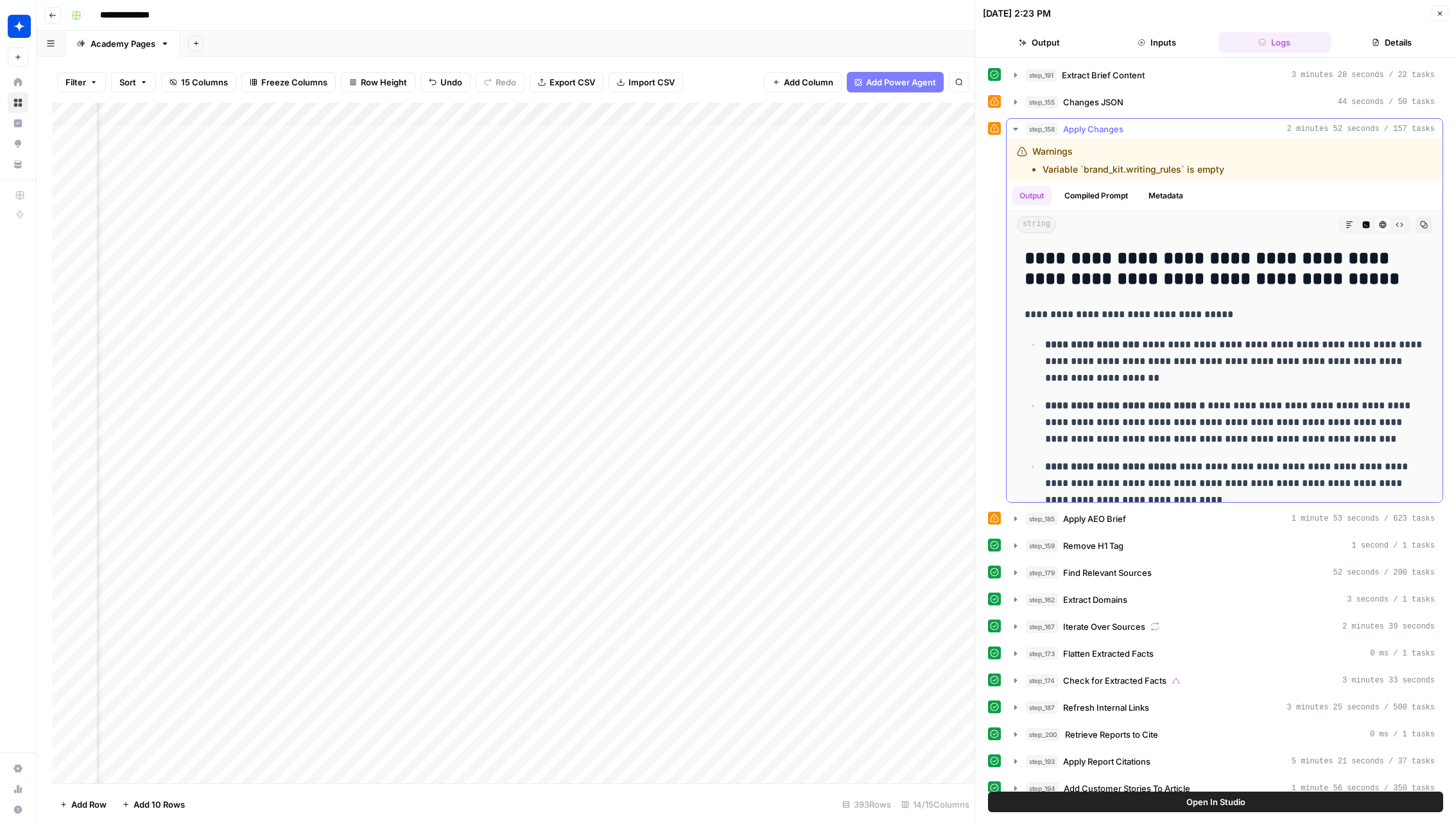
click at [1112, 126] on span "Apply Changes" at bounding box center [1093, 129] width 60 height 13
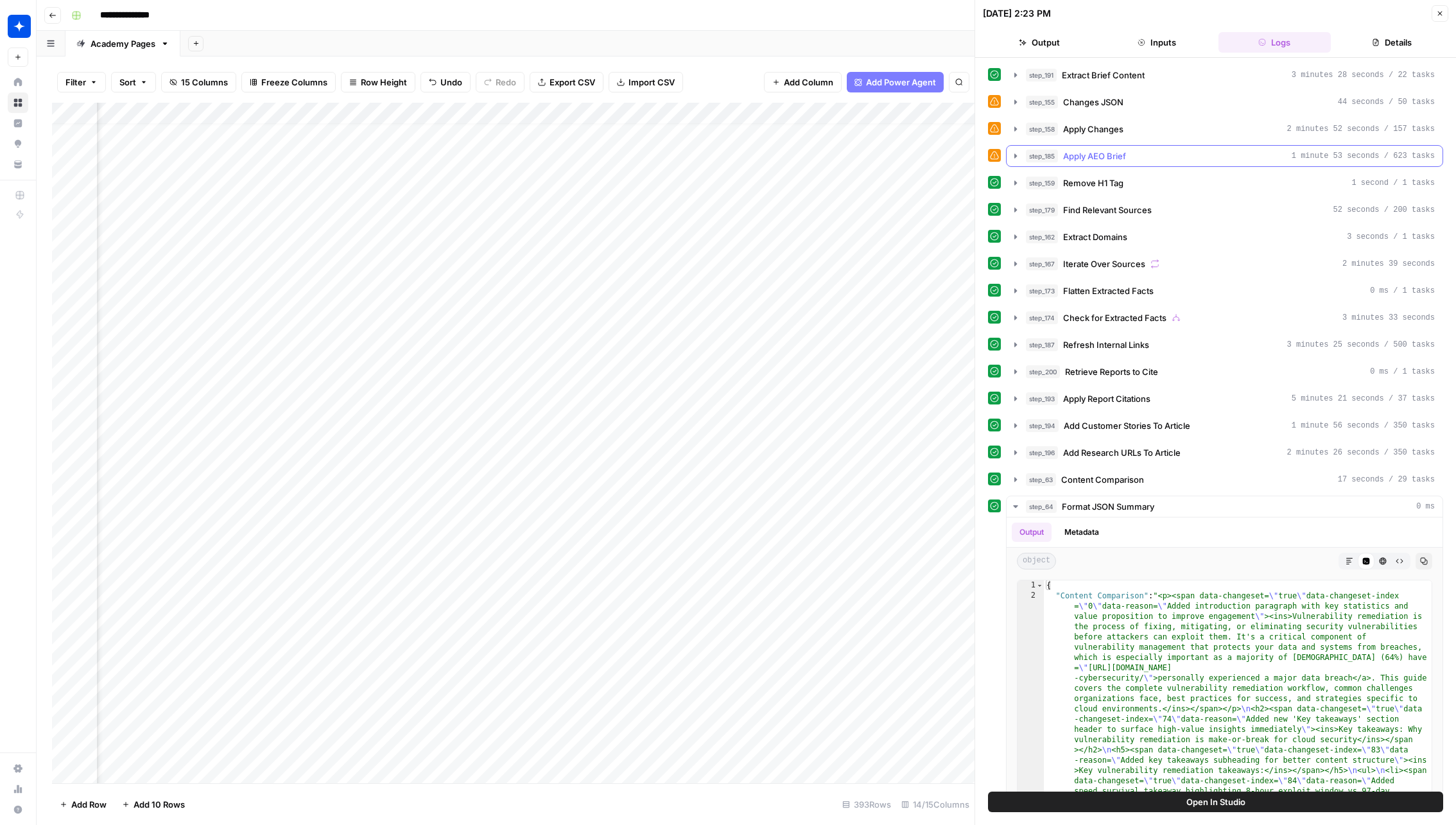
click at [1096, 162] on button "step_185 Apply AEO Brief 1 minute 53 seconds / 623 tasks" at bounding box center [1224, 156] width 436 height 21
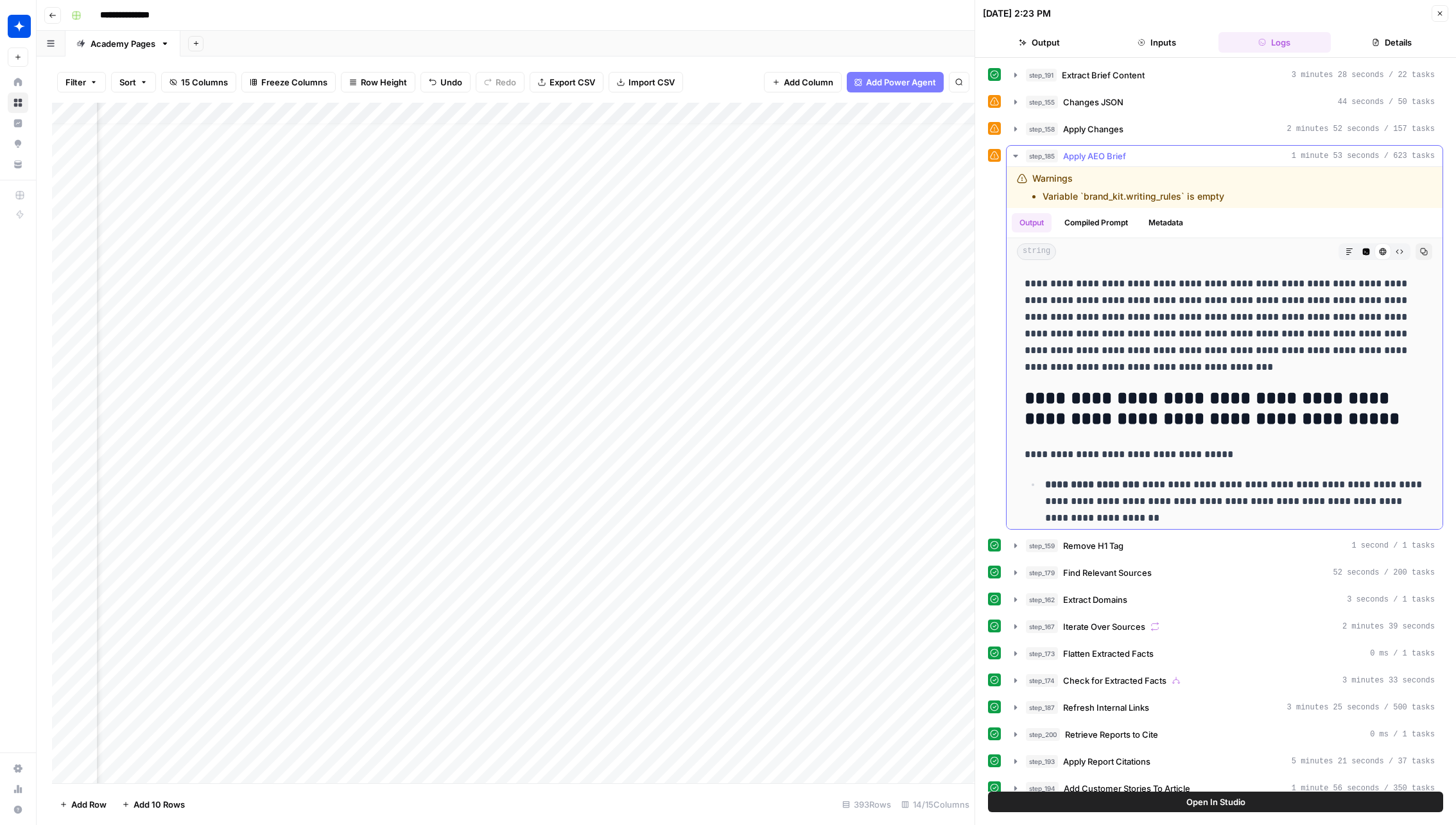
click at [1095, 159] on span "Apply AEO Brief" at bounding box center [1095, 156] width 63 height 13
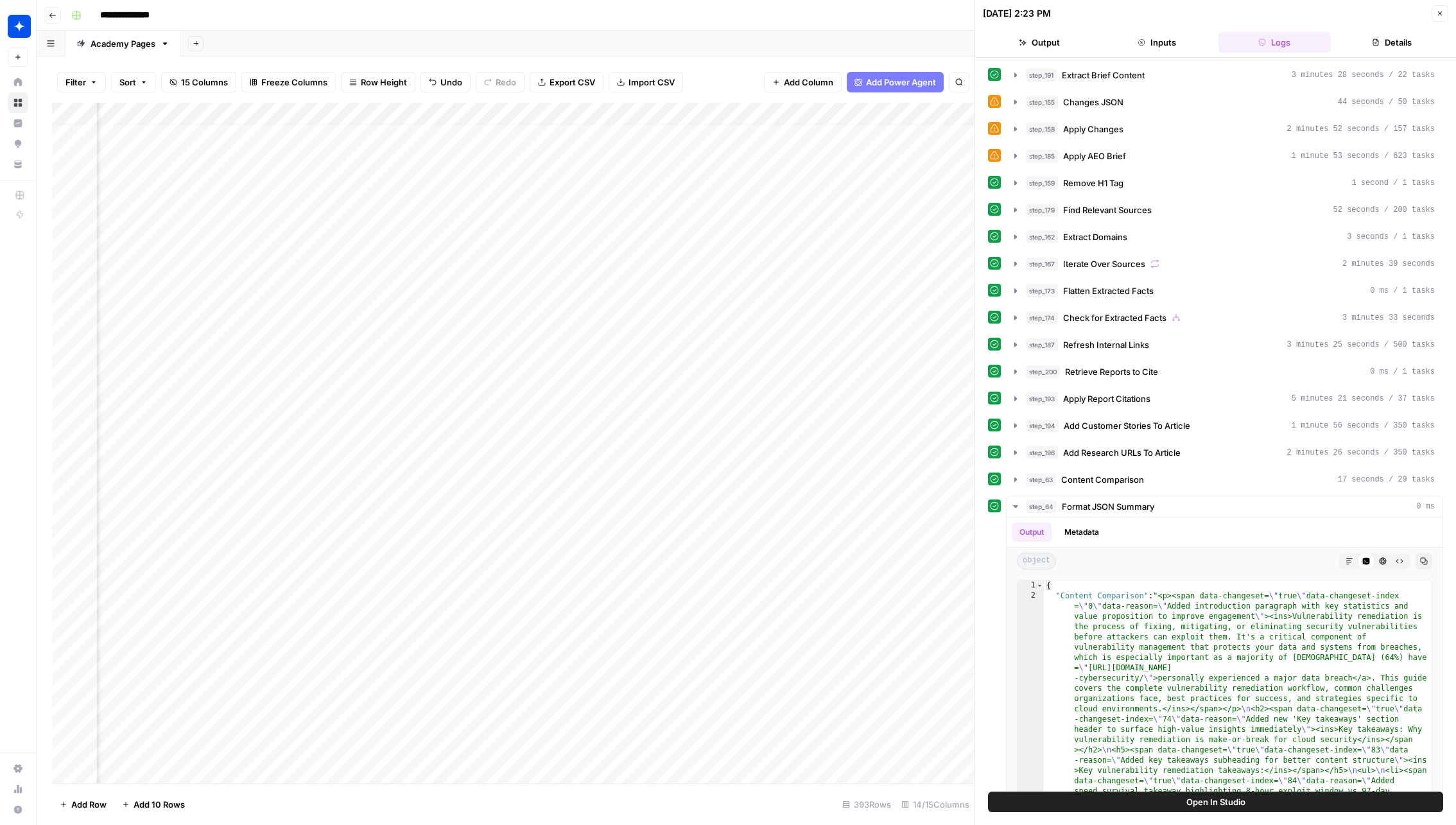
click at [714, 455] on div "Add Column" at bounding box center [513, 443] width 922 height 681
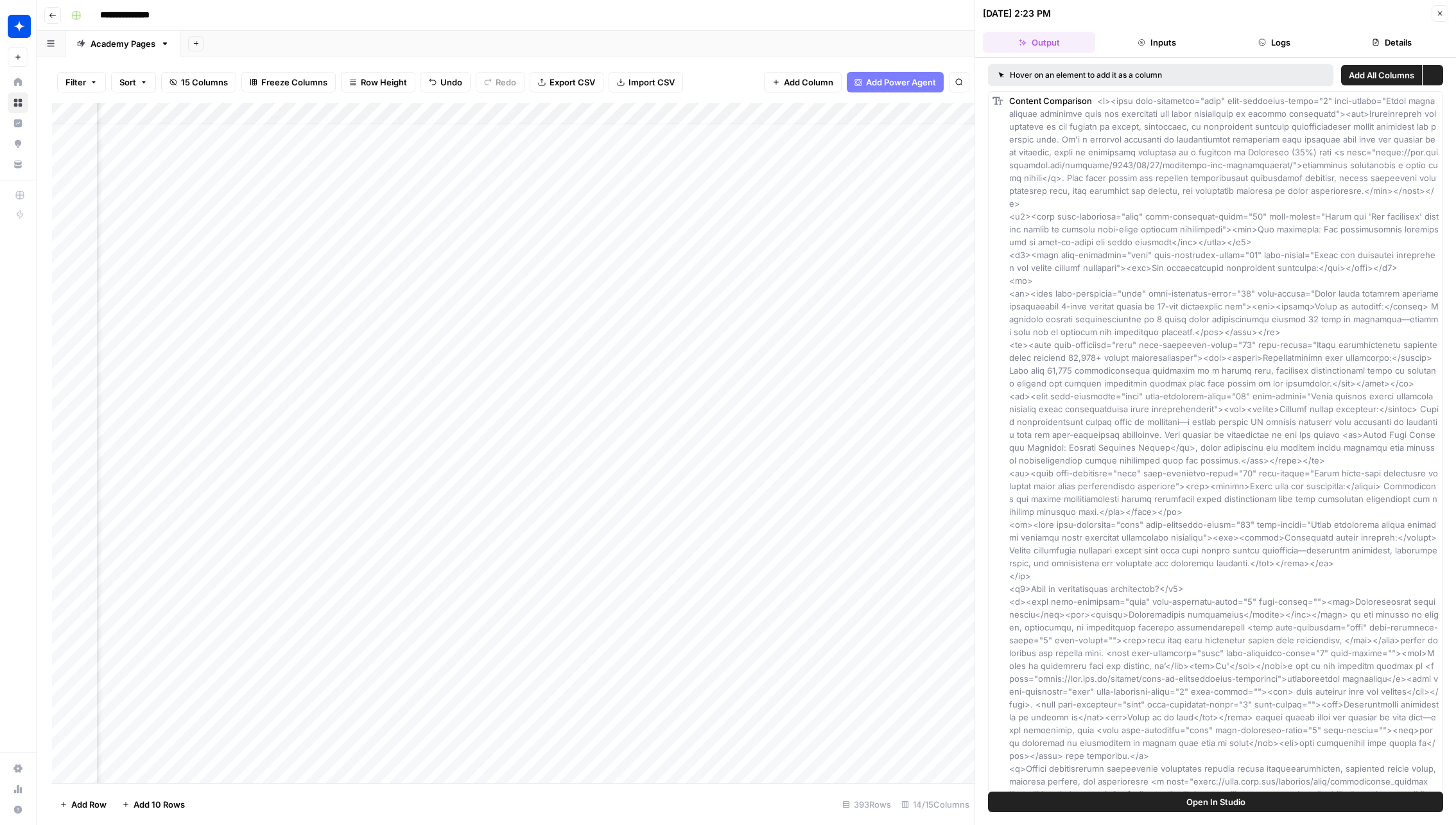
click at [701, 450] on div at bounding box center [653, 451] width 128 height 24
click at [1442, 6] on button "Close" at bounding box center [1440, 13] width 16 height 16
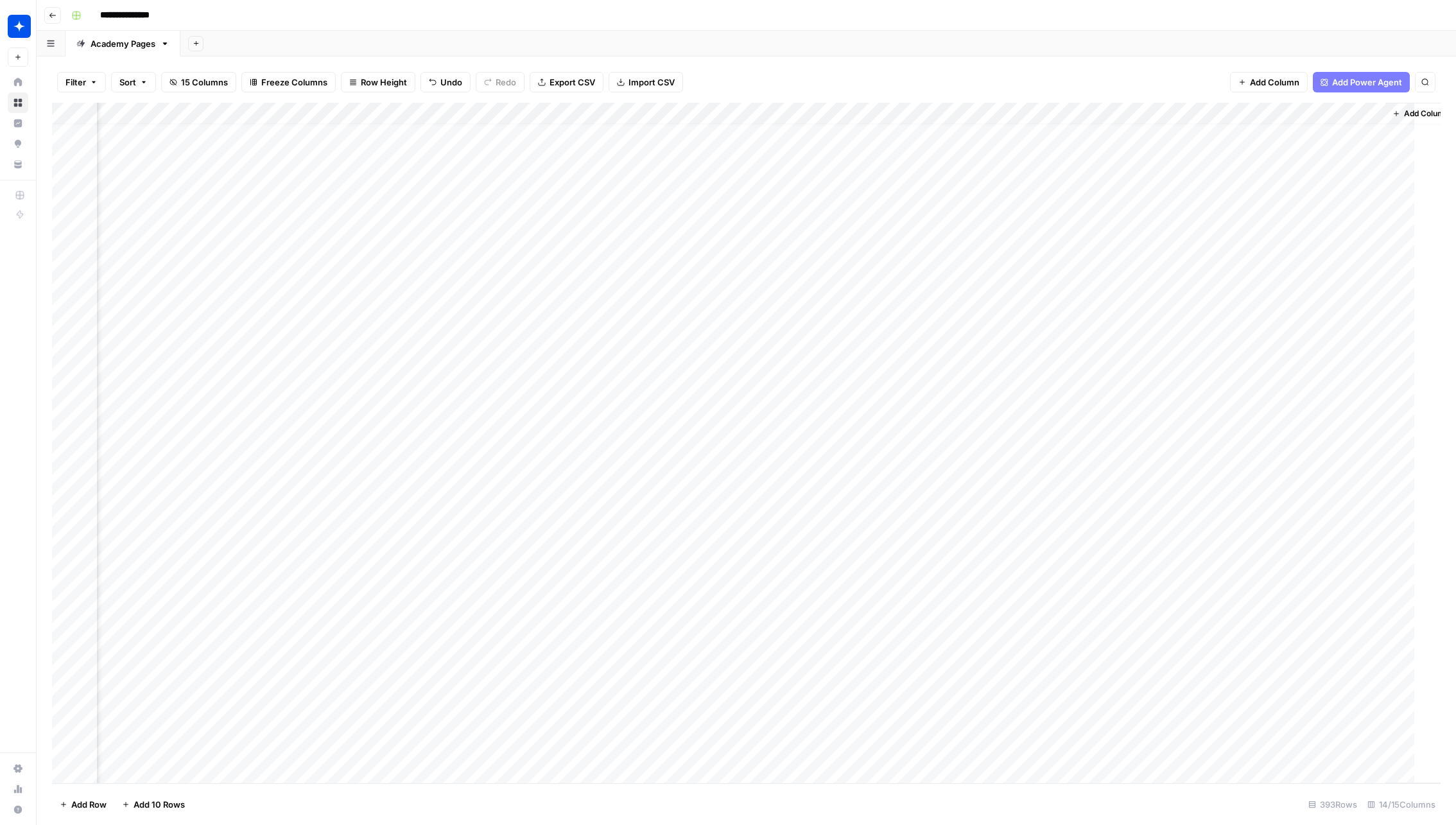
scroll to position [11, 629]
click at [1023, 453] on div "Add Column" at bounding box center [746, 443] width 1388 height 681
click at [1202, 449] on div "Add Column" at bounding box center [746, 443] width 1388 height 681
click at [1236, 446] on div "Add Column" at bounding box center [746, 443] width 1388 height 681
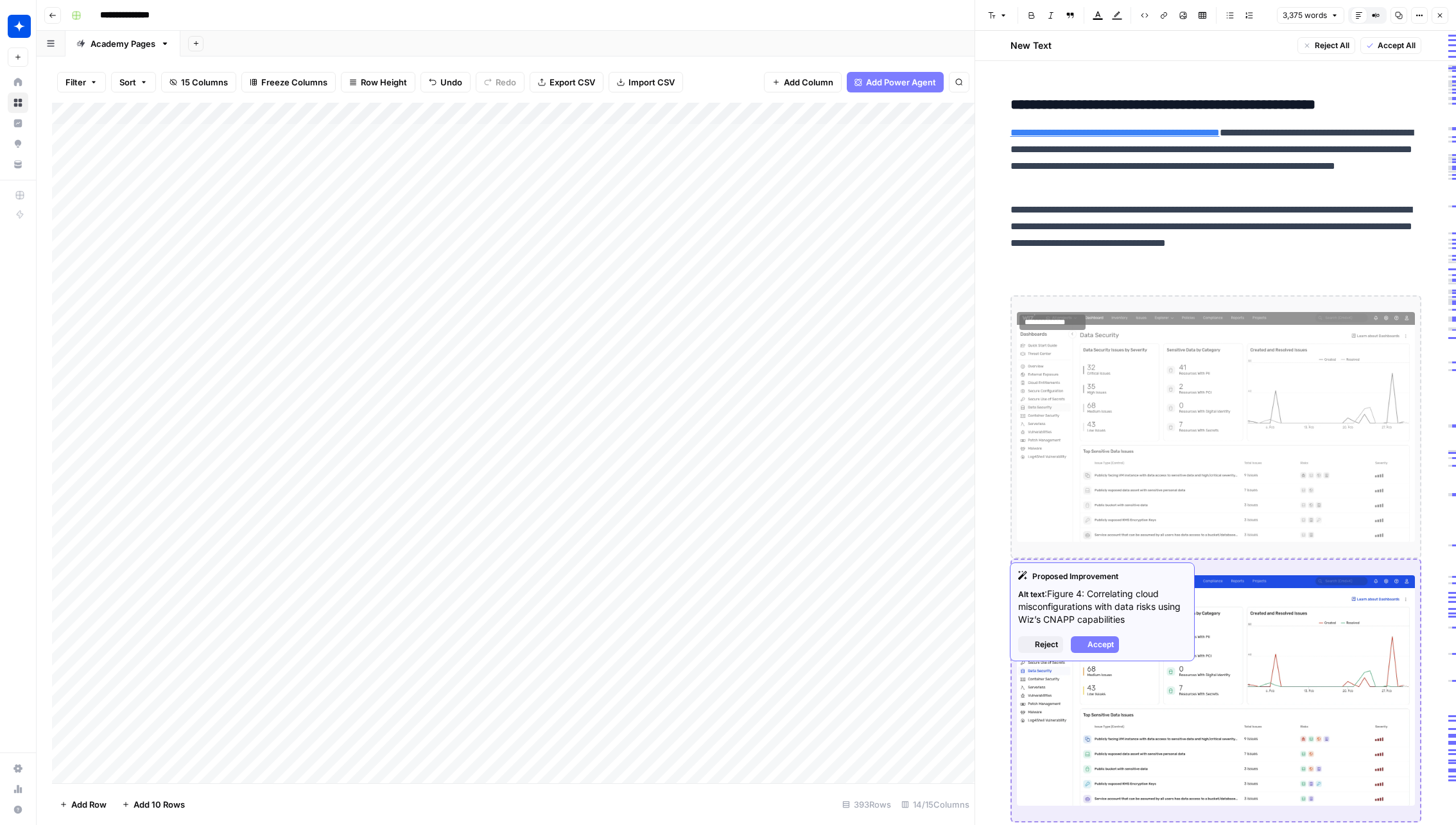
scroll to position [5292, 0]
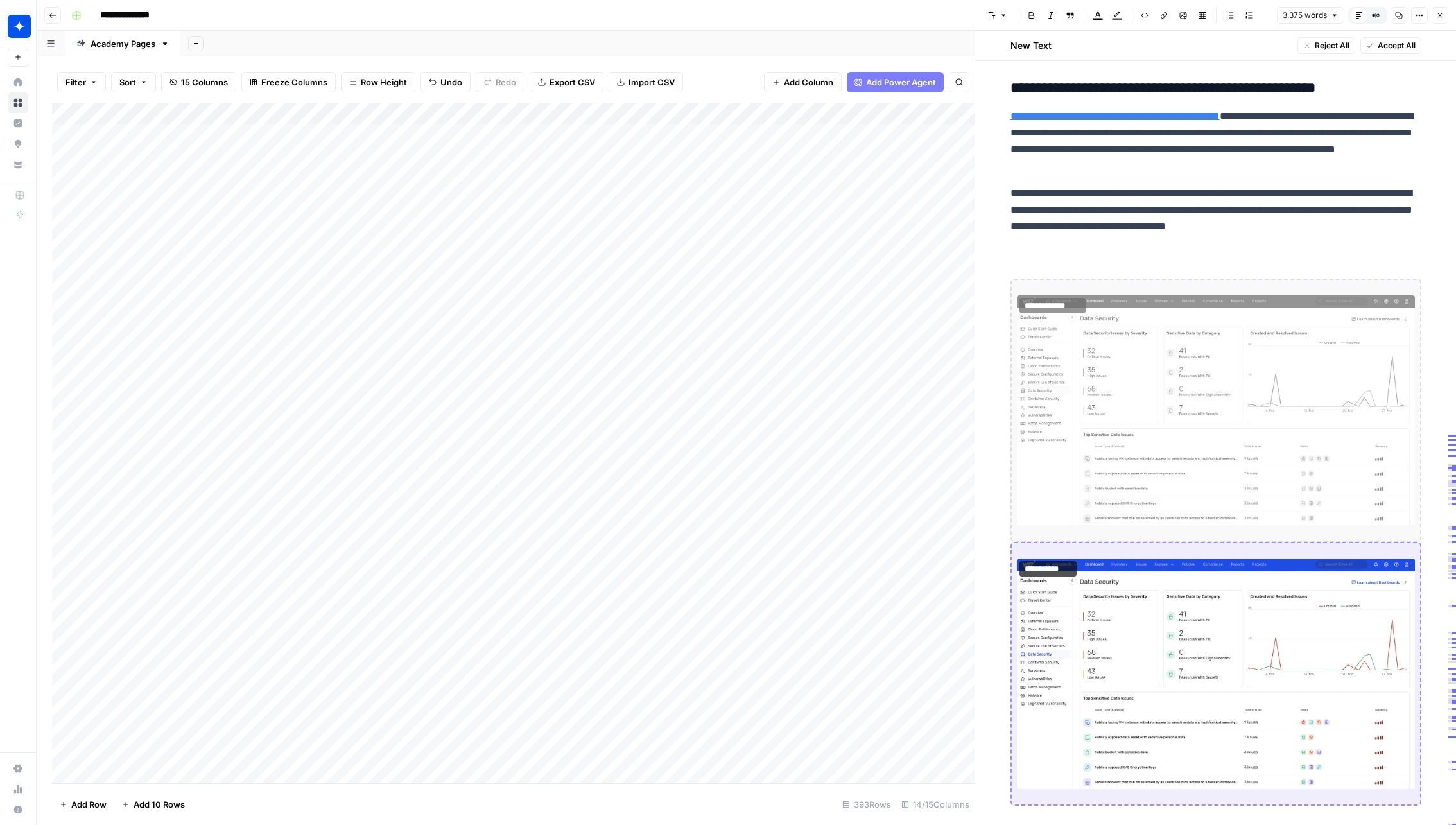
click at [1398, 236] on p "**********" at bounding box center [1215, 218] width 411 height 67
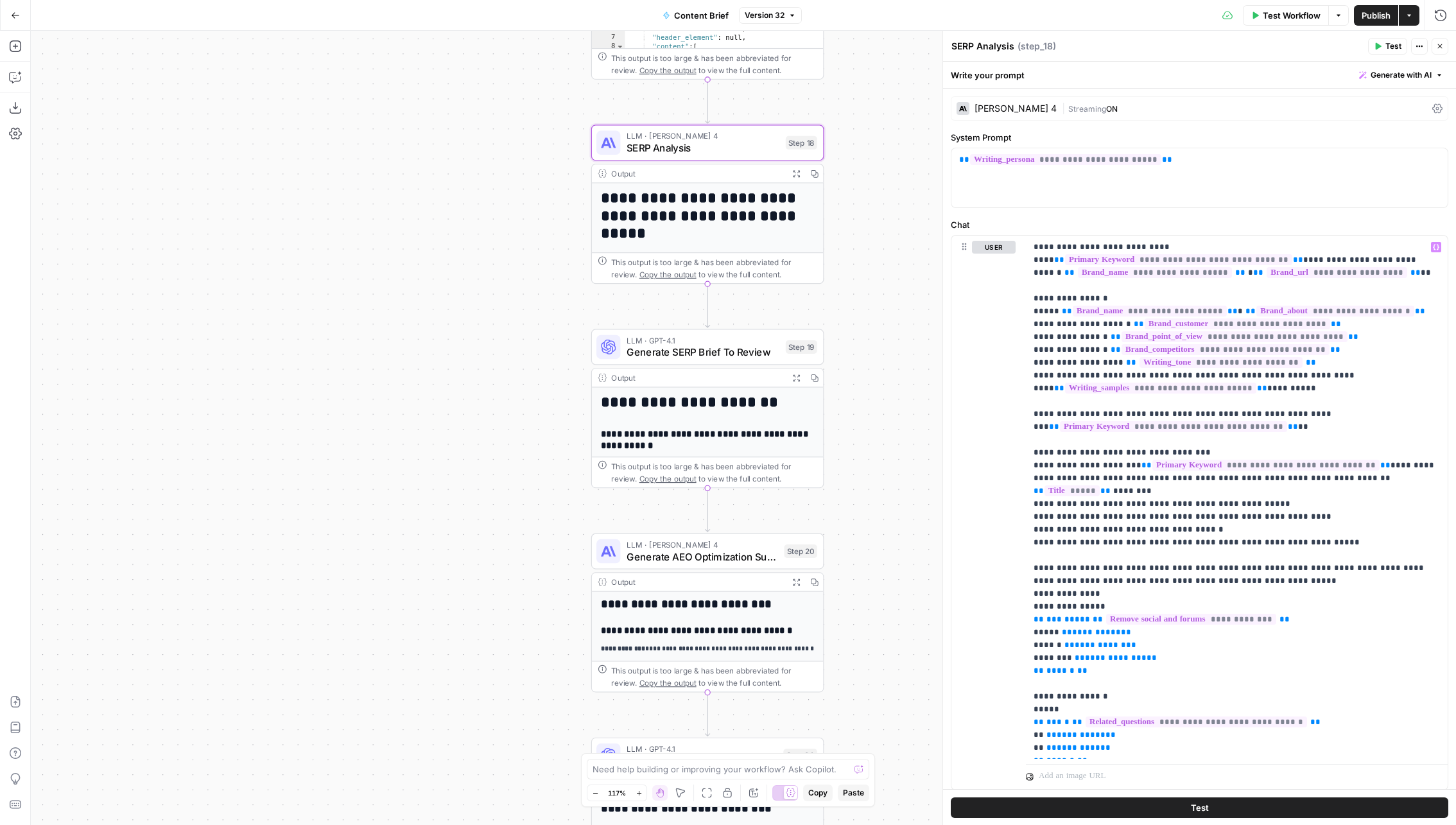
scroll to position [1081, 0]
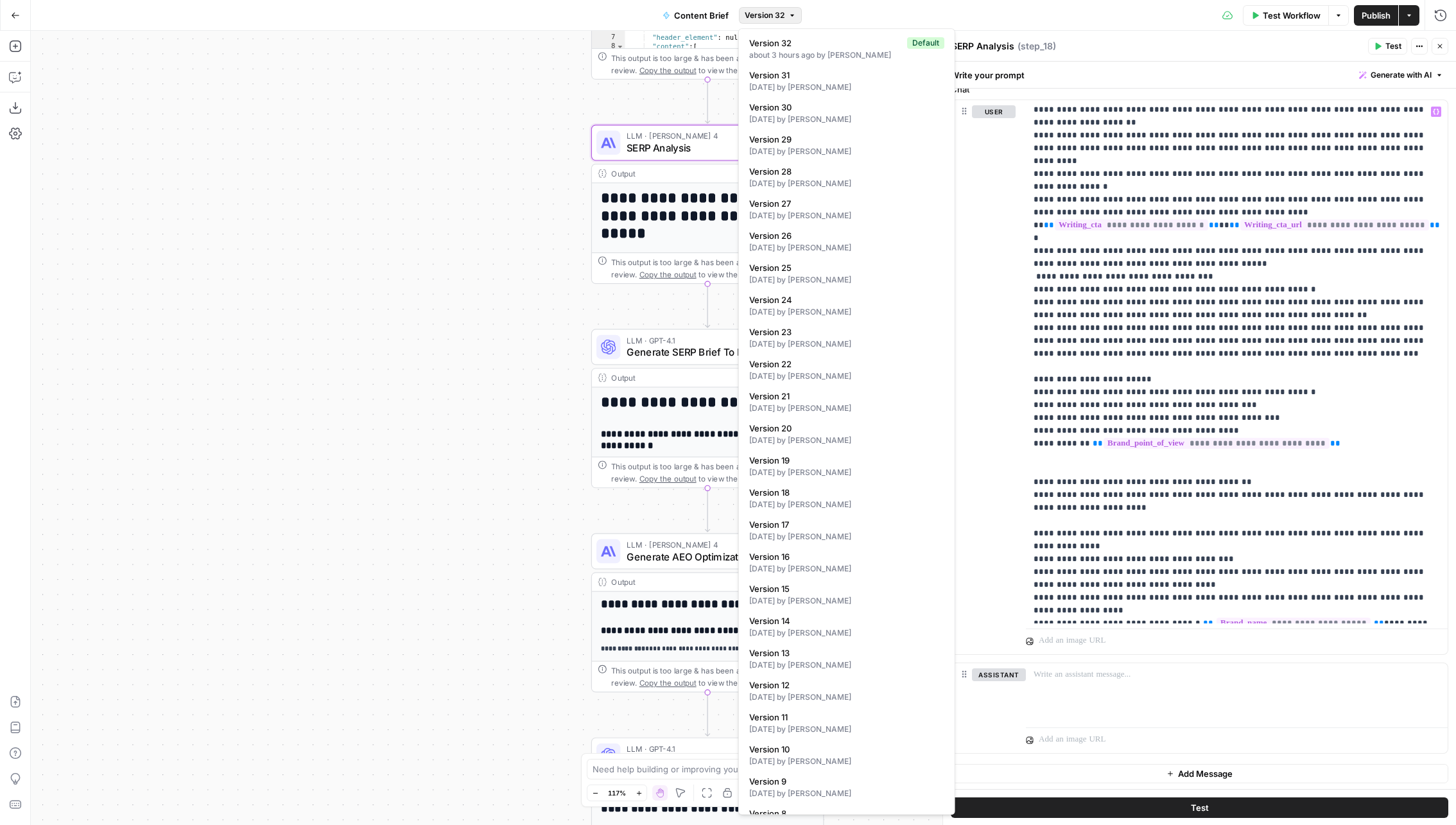
click at [773, 14] on span "Version 32" at bounding box center [764, 15] width 40 height 12
click at [773, 79] on span "Version 31" at bounding box center [844, 75] width 190 height 13
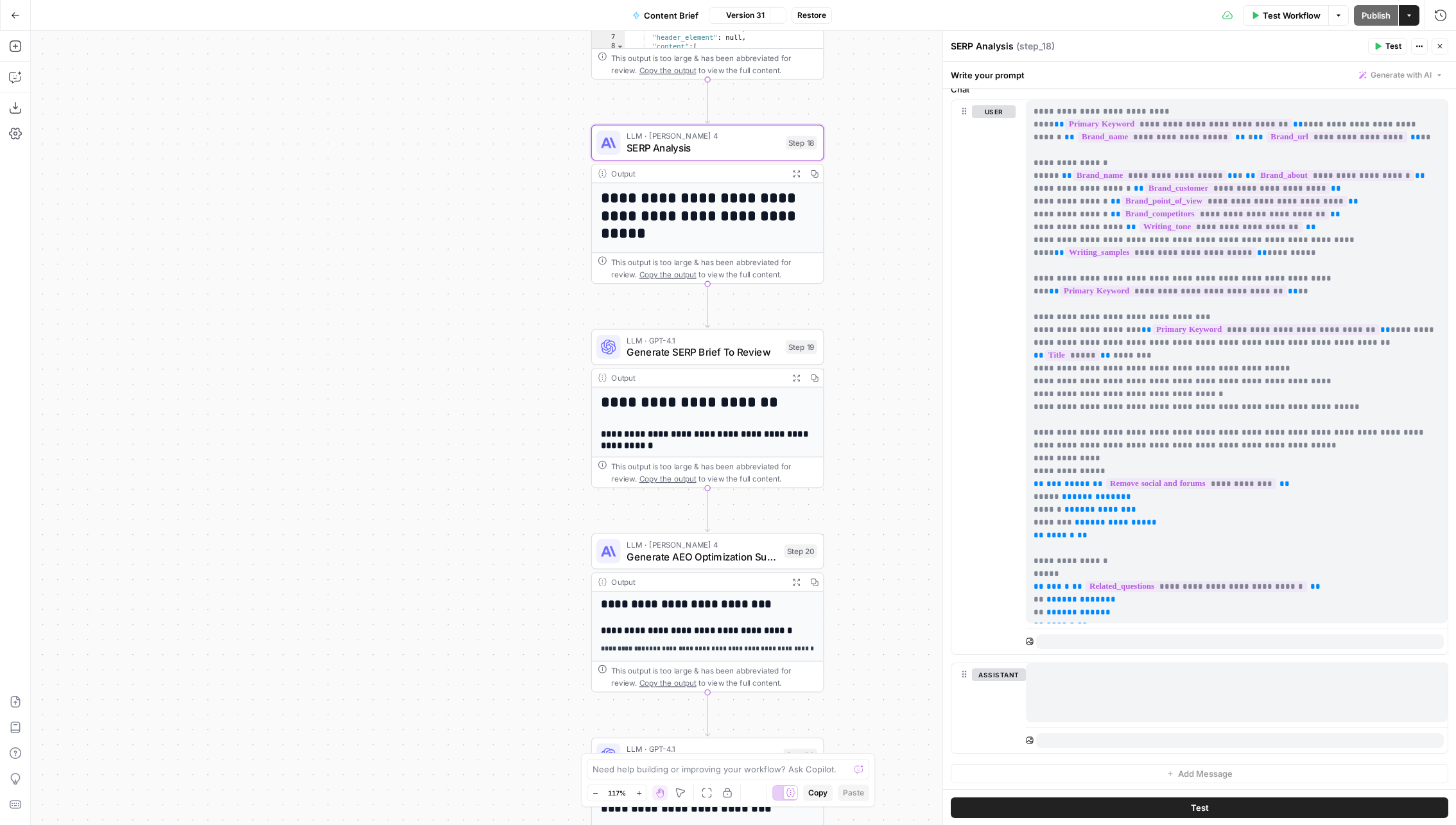
scroll to position [0, 0]
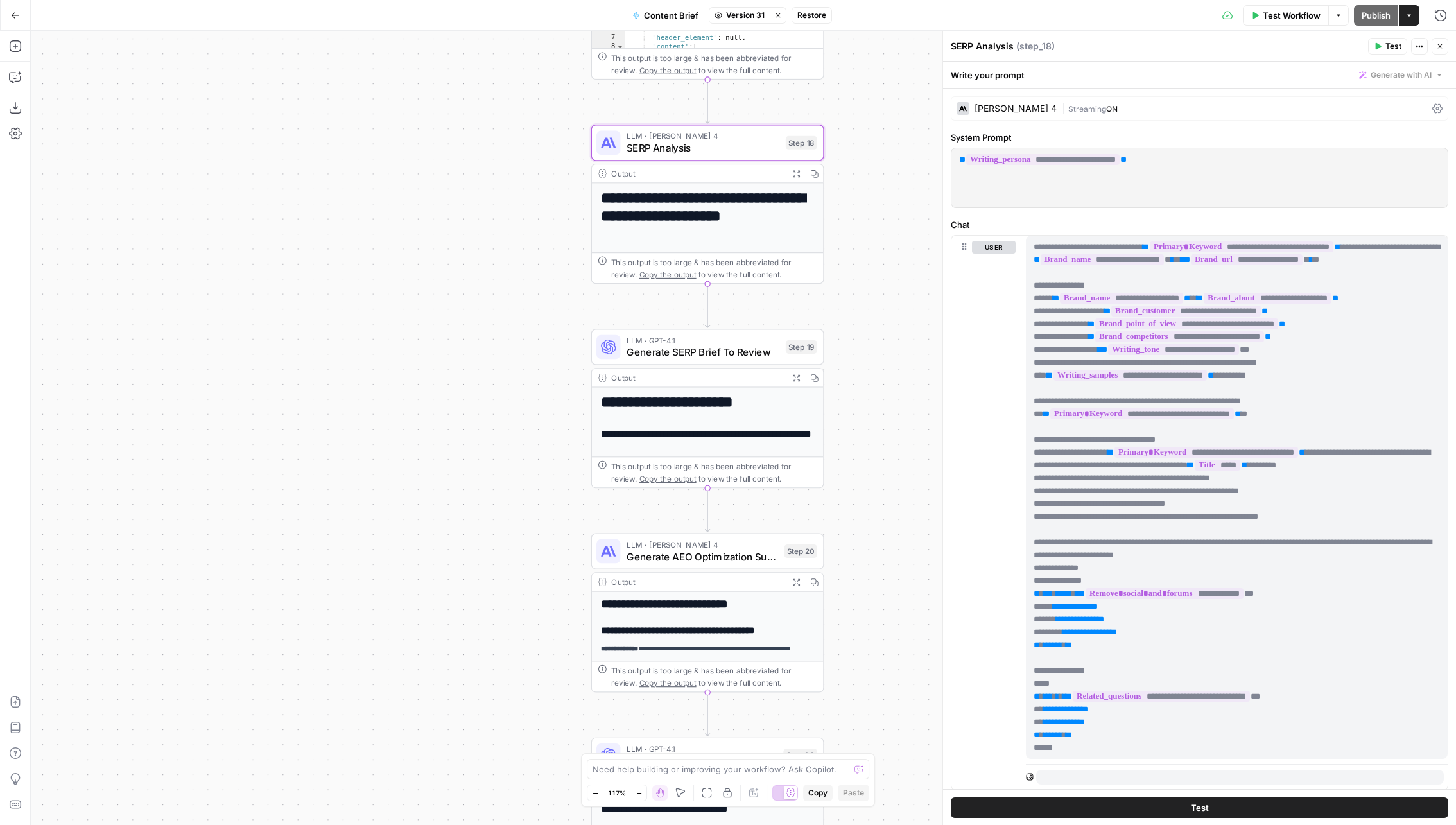
click at [761, 23] on button "Version 31" at bounding box center [740, 15] width 62 height 16
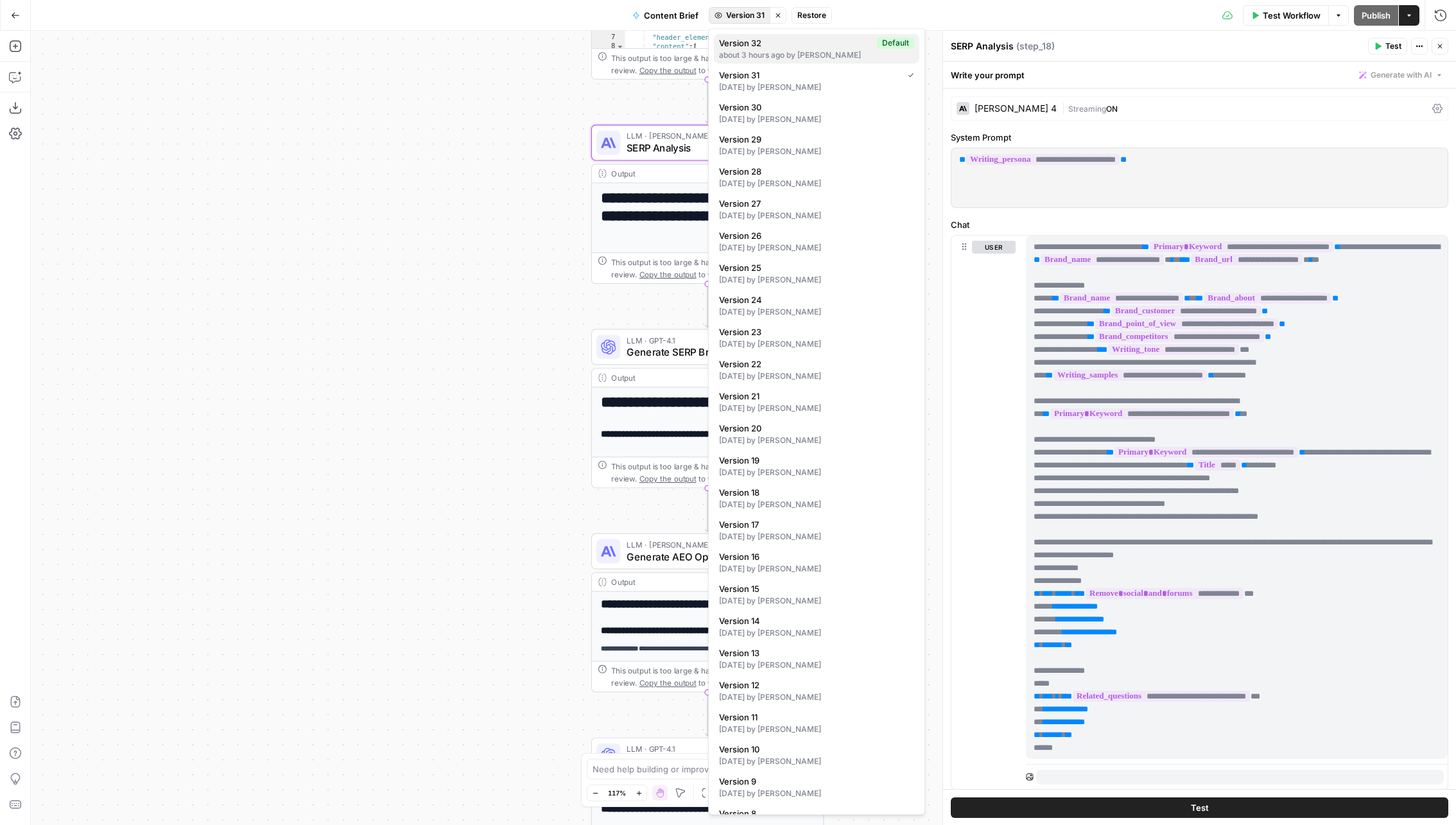
click at [757, 47] on span "Version 32" at bounding box center [795, 43] width 153 height 13
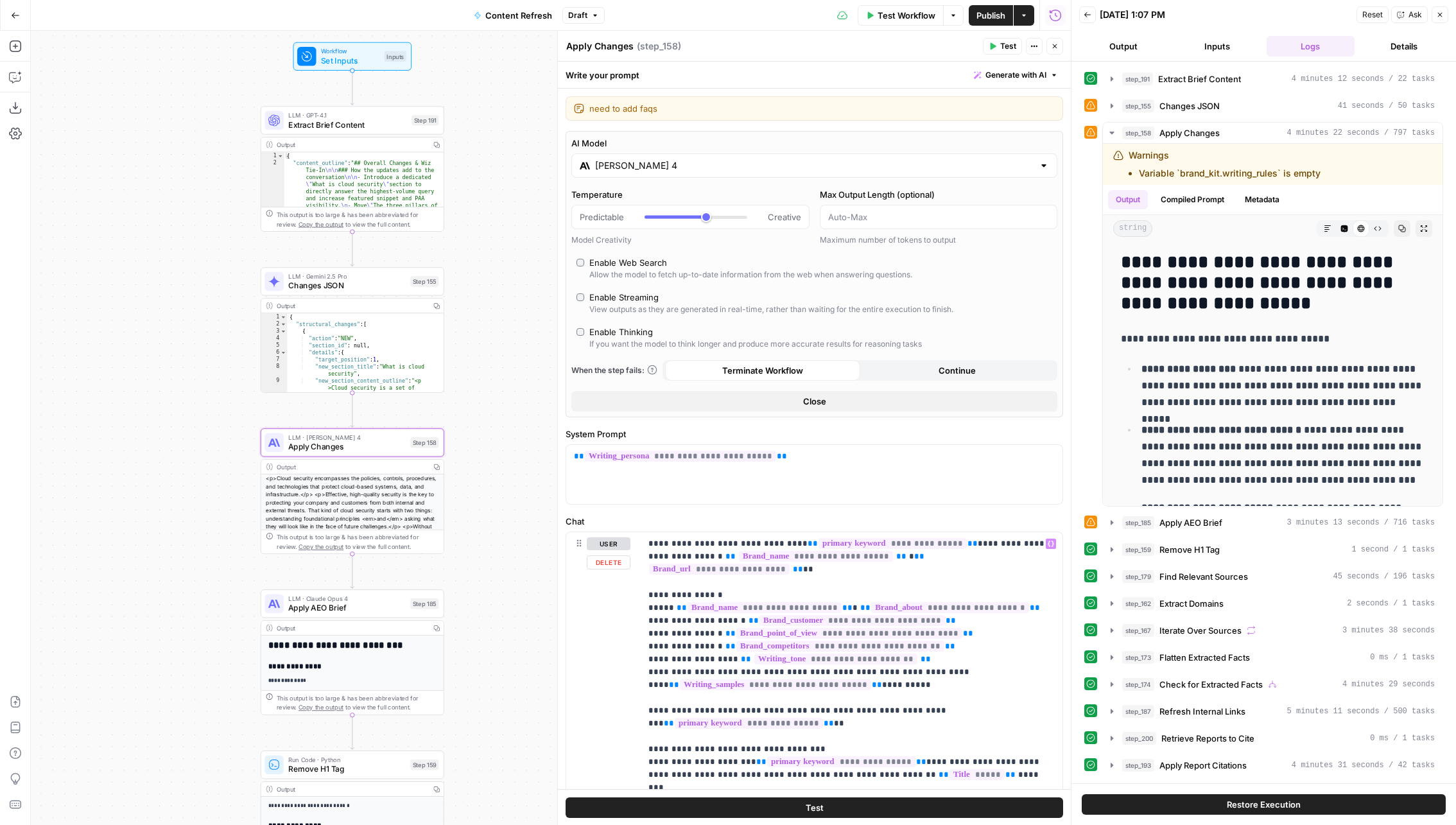
scroll to position [894, 0]
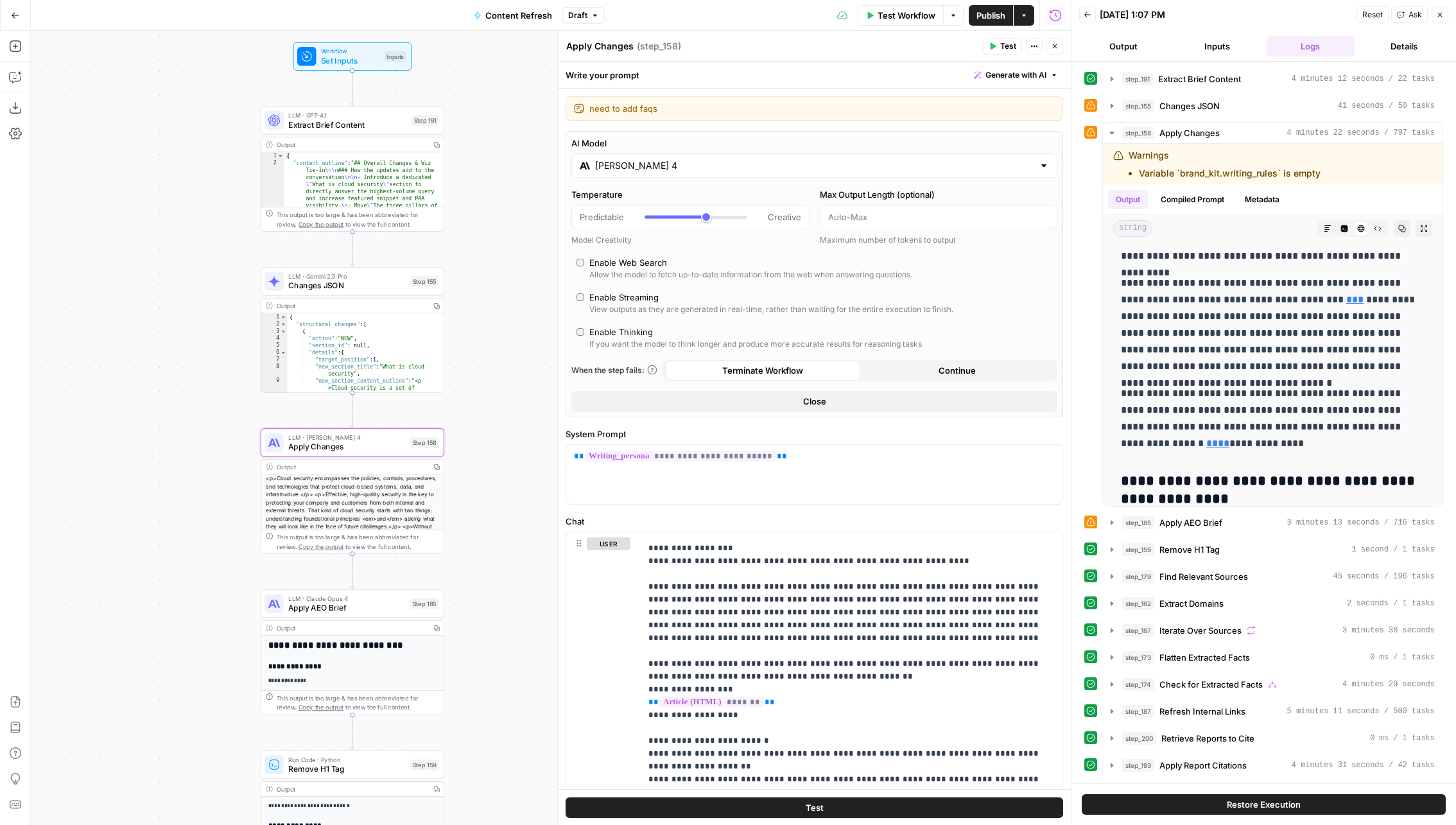
click at [986, 16] on span "Publish" at bounding box center [991, 15] width 29 height 13
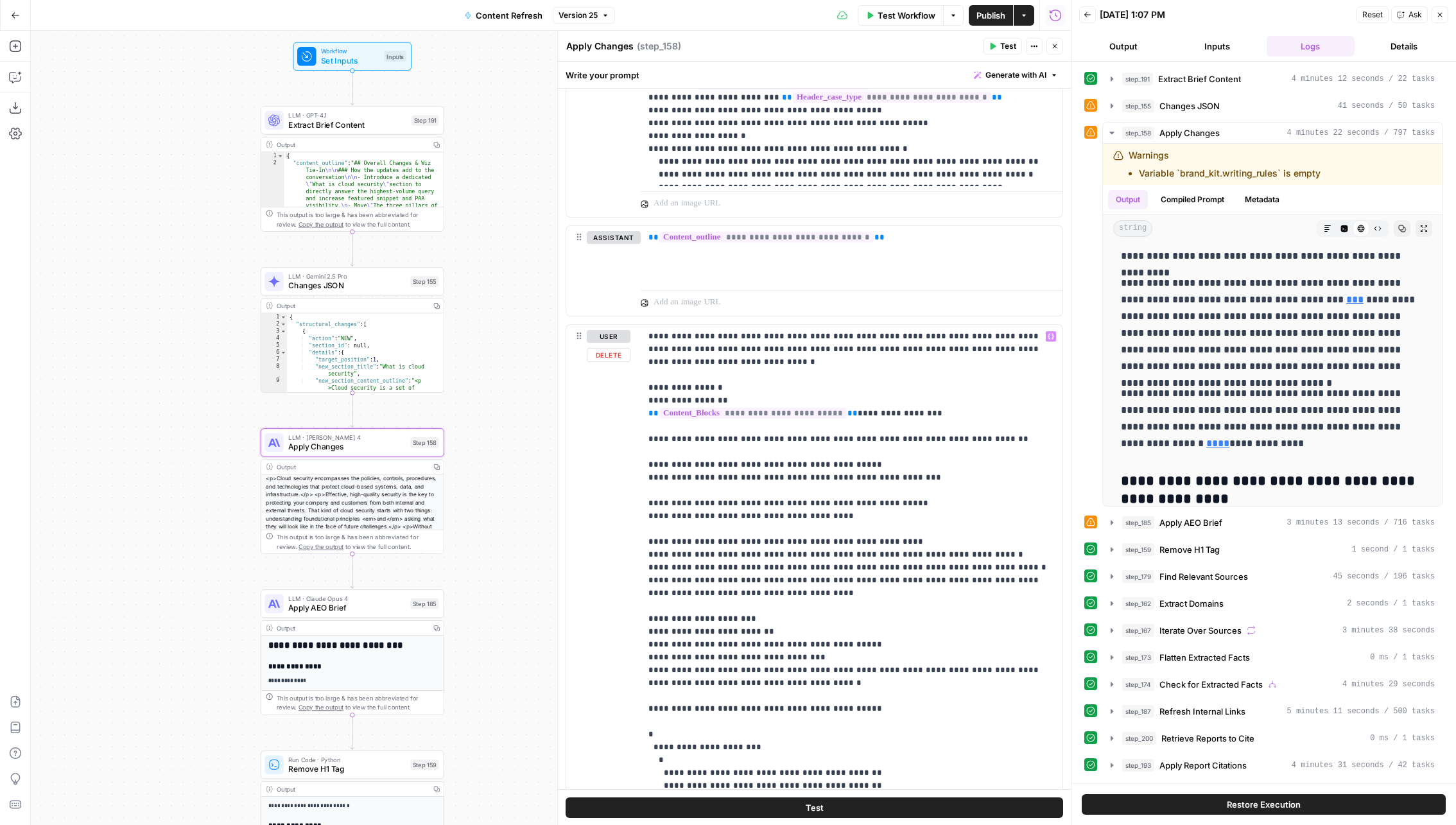
scroll to position [1372, 0]
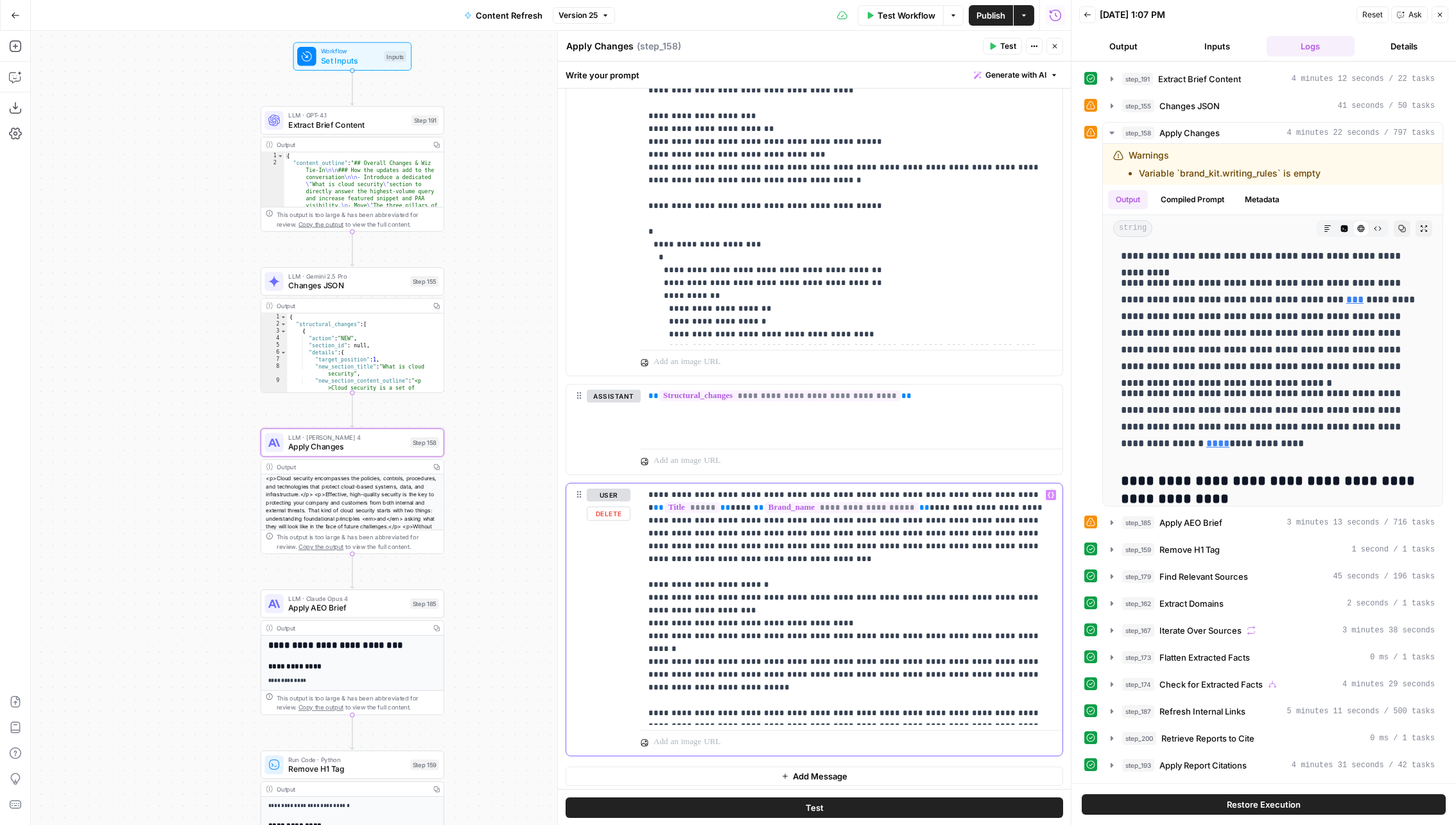
click at [889, 706] on p "**********" at bounding box center [852, 604] width 407 height 231
click at [955, 711] on p "**********" at bounding box center [852, 604] width 407 height 231
drag, startPoint x: 1002, startPoint y: 704, endPoint x: 909, endPoint y: 702, distance: 93.0
click at [909, 702] on p "**********" at bounding box center [852, 604] width 407 height 231
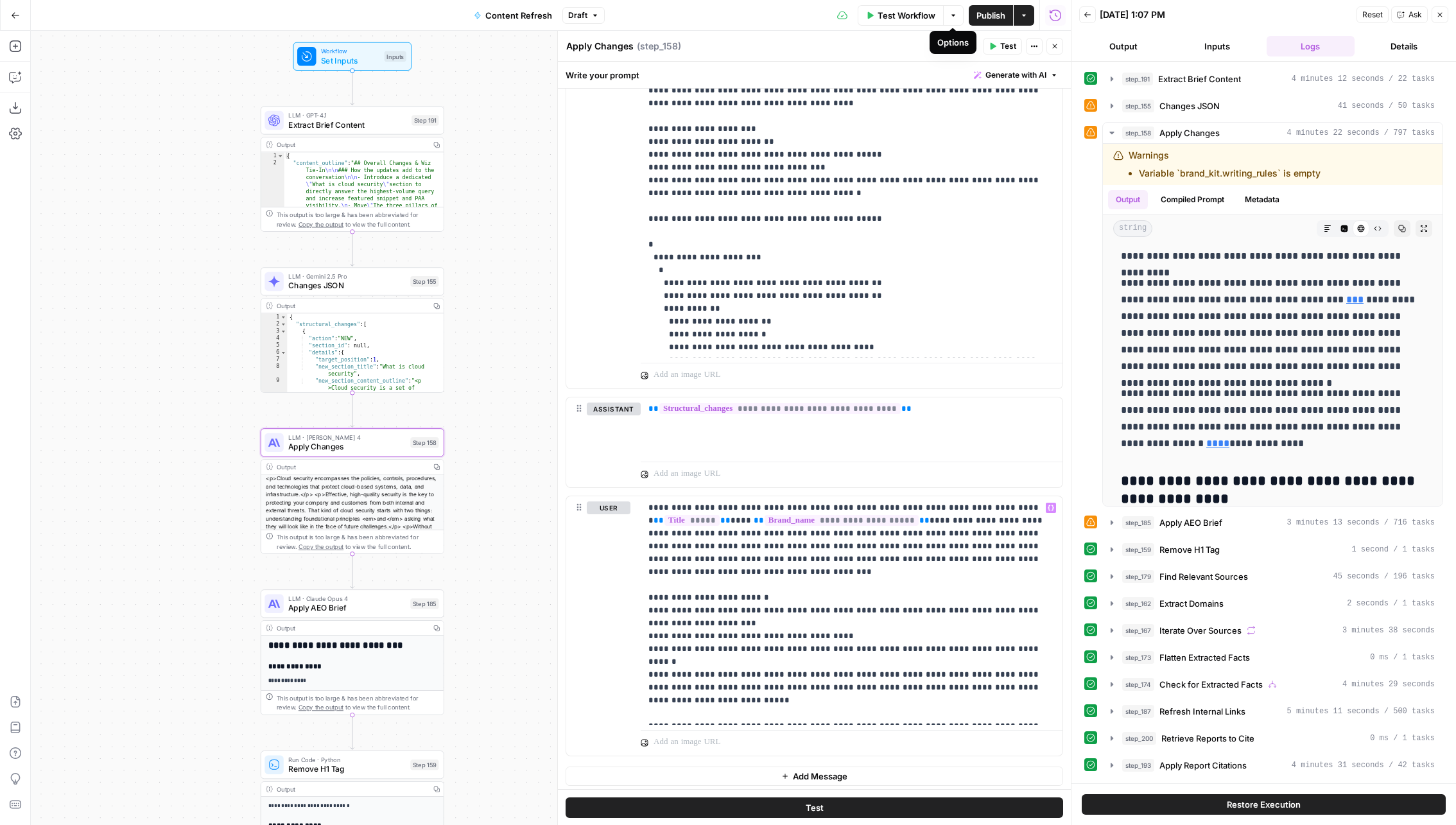
click at [982, 12] on span "Publish" at bounding box center [991, 15] width 29 height 13
click at [580, 19] on span "Version 26" at bounding box center [578, 15] width 40 height 12
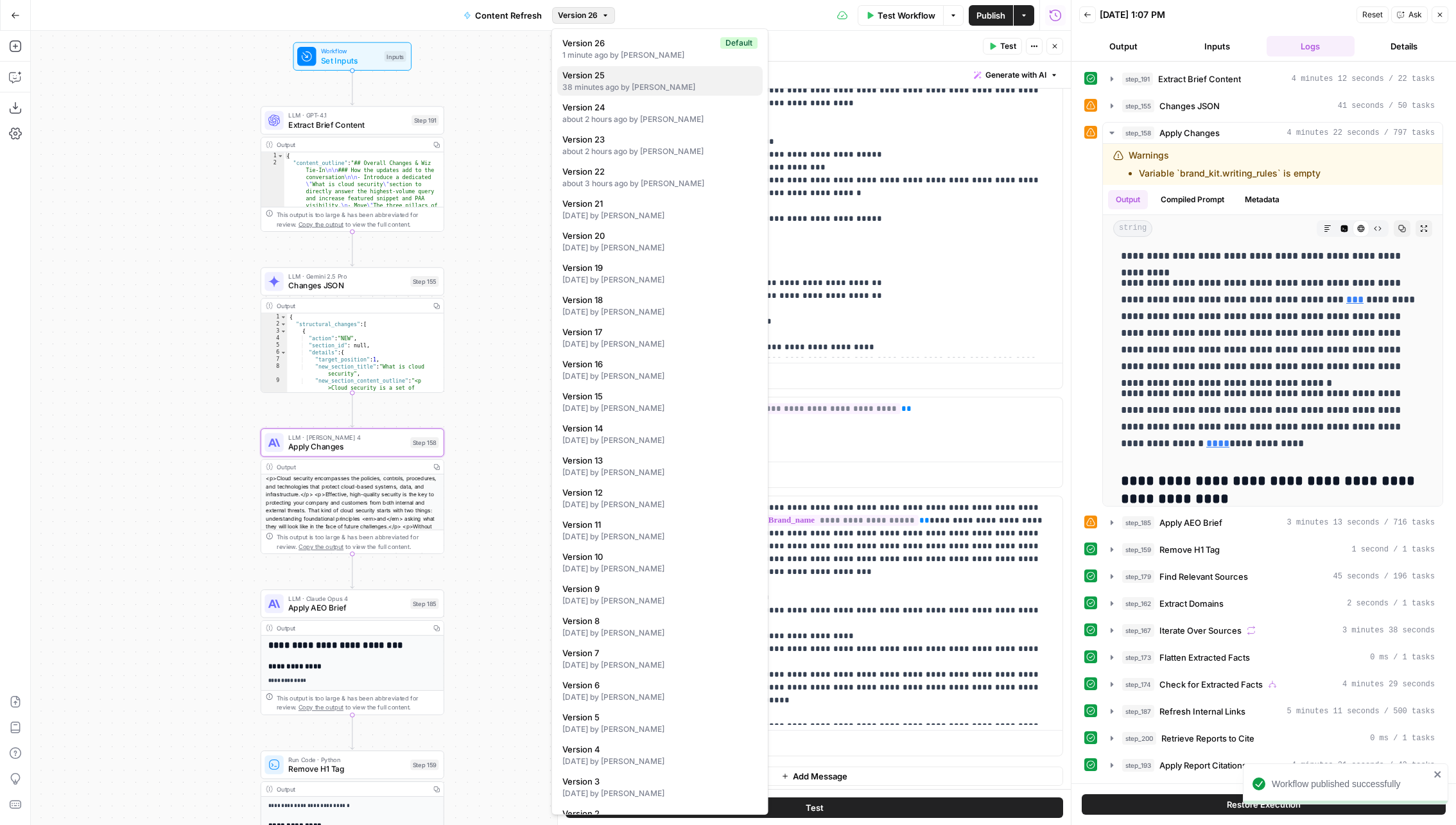
click at [616, 77] on span "Version 25" at bounding box center [657, 75] width 190 height 13
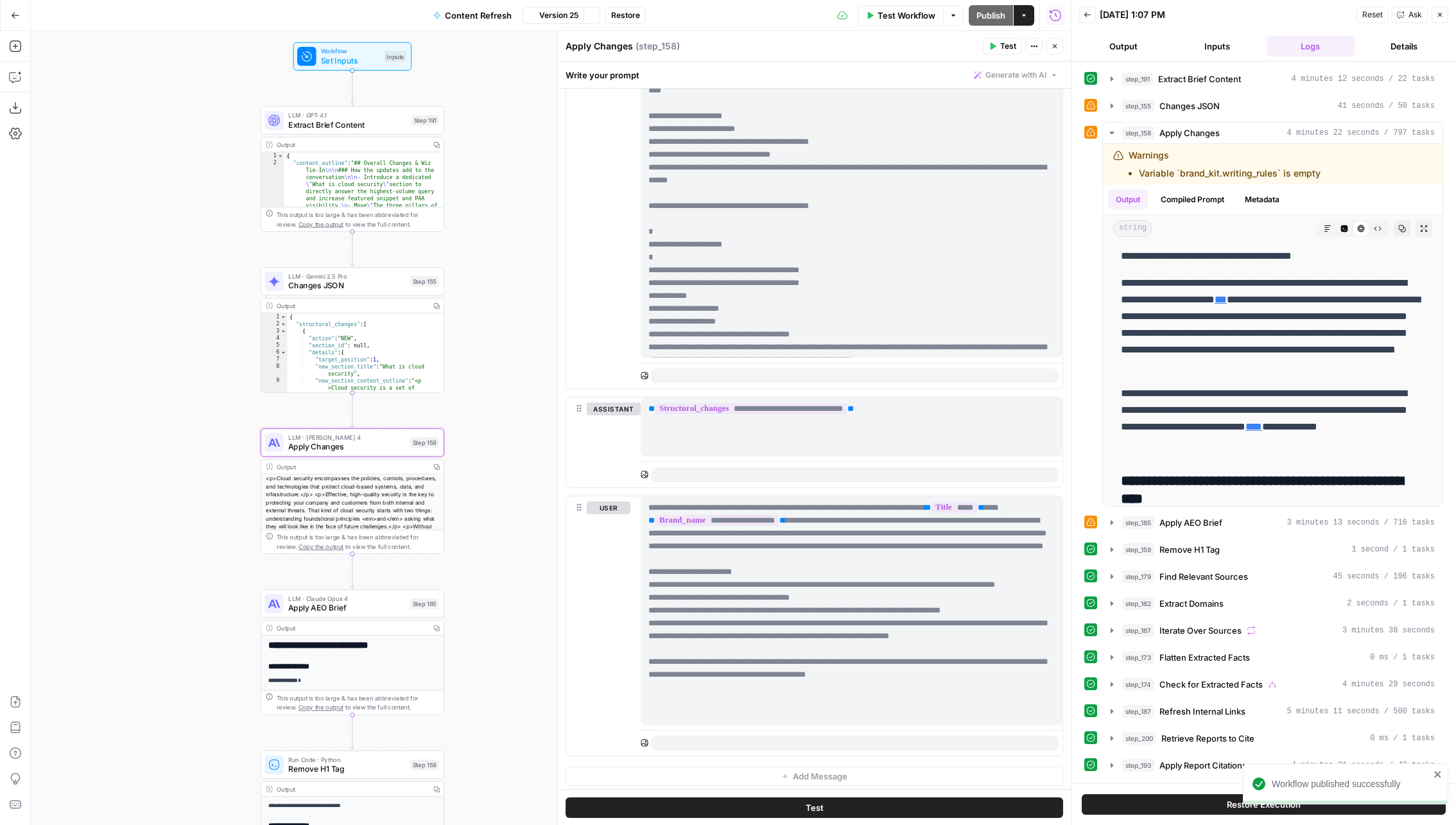
scroll to position [0, 0]
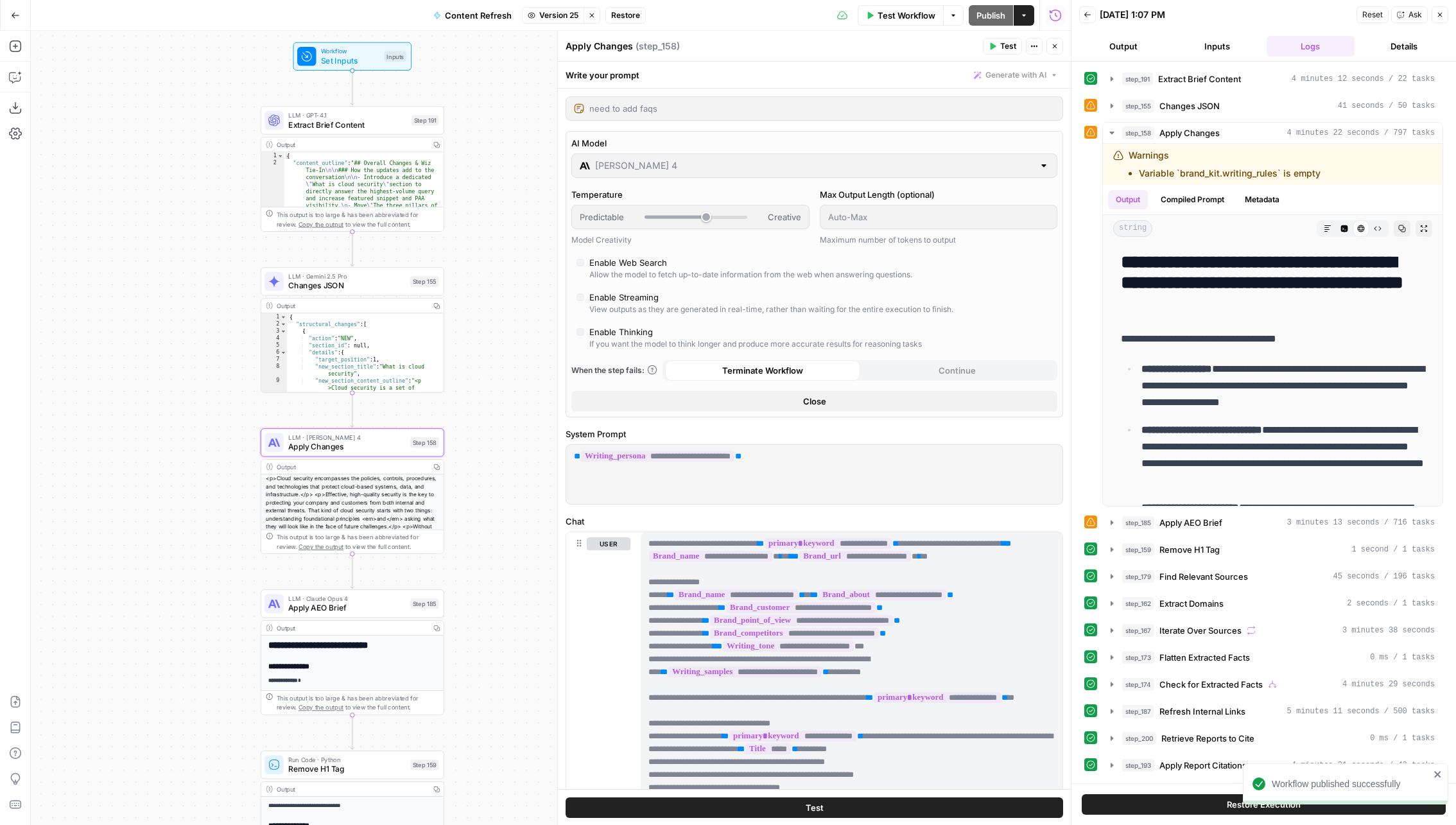
click at [633, 11] on span "Restore" at bounding box center [625, 15] width 29 height 12
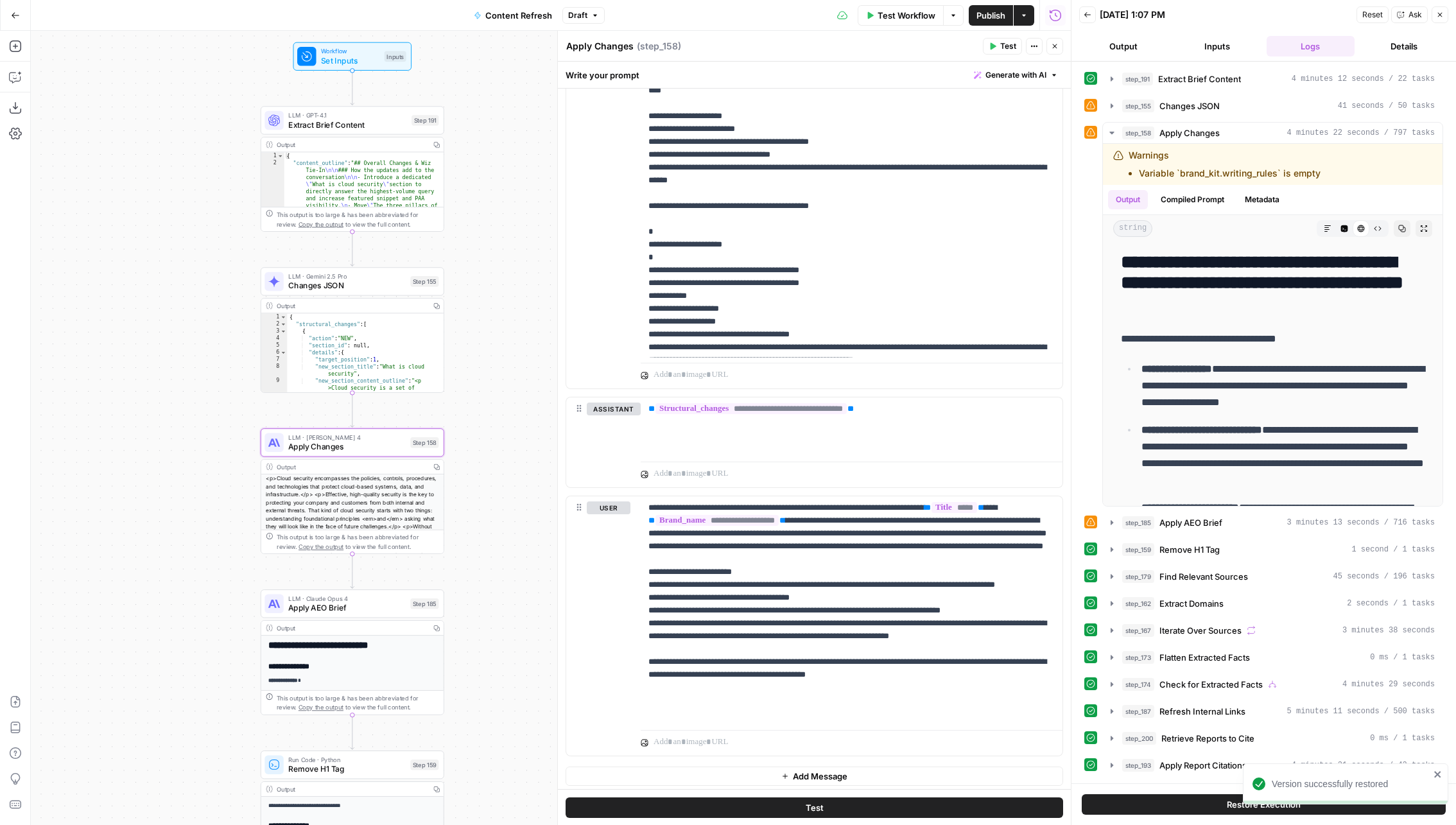
scroll to position [1359, 0]
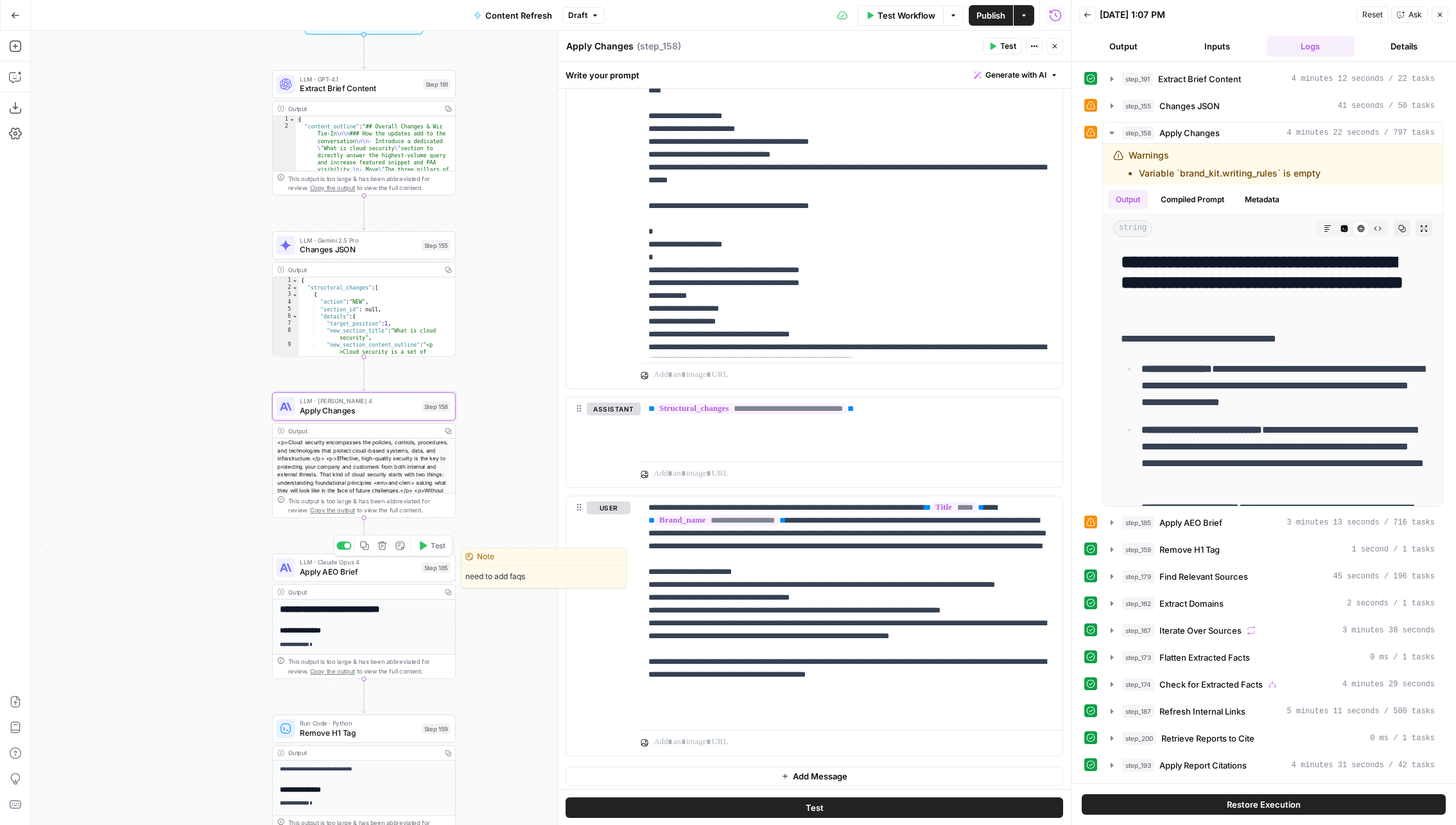
click at [362, 571] on span "Apply AEO Brief" at bounding box center [358, 571] width 117 height 12
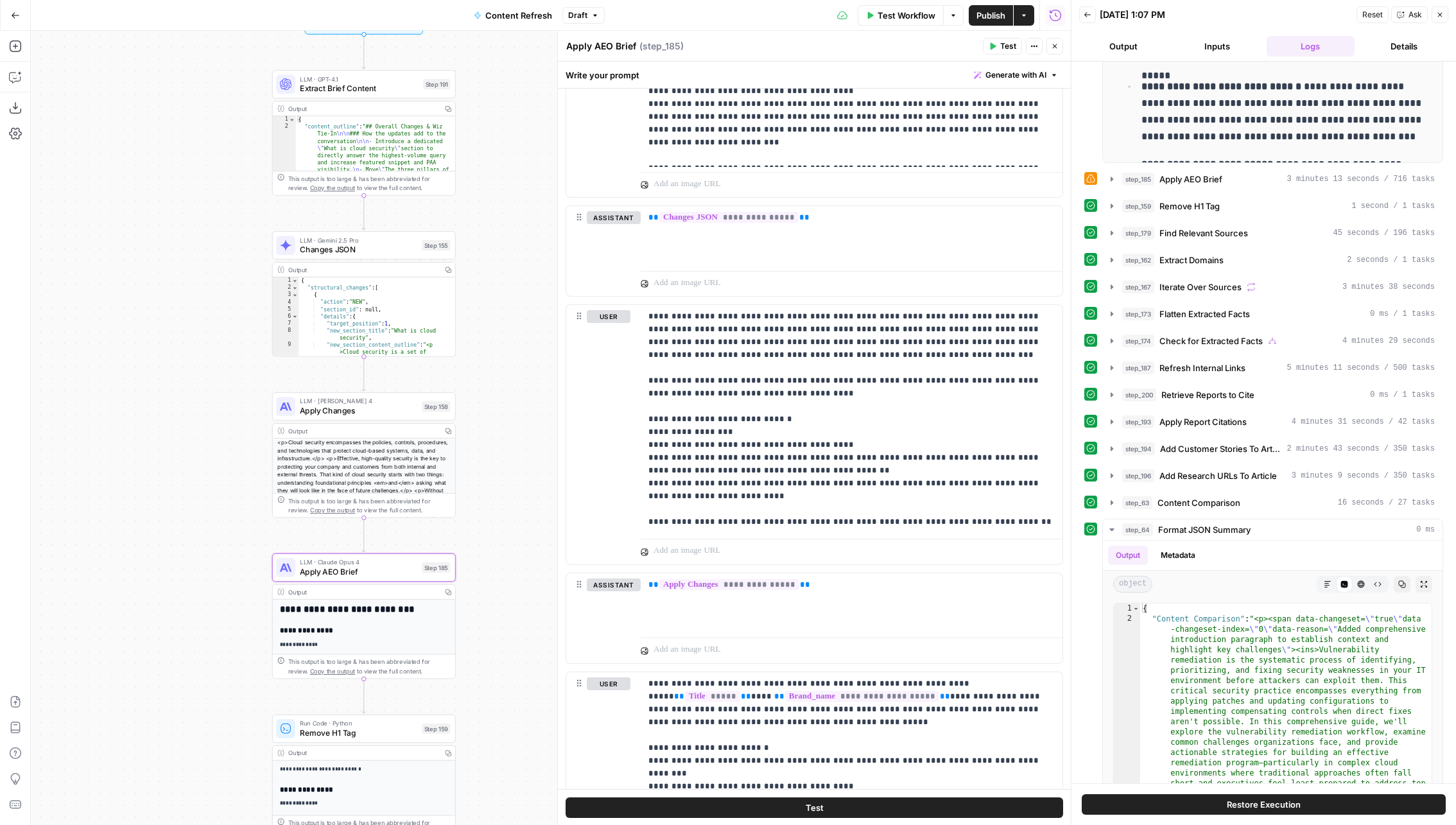
scroll to position [1080, 0]
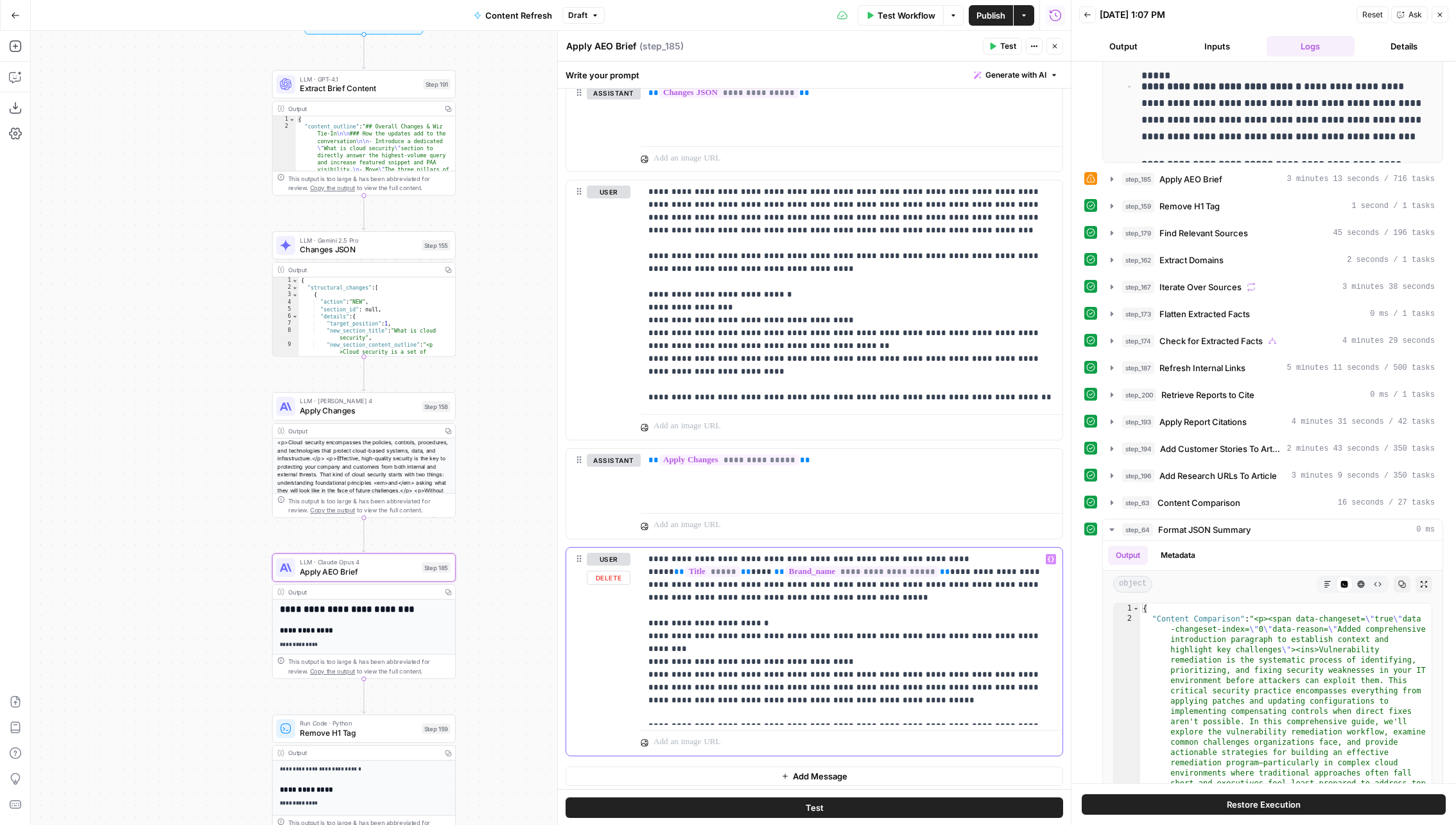
click at [1012, 601] on p "**********" at bounding box center [852, 636] width 407 height 167
click at [832, 710] on p "**********" at bounding box center [852, 636] width 407 height 167
drag, startPoint x: 853, startPoint y: 710, endPoint x: 781, endPoint y: 713, distance: 72.1
click at [781, 711] on p "**********" at bounding box center [852, 636] width 407 height 167
click at [983, 18] on span "Publish" at bounding box center [991, 15] width 29 height 13
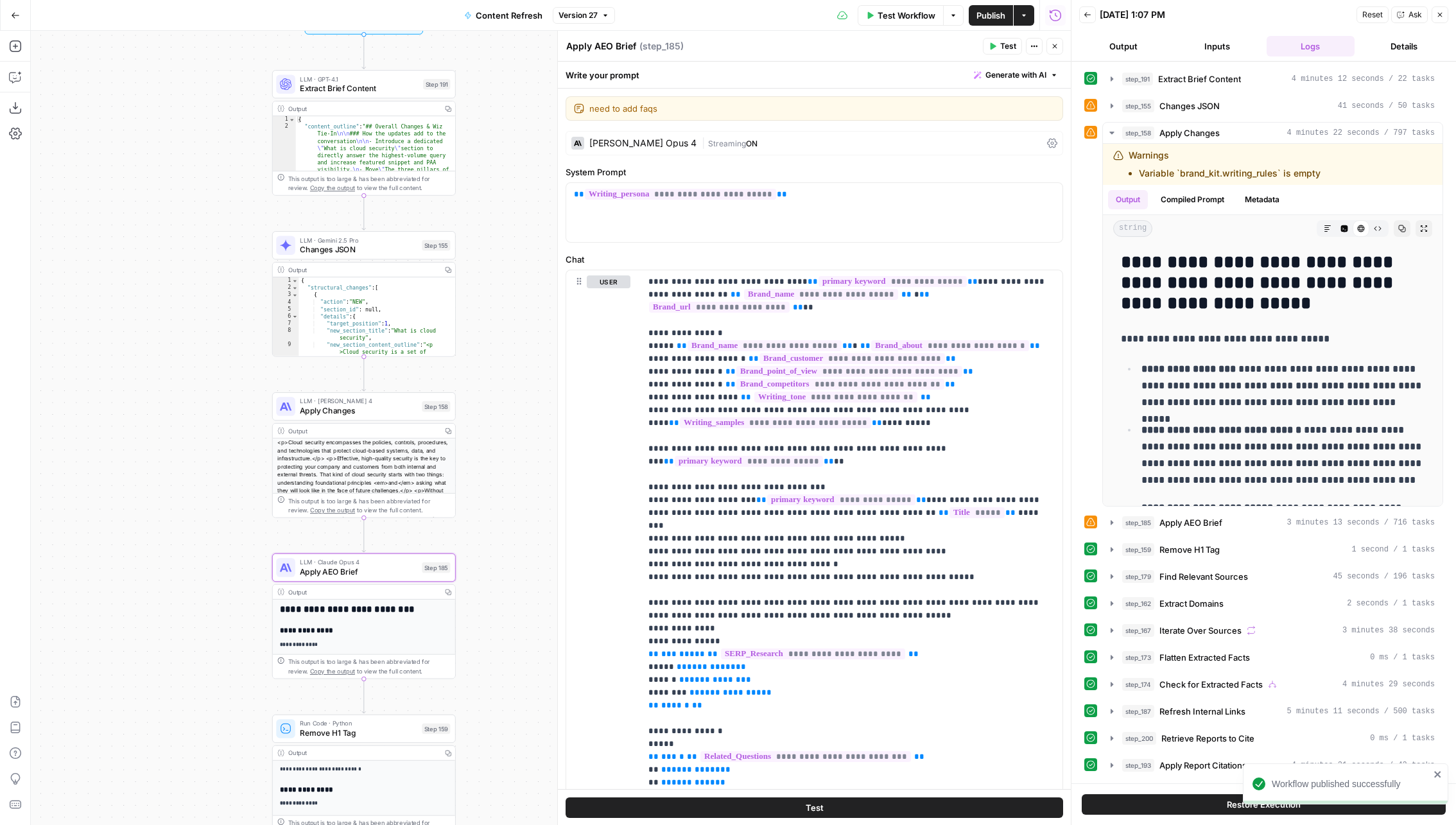
scroll to position [1015, 0]
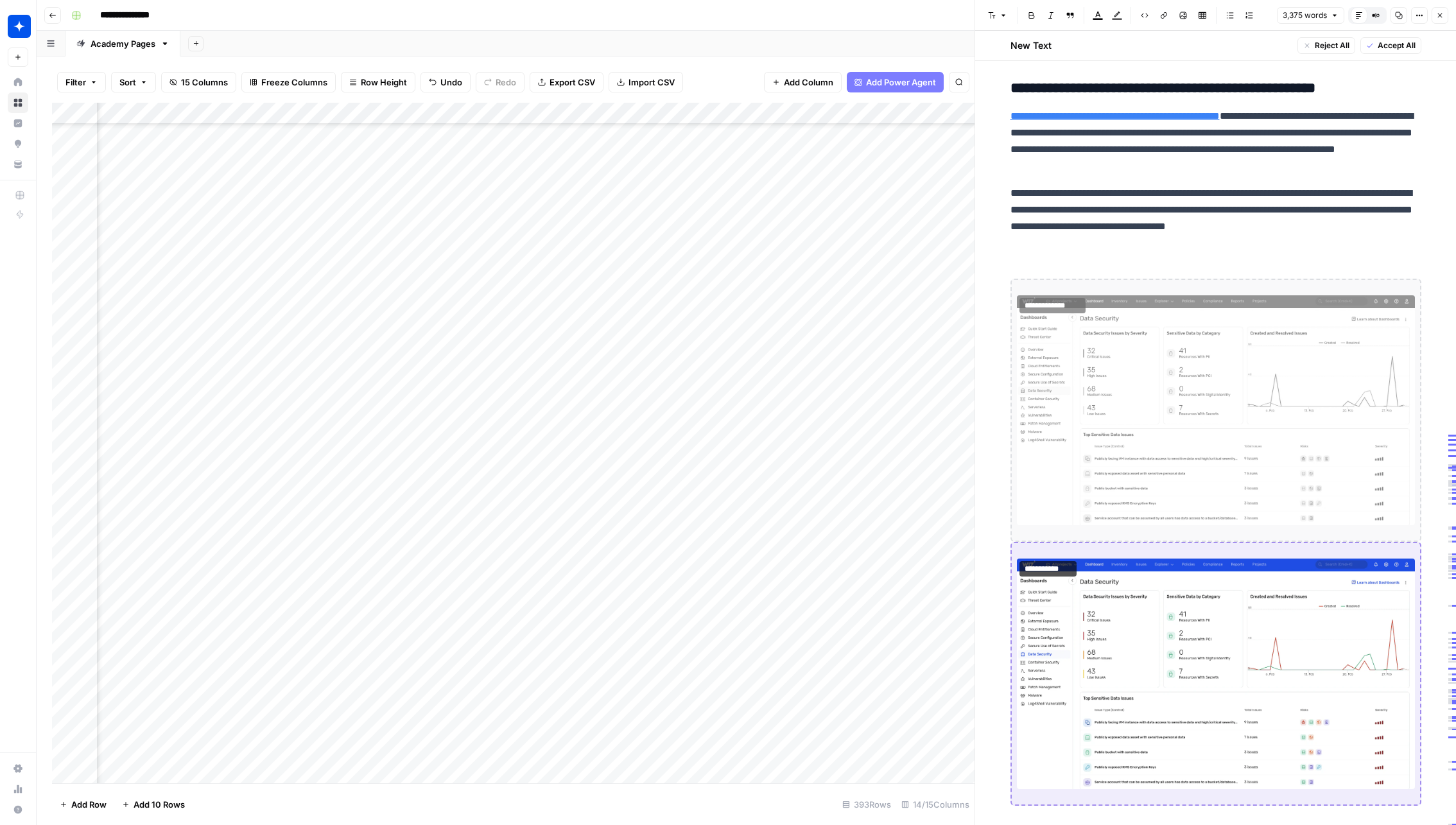
scroll to position [119, 1004]
